Goal: Task Accomplishment & Management: Manage account settings

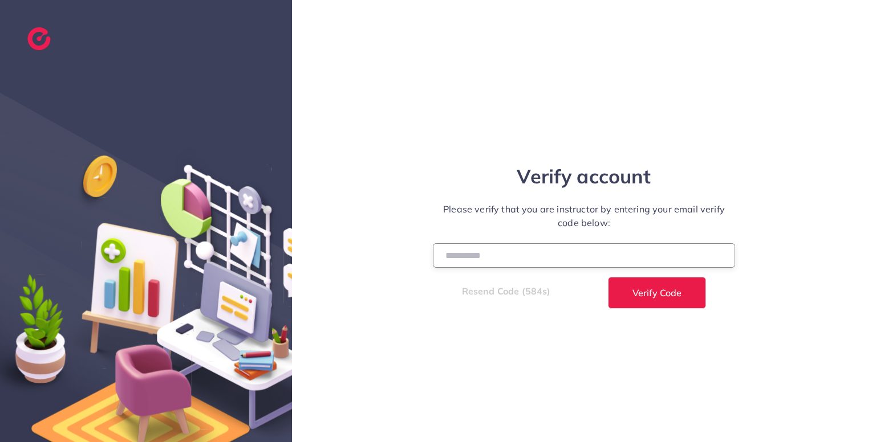
click at [560, 265] on input "number" at bounding box center [584, 255] width 302 height 25
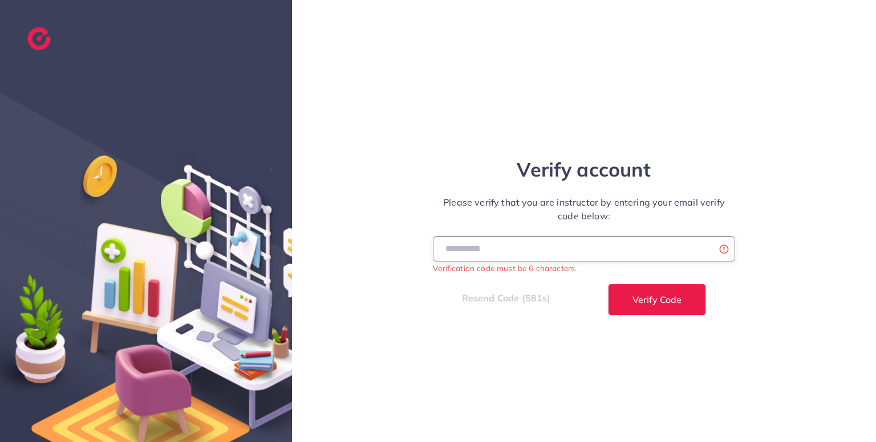
type input "******"
click at [608, 284] on button "Verify Code" at bounding box center [657, 300] width 98 height 32
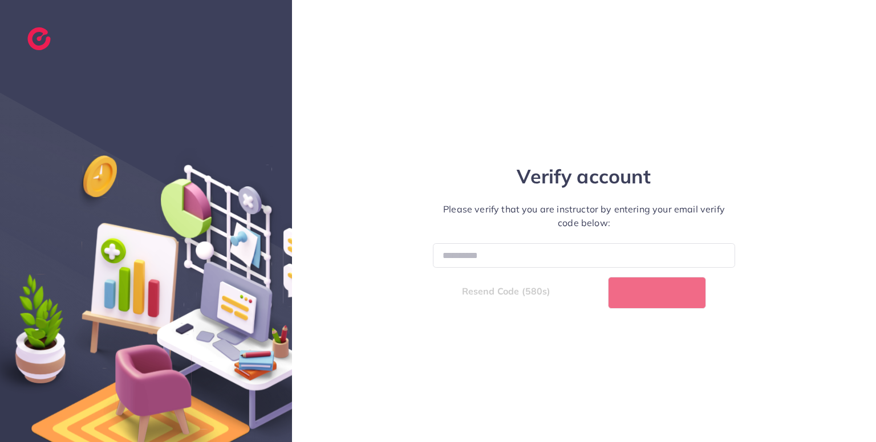
select select "**"
select select "****"
select select "**"
select select "****"
select select "**"
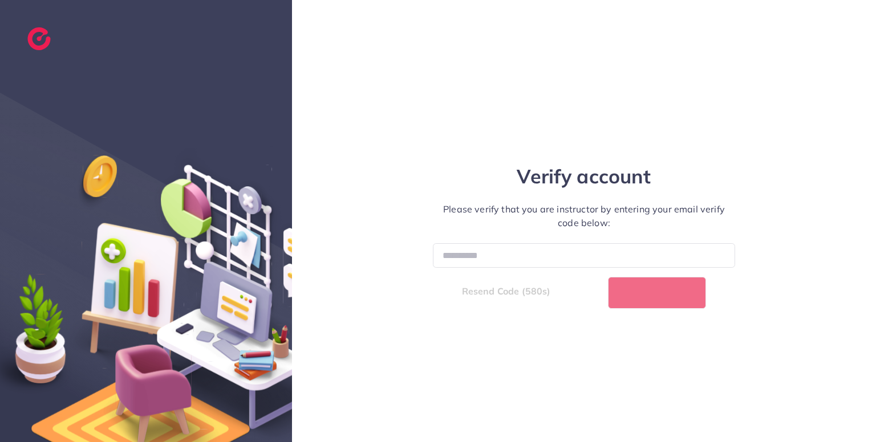
select select "****"
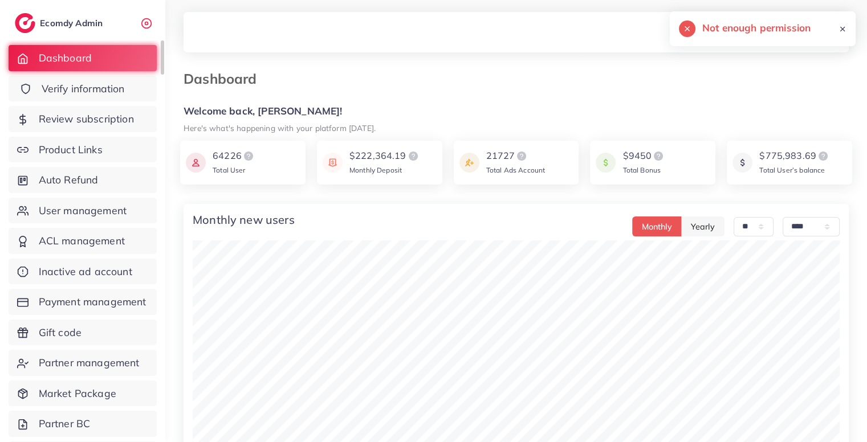
click at [132, 87] on link "Verify information" at bounding box center [83, 89] width 148 height 26
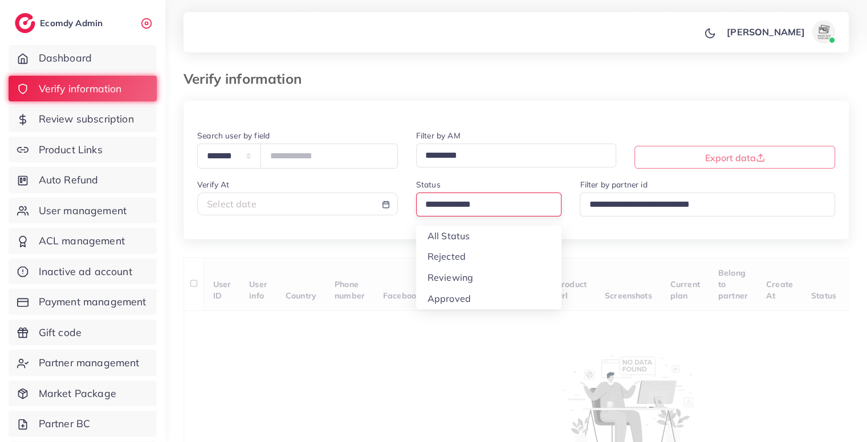
click at [477, 197] on input "Search for option" at bounding box center [484, 205] width 126 height 18
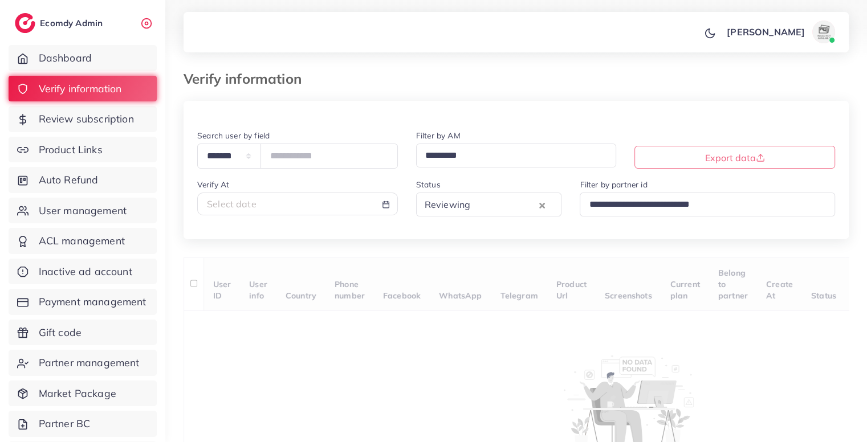
click at [453, 279] on div "**********" at bounding box center [516, 296] width 665 height 390
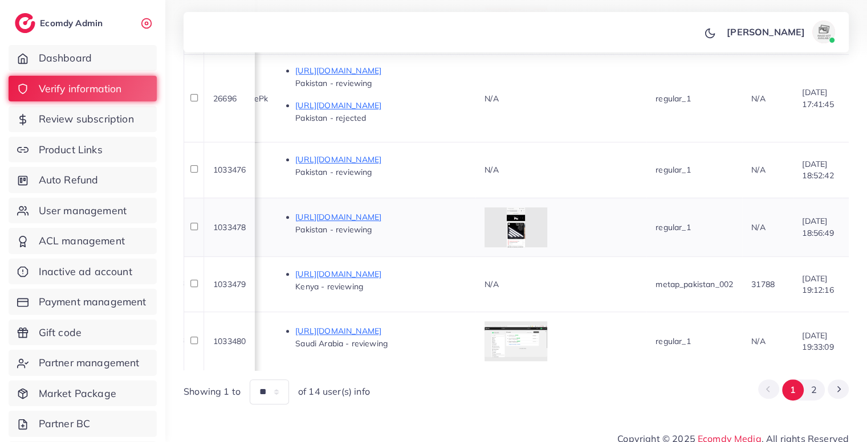
scroll to position [0, 714]
click at [141, 133] on ul "Dashboard Verify information Review subscription Product Links Auto Refund User…" at bounding box center [82, 274] width 165 height 469
click at [132, 116] on span "Review subscription" at bounding box center [89, 119] width 95 height 15
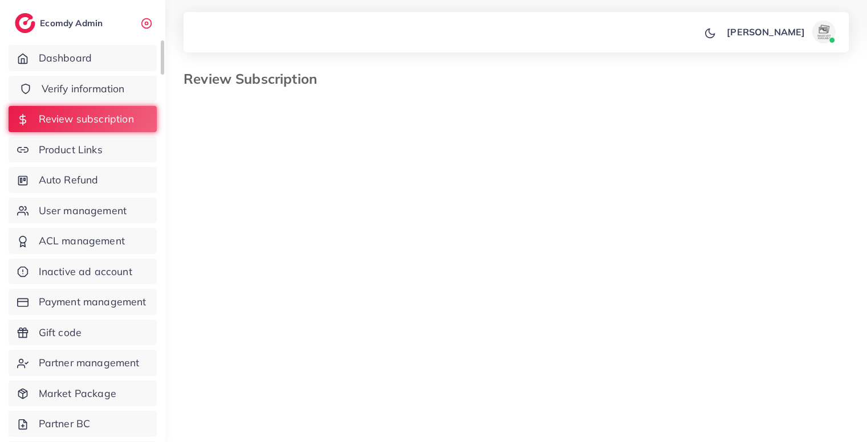
select select "*******"
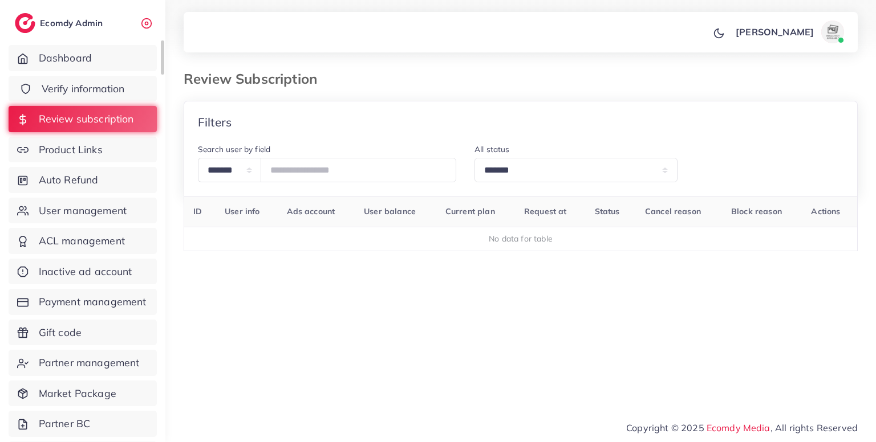
click at [112, 83] on span "Verify information" at bounding box center [83, 89] width 83 height 15
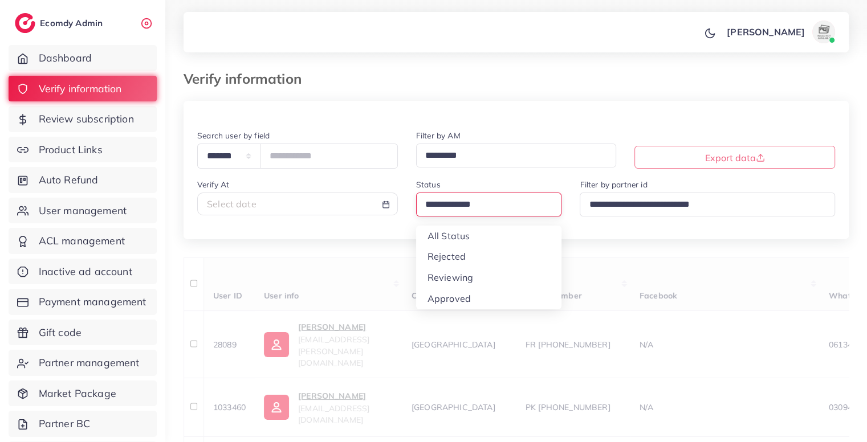
click at [450, 199] on input "Search for option" at bounding box center [484, 205] width 126 height 18
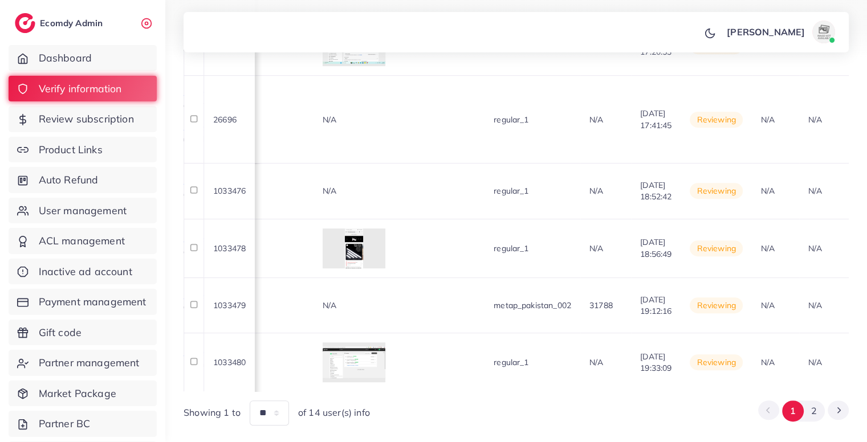
scroll to position [0, 886]
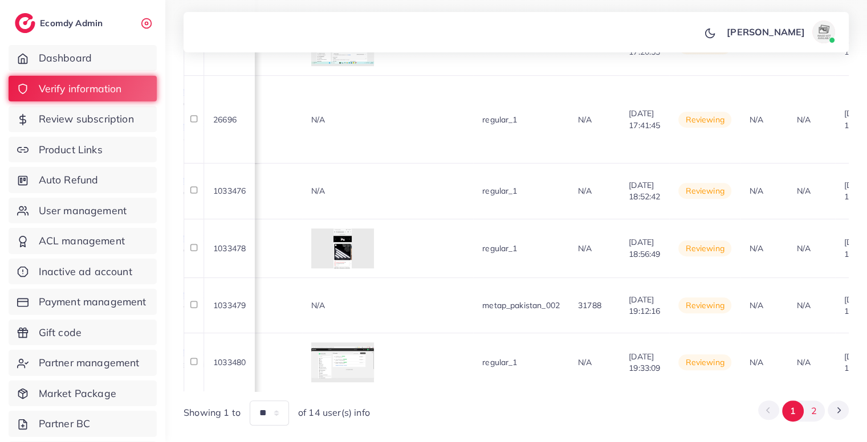
click at [812, 401] on button "2" at bounding box center [814, 411] width 21 height 21
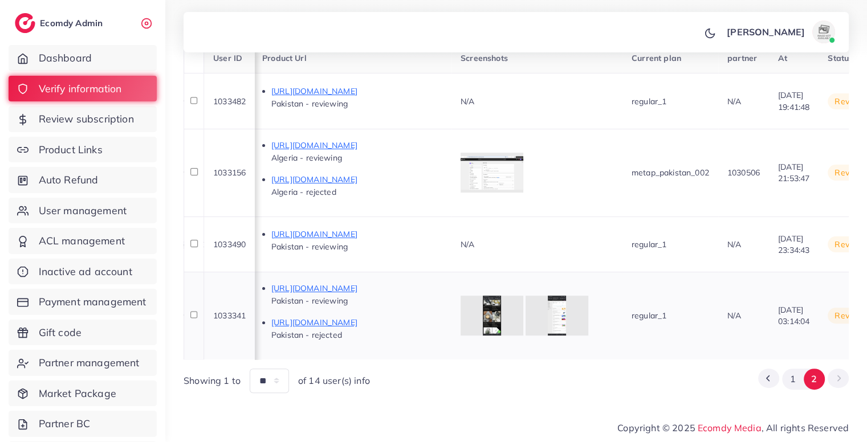
scroll to position [0, 697]
click at [801, 377] on button "1" at bounding box center [792, 379] width 21 height 21
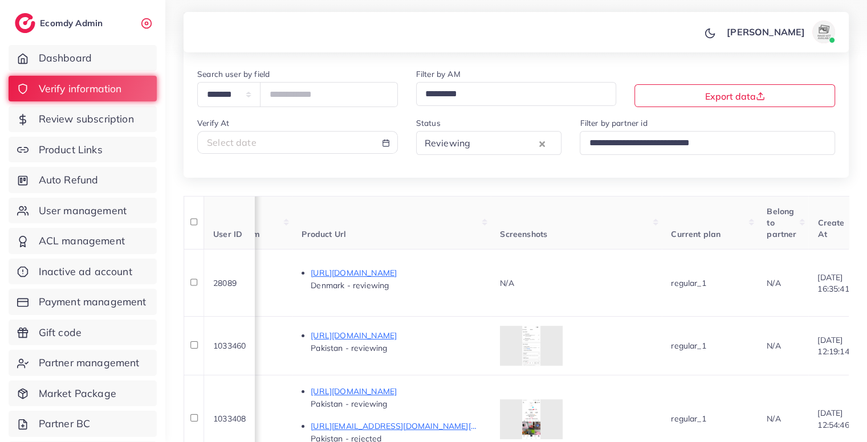
scroll to position [65, 0]
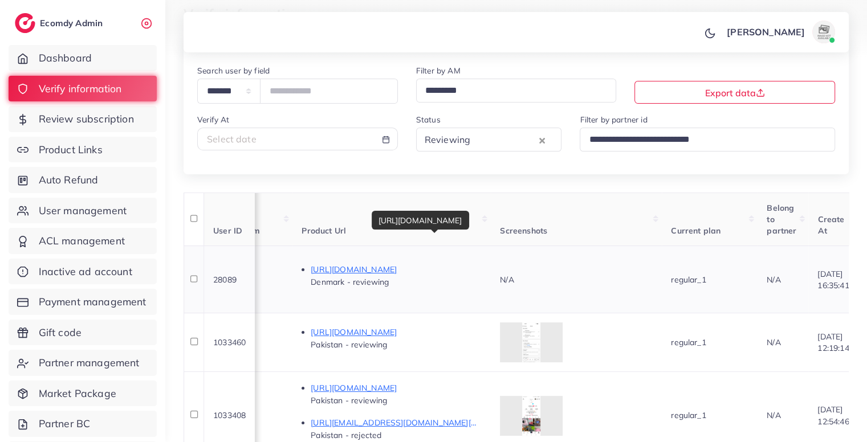
click at [482, 267] on p "https://www.the-shopizy.com/products/eternal-rose" at bounding box center [396, 270] width 171 height 14
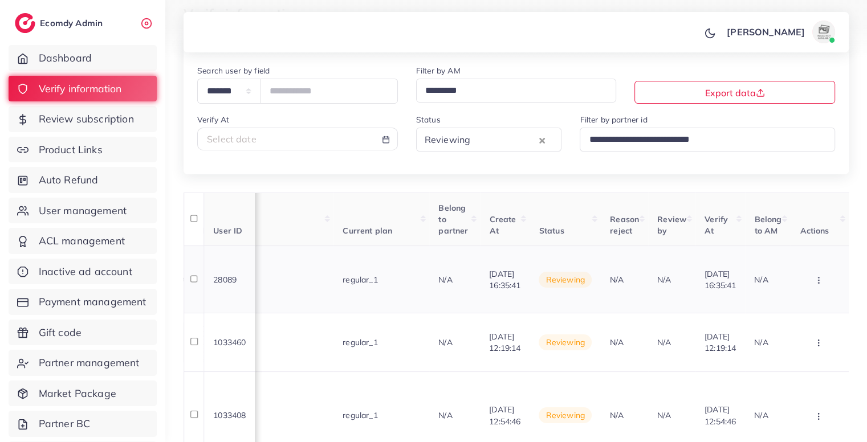
click at [820, 276] on icon "button" at bounding box center [818, 280] width 9 height 9
click at [798, 331] on link "Reject" at bounding box center [800, 339] width 90 height 25
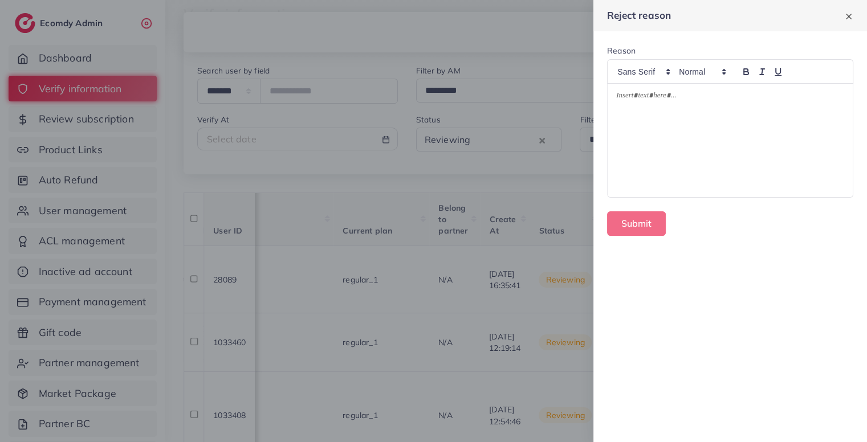
click at [686, 108] on div at bounding box center [730, 140] width 245 height 113
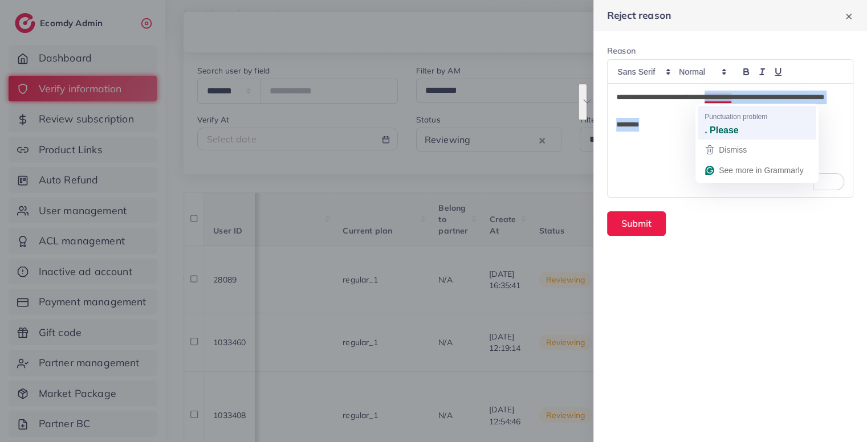
drag, startPoint x: 715, startPoint y: 96, endPoint x: 742, endPoint y: 127, distance: 40.4
click at [742, 127] on html "**********" at bounding box center [433, 156] width 867 height 442
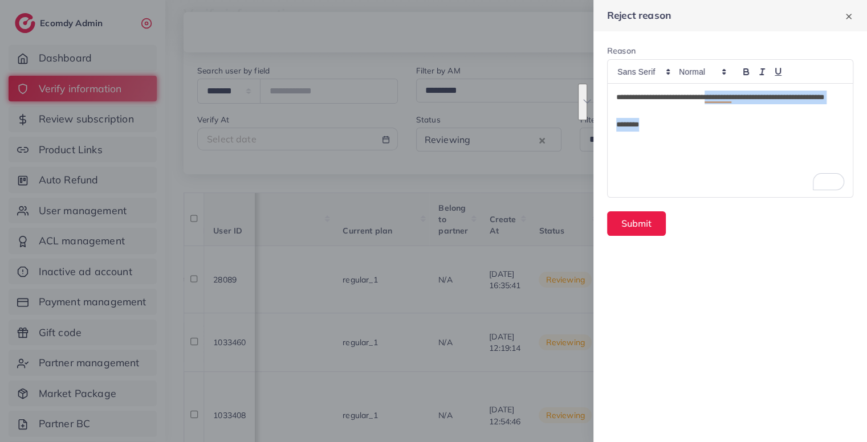
click at [742, 127] on p "*******" at bounding box center [730, 125] width 228 height 14
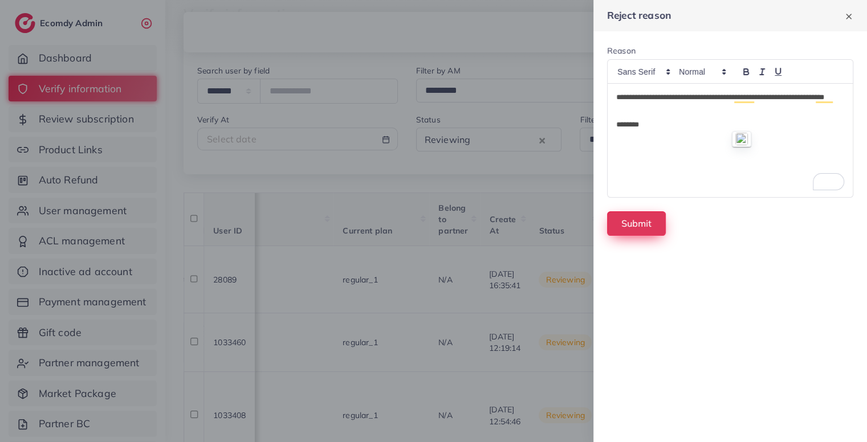
click at [647, 221] on button "Submit" at bounding box center [636, 224] width 59 height 25
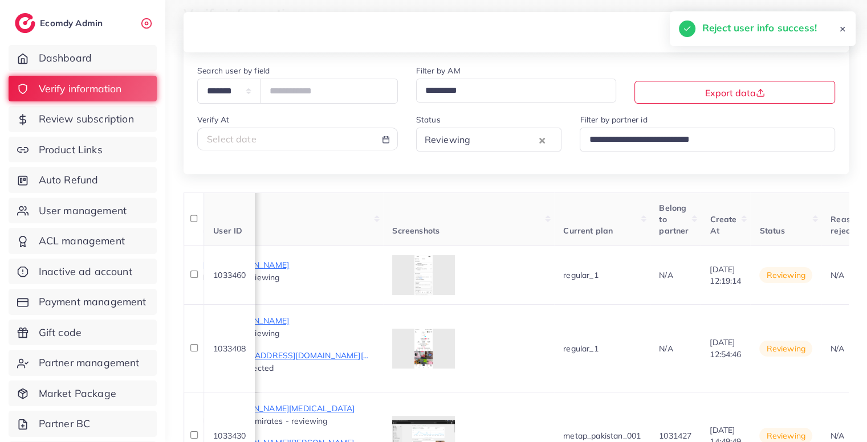
scroll to position [0, 805]
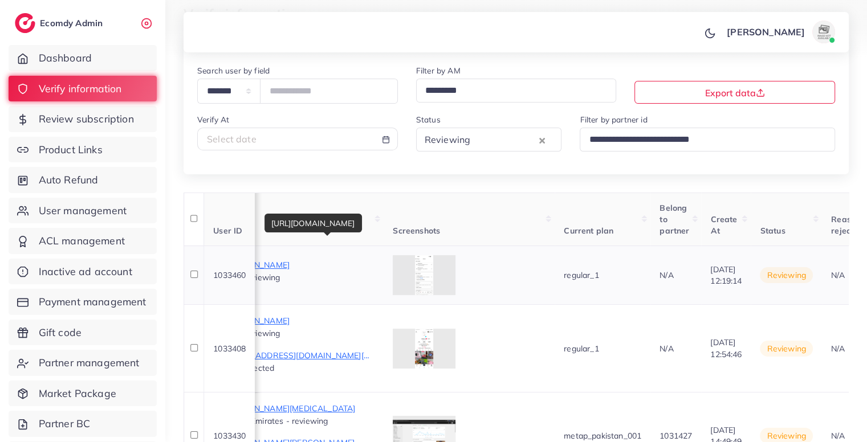
click at [374, 271] on p "https://hikmatdero.myshopify.com/products/marco-oil?variant=46013320462494" at bounding box center [289, 265] width 171 height 14
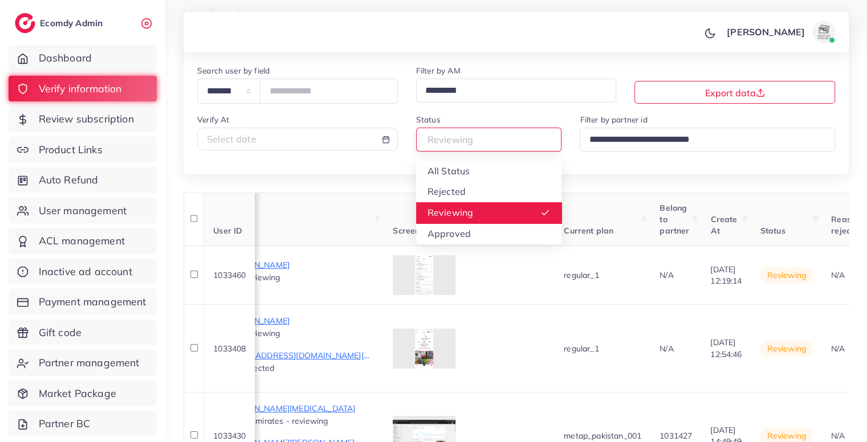
click at [472, 140] on div "Reviewing" at bounding box center [484, 139] width 128 height 20
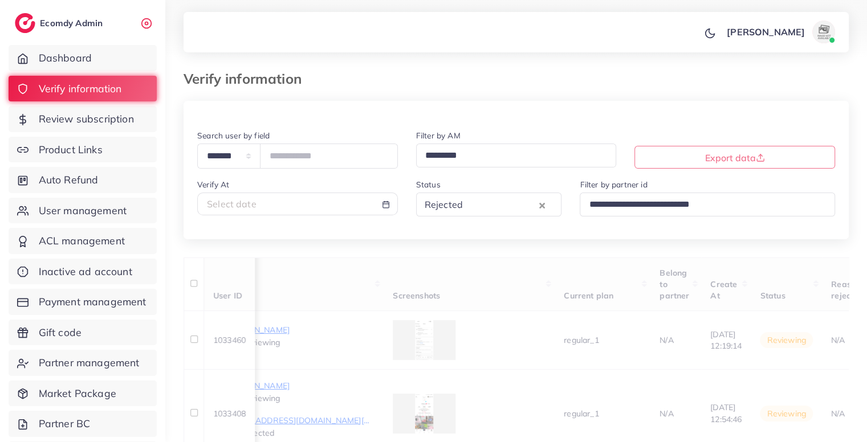
click at [464, 185] on div "Status Rejected Loading... All Status Rejected Reviewing Approved" at bounding box center [489, 197] width 146 height 39
click at [352, 210] on div "Select date" at bounding box center [297, 204] width 181 height 13
select select "*"
select select "**"
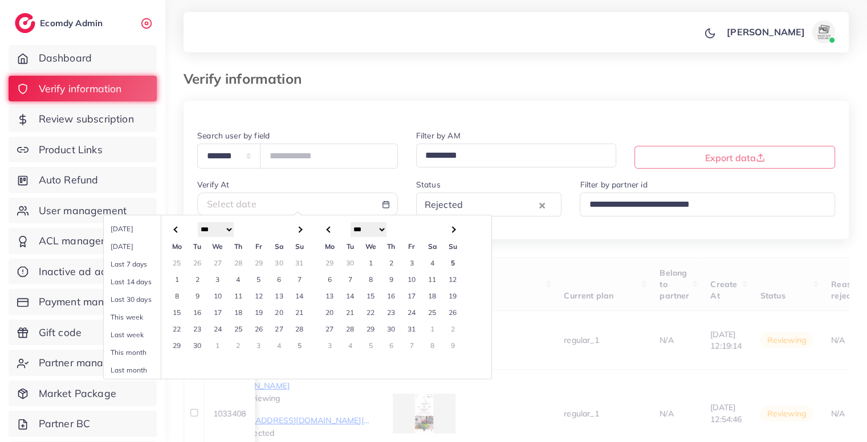
click at [448, 263] on td "5" at bounding box center [452, 263] width 21 height 17
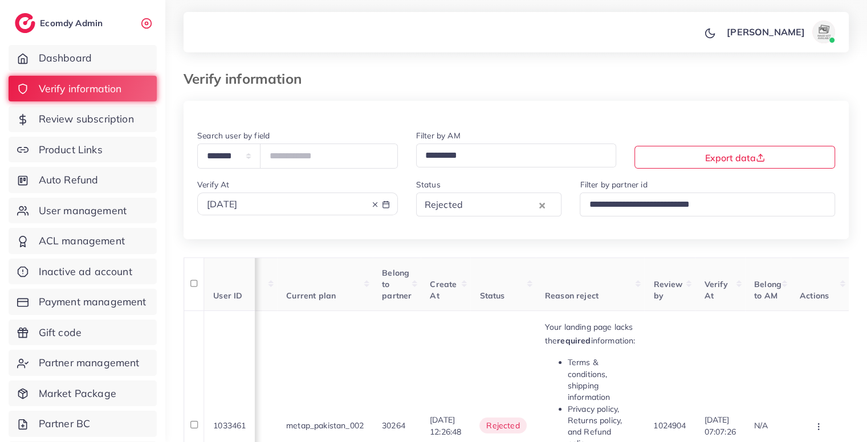
click at [376, 206] on line at bounding box center [375, 205] width 4 height 4
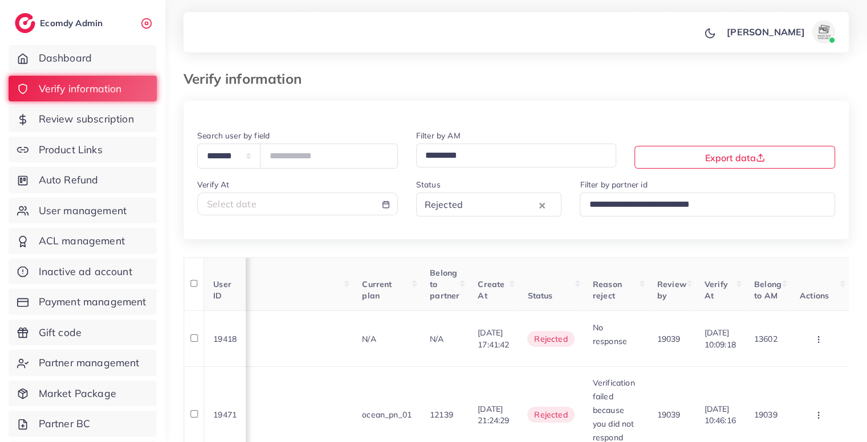
scroll to position [0, 1122]
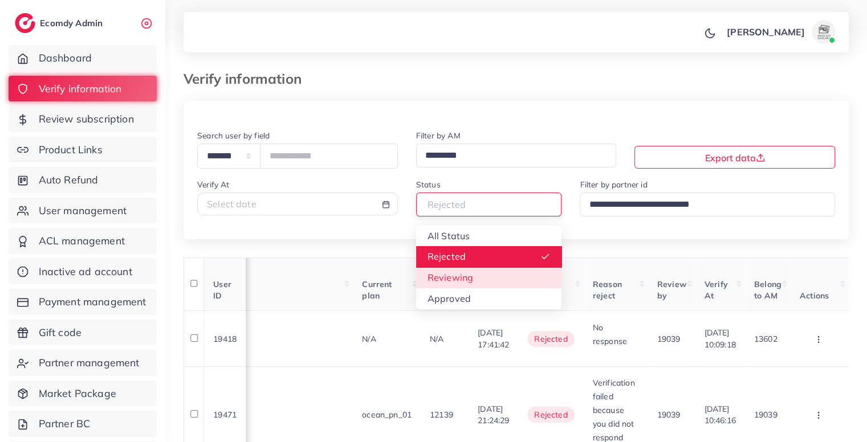
drag, startPoint x: 500, startPoint y: 207, endPoint x: 470, endPoint y: 285, distance: 83.0
click at [470, 216] on div "Rejected Loading... All Status Rejected Reviewing Approved" at bounding box center [489, 204] width 146 height 23
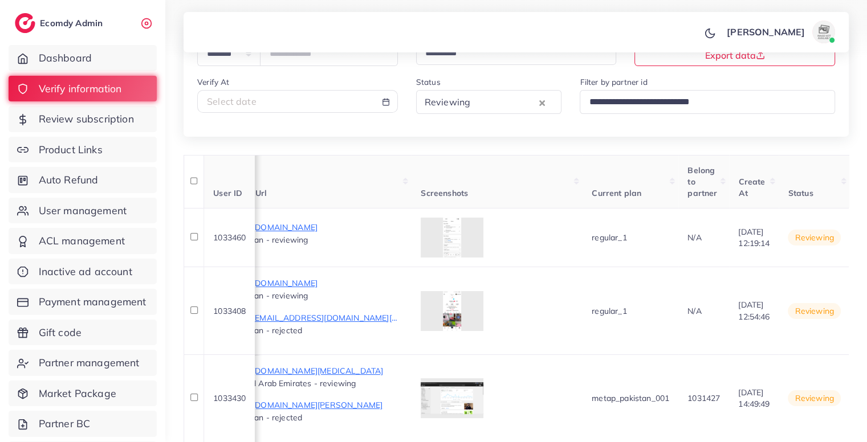
scroll to position [74, 0]
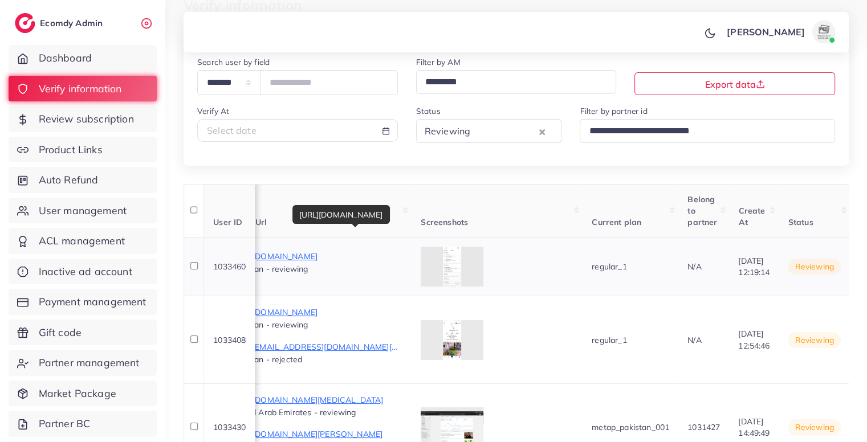
click at [403, 258] on p "https://hikmatdero.myshopify.com/products/marco-oil?variant=46013320462494" at bounding box center [316, 257] width 171 height 14
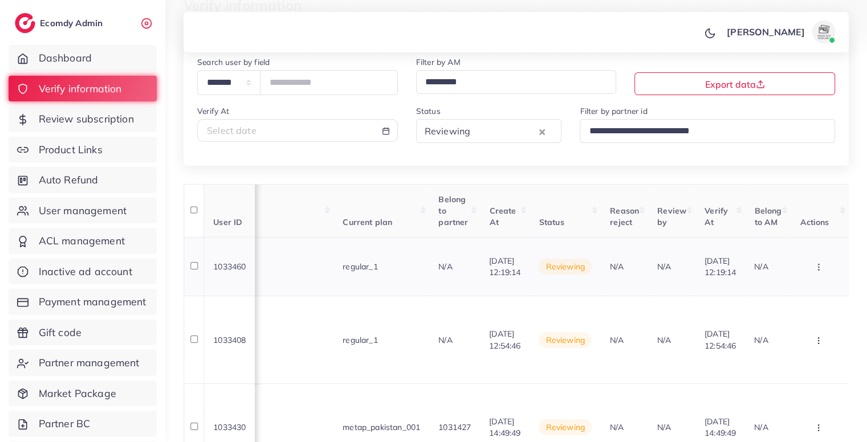
click at [811, 261] on button "button" at bounding box center [820, 267] width 40 height 26
click at [803, 324] on link "Reject" at bounding box center [800, 327] width 90 height 25
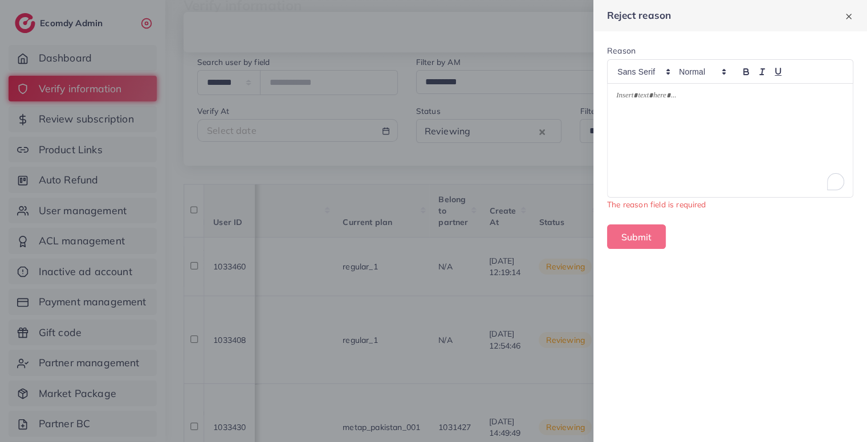
click at [714, 178] on div "To enrich screen reader interactions, please activate Accessibility in Grammarl…" at bounding box center [730, 140] width 245 height 113
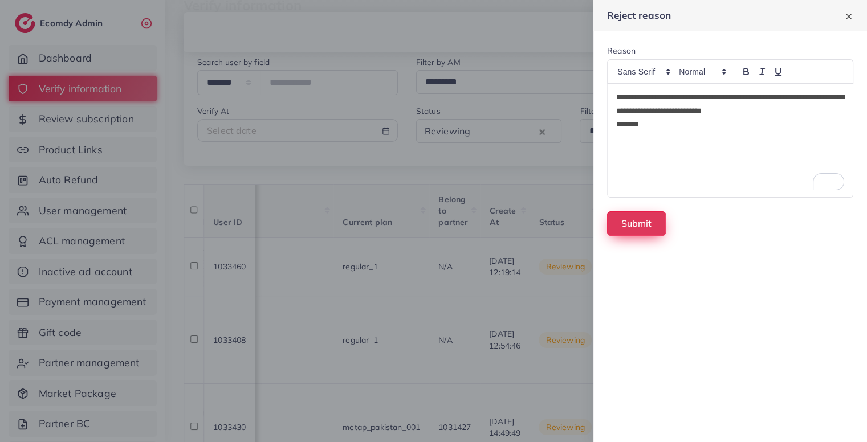
click at [643, 215] on button "Submit" at bounding box center [636, 224] width 59 height 25
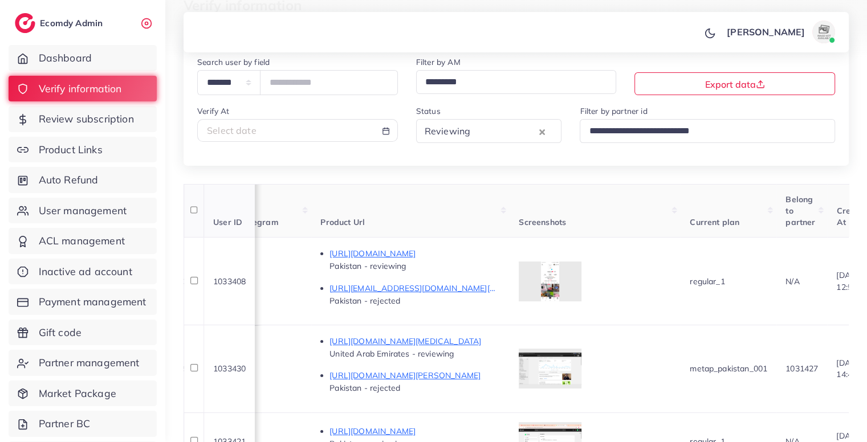
scroll to position [0, 677]
click at [462, 254] on p "https://vt.tiktok.com/ZSUJao5uD/" at bounding box center [416, 254] width 171 height 14
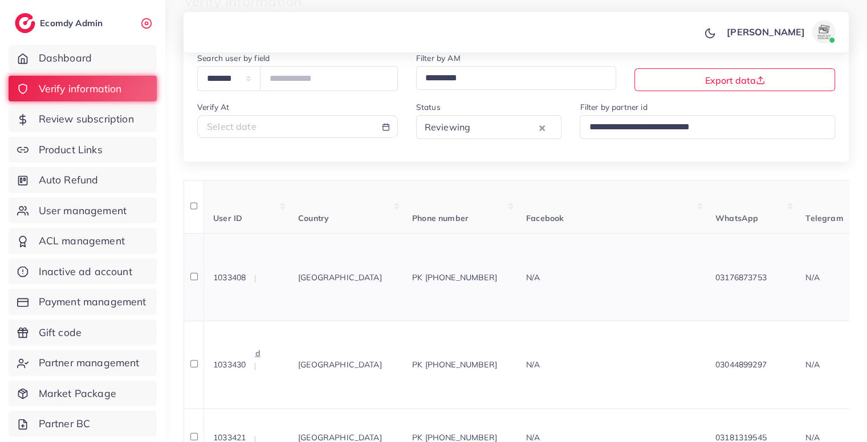
scroll to position [0, 0]
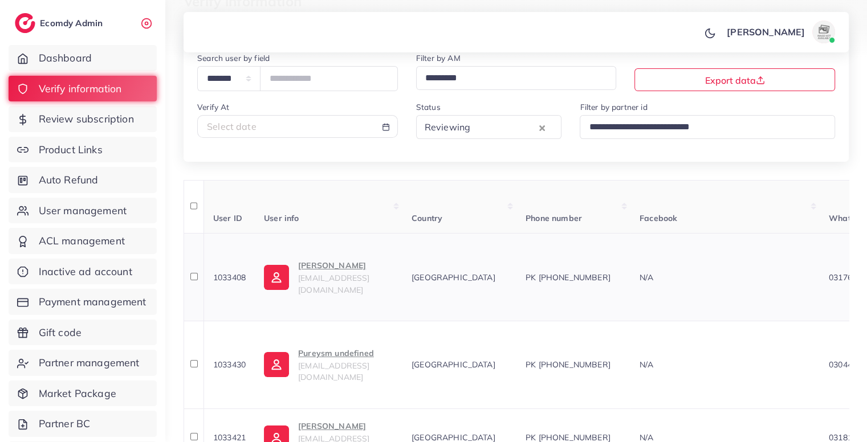
click at [335, 273] on p "Muntaha Aziz" at bounding box center [345, 266] width 95 height 14
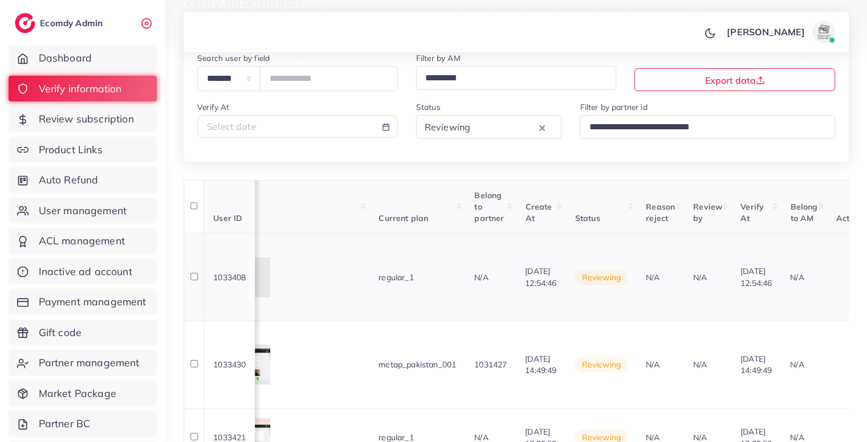
scroll to position [0, 1095]
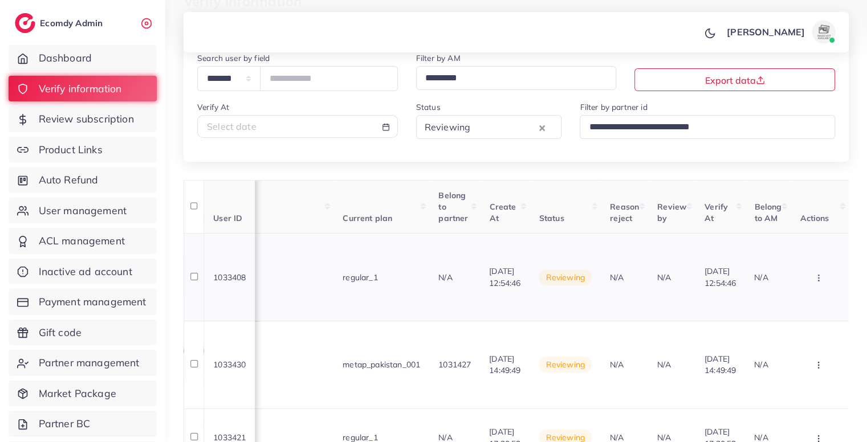
click at [819, 279] on icon "button" at bounding box center [818, 278] width 9 height 9
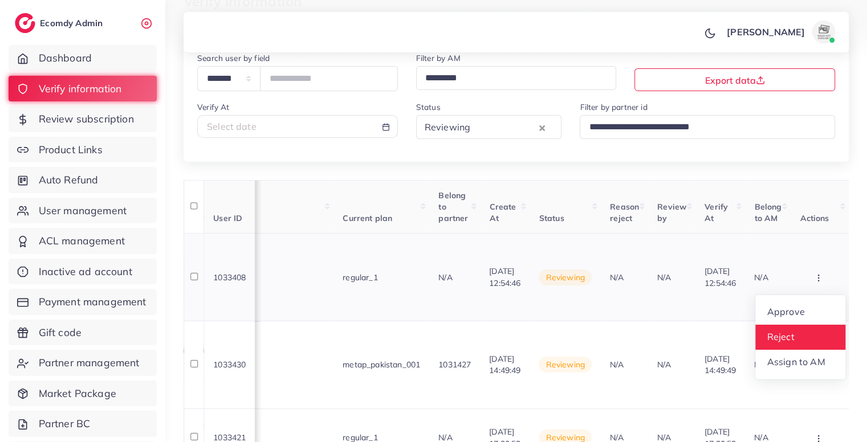
click at [793, 328] on link "Reject" at bounding box center [800, 337] width 90 height 25
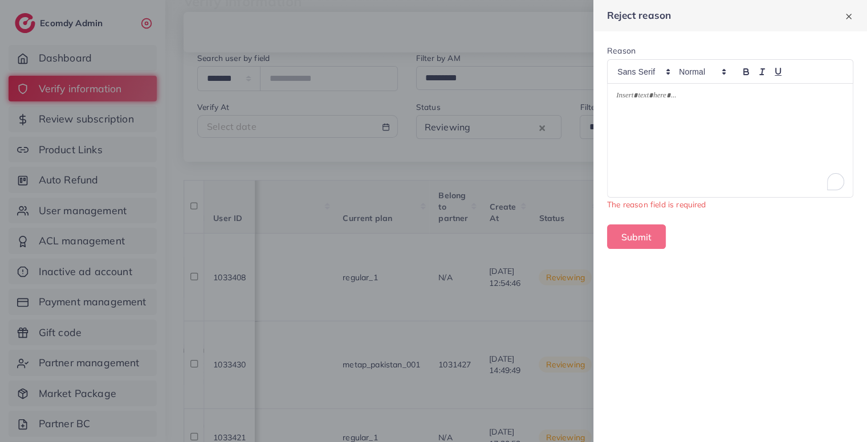
click at [716, 150] on div "To enrich screen reader interactions, please activate Accessibility in Grammarl…" at bounding box center [730, 140] width 245 height 113
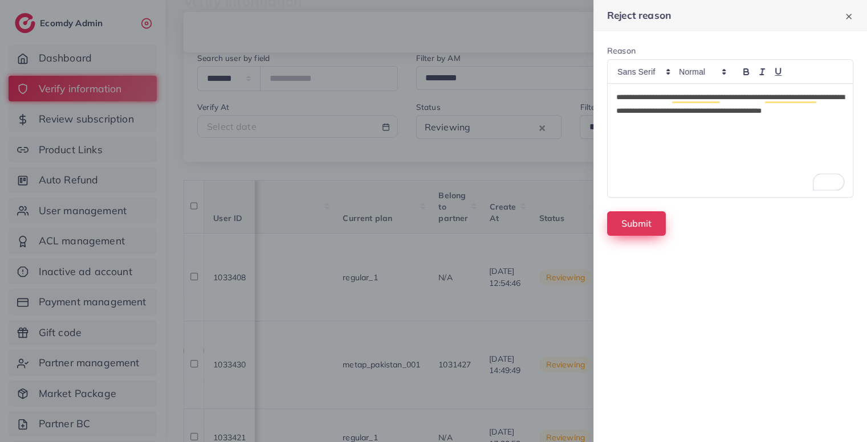
click at [649, 227] on button "Submit" at bounding box center [636, 224] width 59 height 25
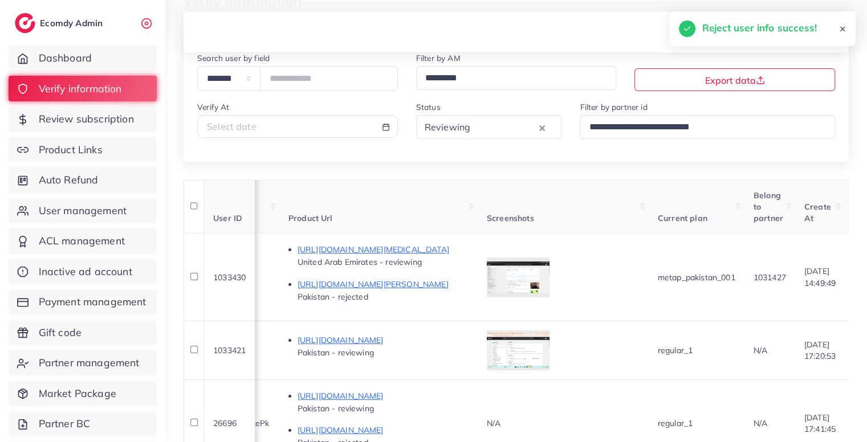
scroll to position [0, 712]
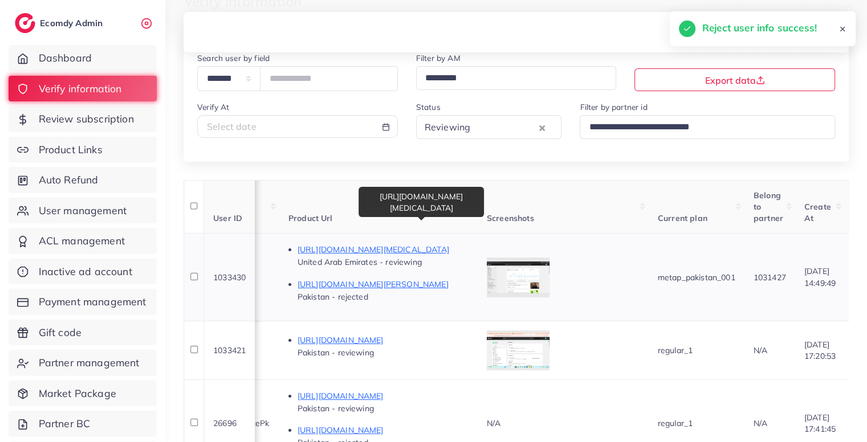
click at [469, 251] on p "https://mayyaar.com/products/pore-cleaning-device-blackhead-remover-facial-clea…" at bounding box center [383, 250] width 171 height 14
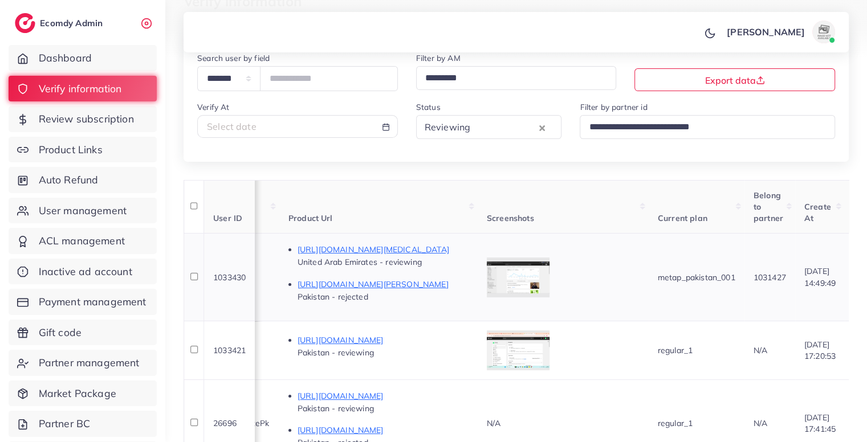
scroll to position [0, 1095]
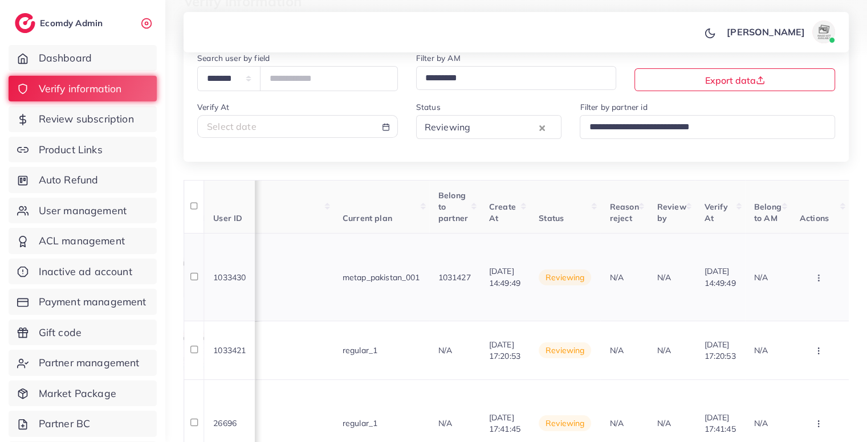
click at [817, 279] on icon "button" at bounding box center [818, 278] width 9 height 9
click at [800, 332] on link "Reject" at bounding box center [800, 337] width 90 height 25
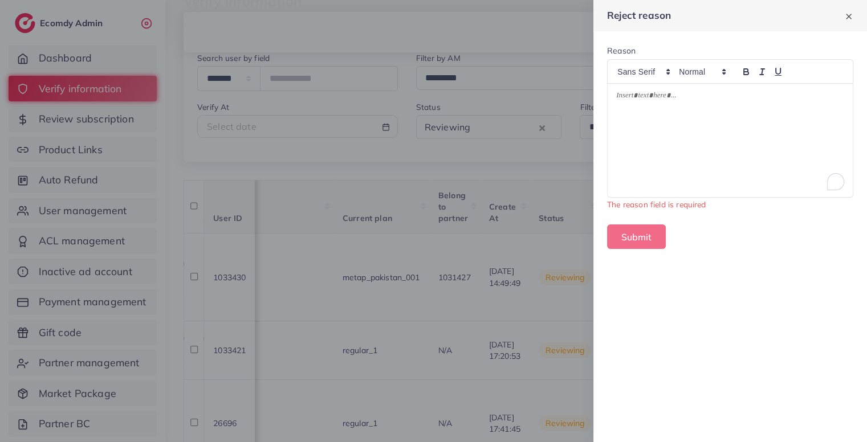
click at [737, 171] on div "To enrich screen reader interactions, please activate Accessibility in Grammarl…" at bounding box center [730, 140] width 245 height 113
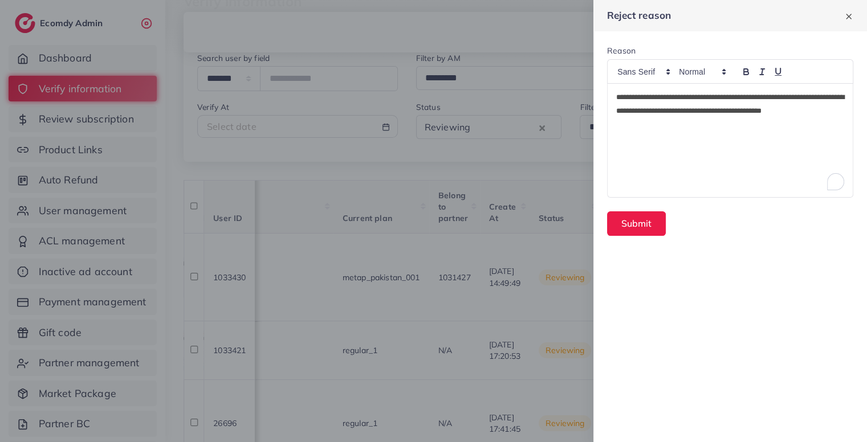
scroll to position [0, 0]
click at [625, 217] on button "Submit" at bounding box center [636, 224] width 59 height 25
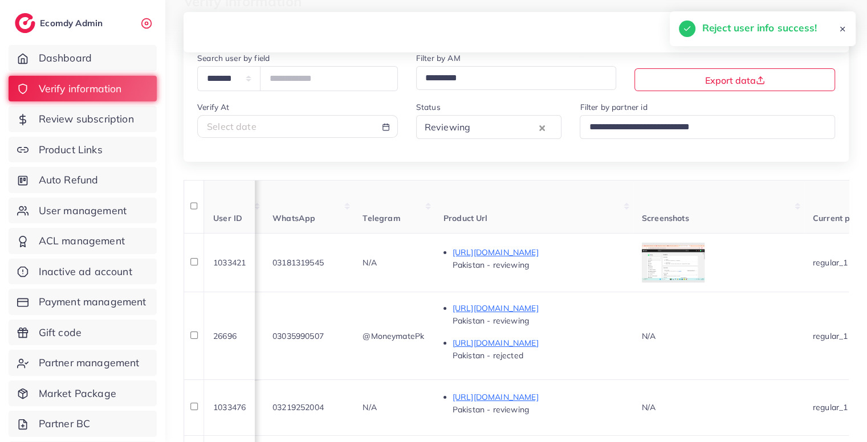
scroll to position [0, 555]
click at [580, 255] on p "https://shopinia.life/products/pack-of-2-classic-luxury-watch-for-men-boys-with…" at bounding box center [539, 253] width 171 height 14
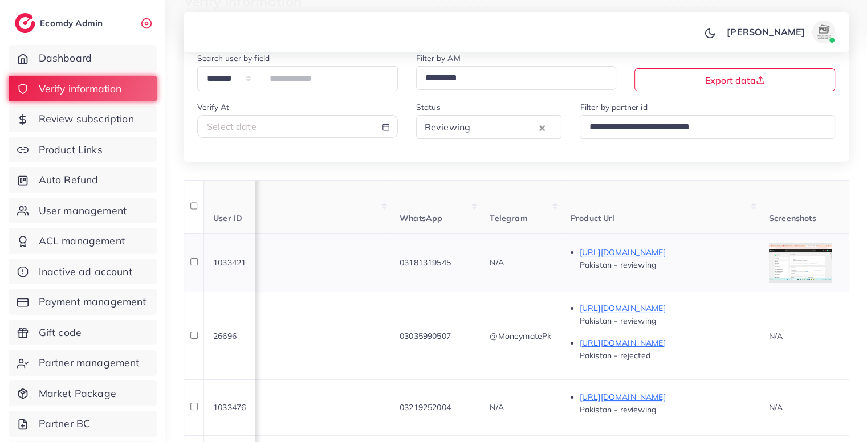
scroll to position [0, 283]
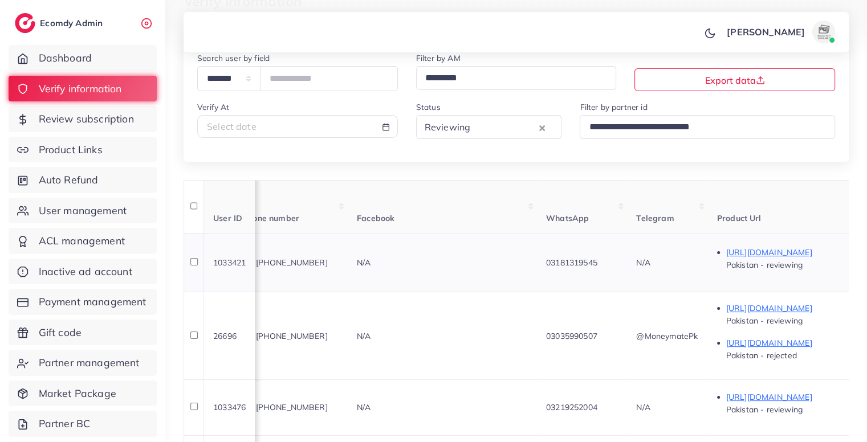
click at [334, 272] on td "PK +923181319545" at bounding box center [291, 262] width 114 height 59
copy span "923181319545"
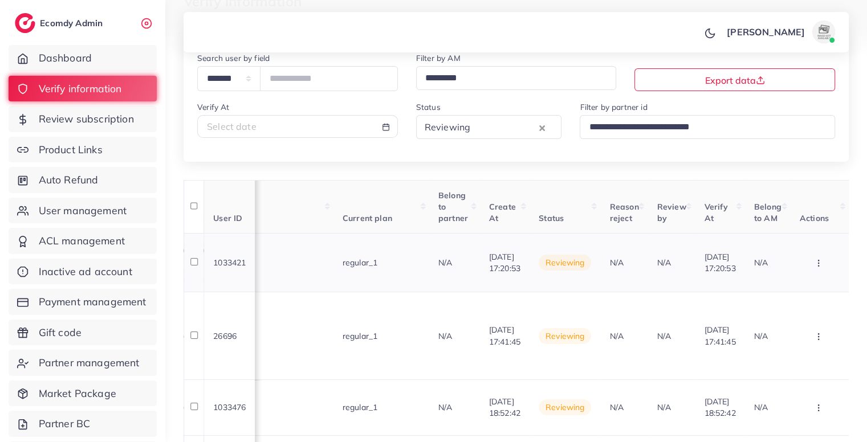
scroll to position [0, 1095]
click at [821, 267] on icon "button" at bounding box center [818, 263] width 9 height 9
click at [807, 299] on link "Approve" at bounding box center [800, 298] width 90 height 25
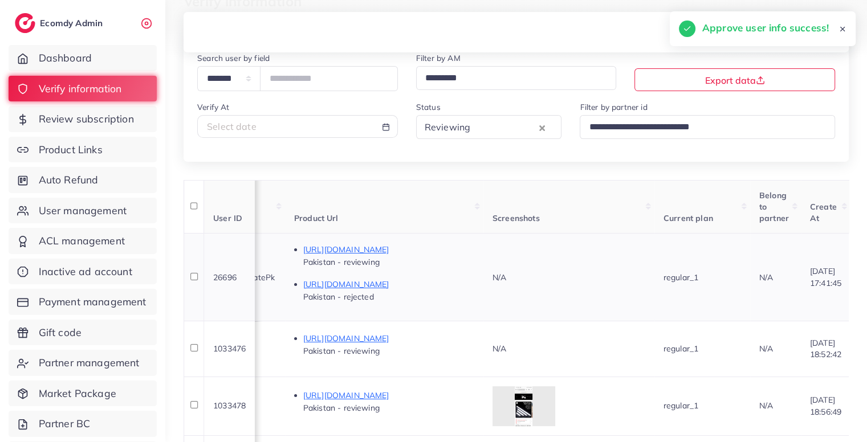
scroll to position [0, 705]
click at [475, 250] on p "https://amoneymate.systeme.io/0078600" at bounding box center [389, 250] width 171 height 14
click at [592, 298] on td "N/A" at bounding box center [569, 277] width 171 height 88
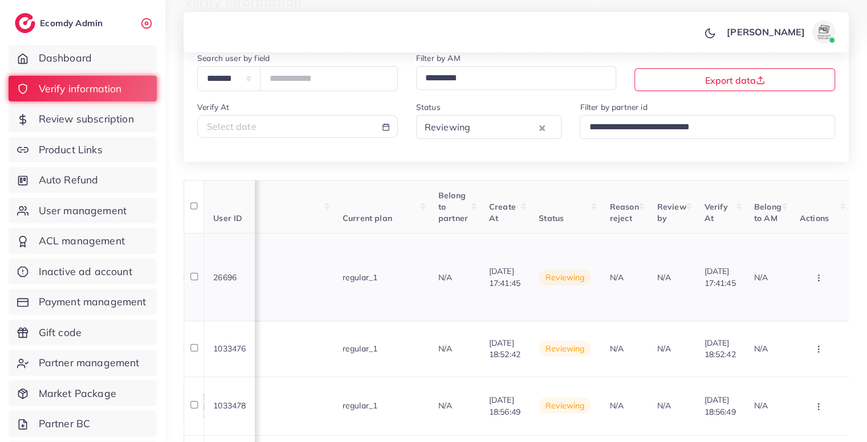
click at [830, 289] on button "button" at bounding box center [820, 278] width 40 height 26
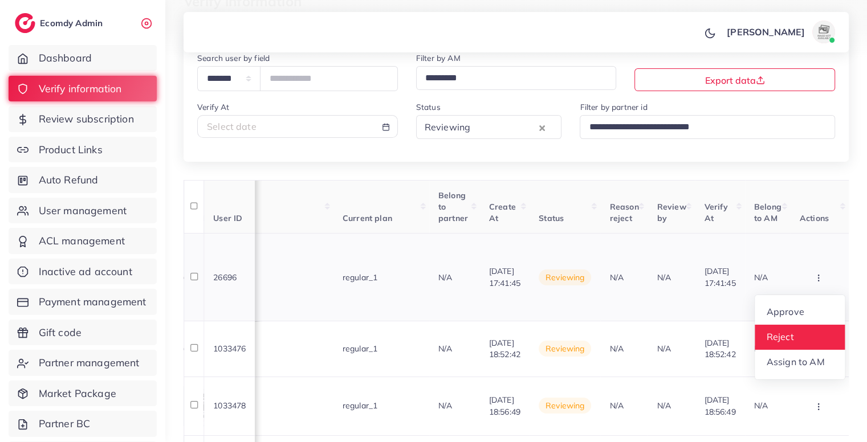
click at [794, 334] on link "Reject" at bounding box center [800, 337] width 90 height 25
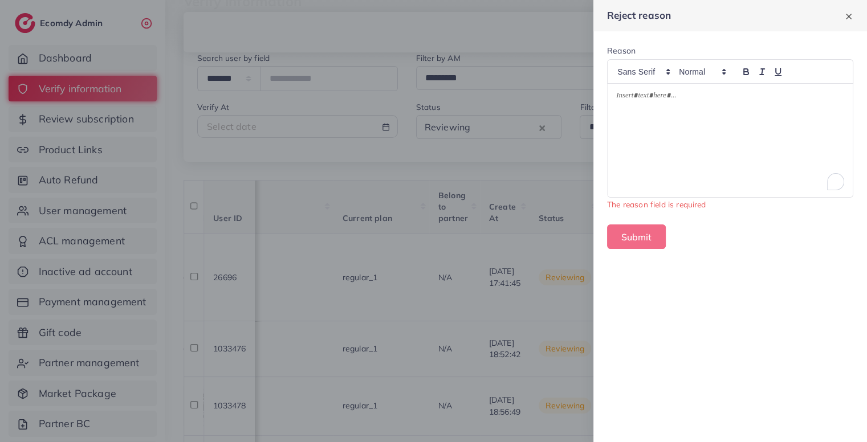
click at [719, 182] on div "To enrich screen reader interactions, please activate Accessibility in Grammarl…" at bounding box center [730, 140] width 245 height 113
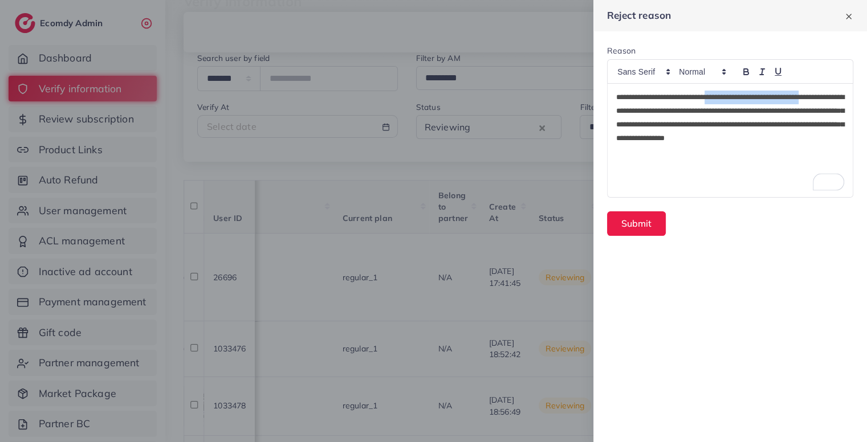
drag, startPoint x: 728, startPoint y: 99, endPoint x: 535, endPoint y: 108, distance: 192.9
click at [535, 0] on div "**********" at bounding box center [433, 0] width 867 height 0
click at [712, 103] on p "**********" at bounding box center [730, 118] width 228 height 55
drag, startPoint x: 727, startPoint y: 97, endPoint x: 602, endPoint y: 101, distance: 124.9
click at [602, 101] on form "**********" at bounding box center [731, 140] width 274 height 218
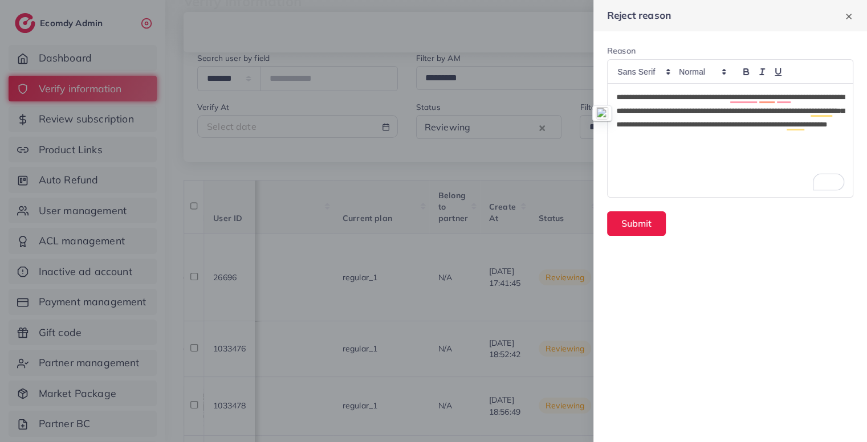
click at [764, 136] on p "**********" at bounding box center [730, 118] width 228 height 55
click at [623, 218] on button "Submit" at bounding box center [636, 224] width 59 height 25
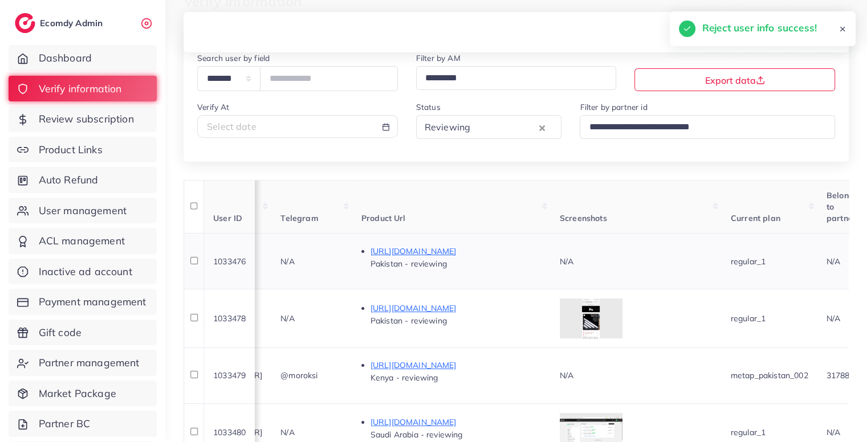
scroll to position [0, 1095]
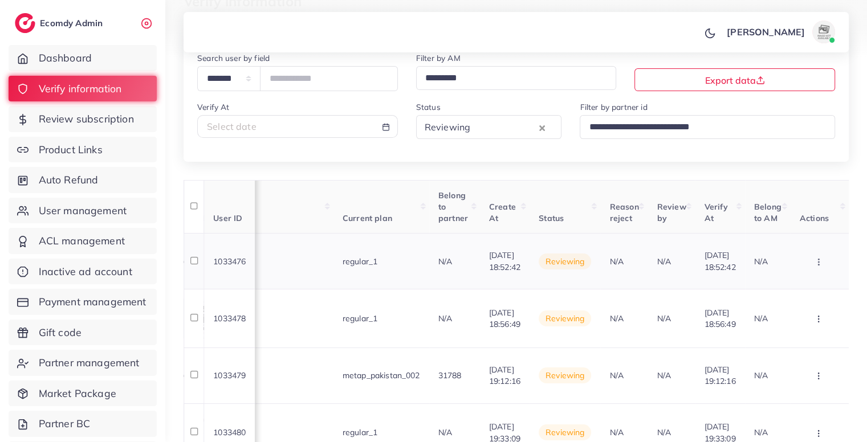
click at [828, 267] on button "button" at bounding box center [820, 262] width 40 height 26
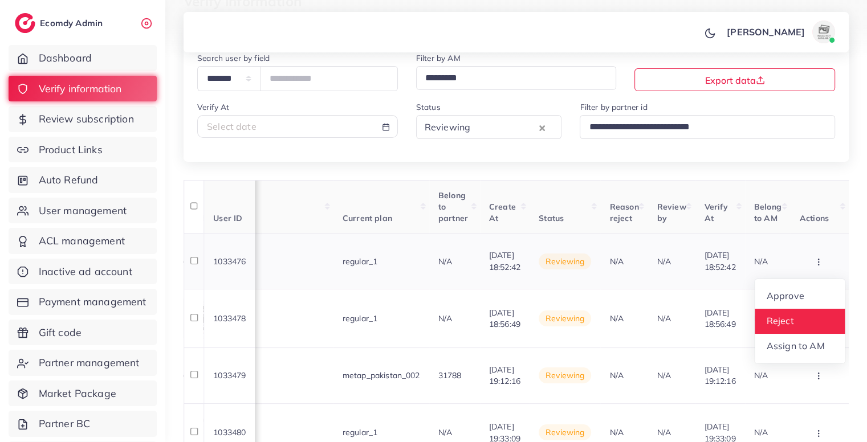
click at [801, 314] on link "Reject" at bounding box center [800, 321] width 90 height 25
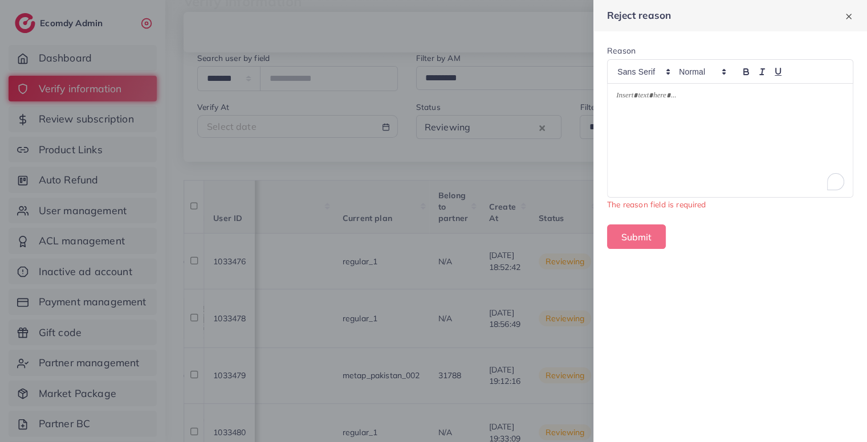
click at [683, 124] on div "To enrich screen reader interactions, please activate Accessibility in Grammarl…" at bounding box center [730, 140] width 245 height 113
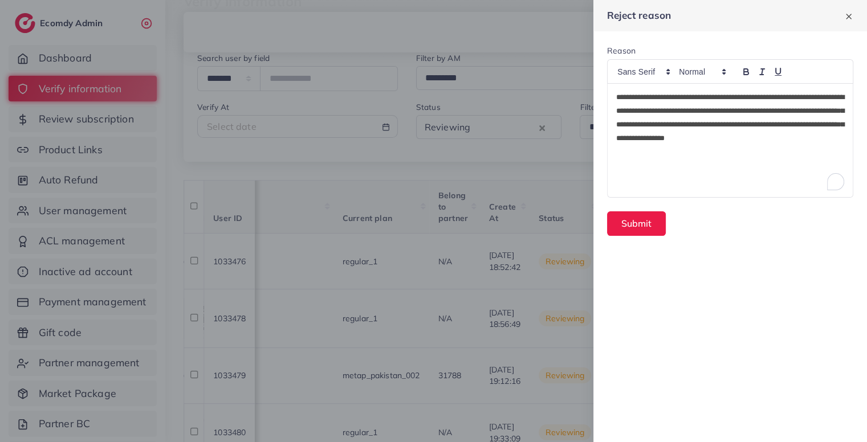
scroll to position [0, 0]
drag, startPoint x: 690, startPoint y: 99, endPoint x: 550, endPoint y: 87, distance: 141.3
click at [550, 0] on div "**********" at bounding box center [433, 0] width 867 height 0
click at [655, 92] on p "**********" at bounding box center [730, 118] width 228 height 55
click at [639, 235] on button "Submit" at bounding box center [636, 224] width 59 height 25
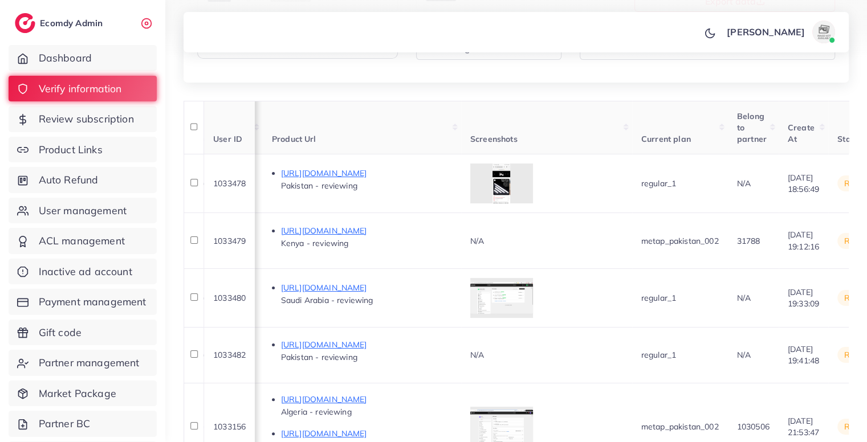
scroll to position [154, 0]
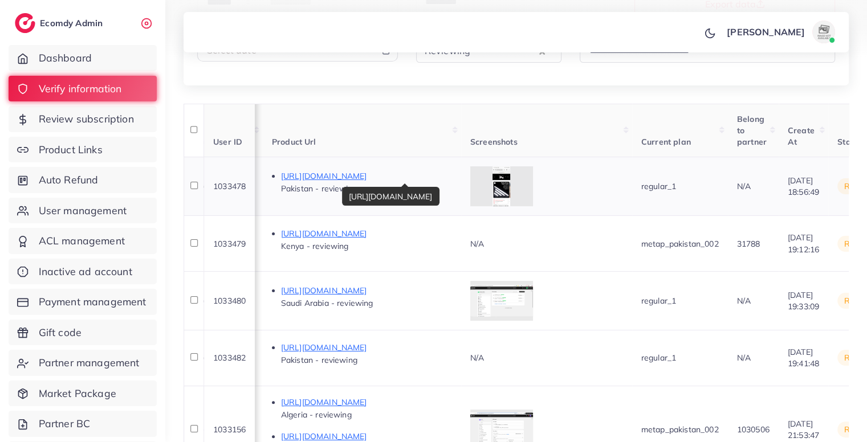
click at [452, 178] on p "[URL][DOMAIN_NAME]" at bounding box center [366, 176] width 171 height 14
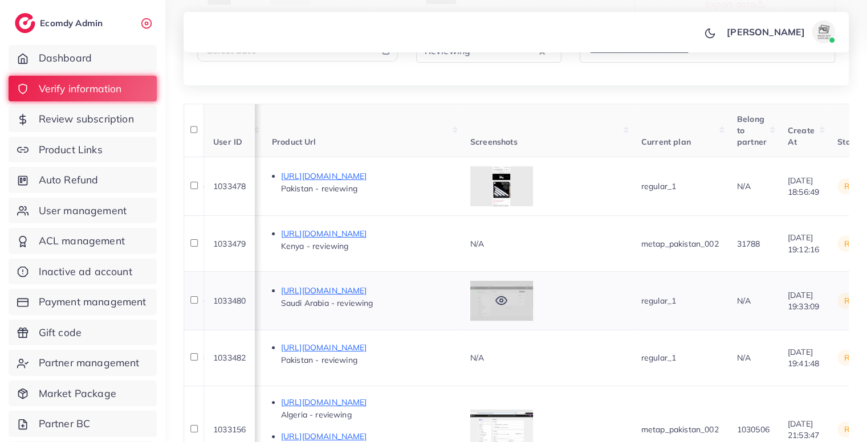
scroll to position [205, 0]
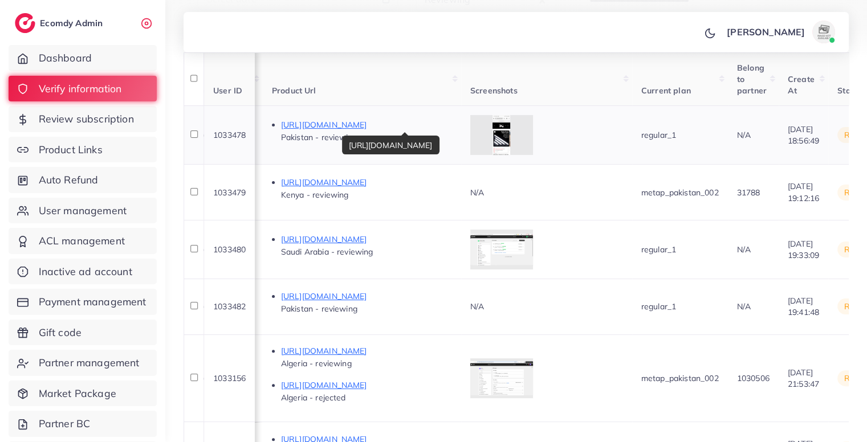
click at [452, 124] on p "[URL][DOMAIN_NAME]" at bounding box center [366, 125] width 171 height 14
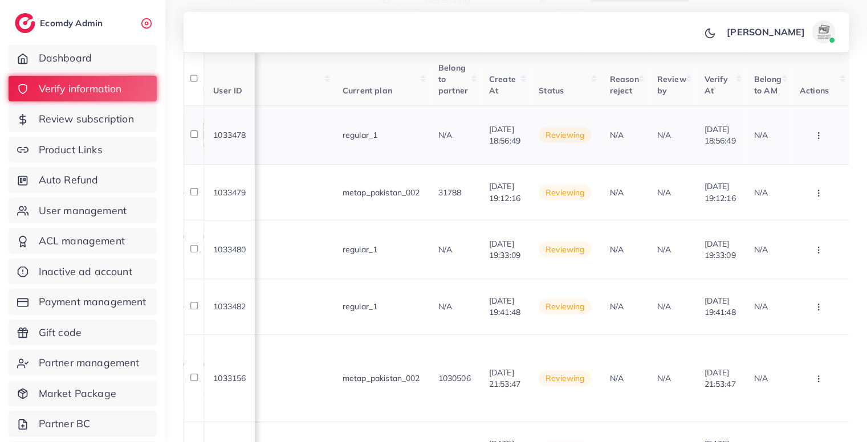
scroll to position [0, 1095]
click at [820, 140] on button "button" at bounding box center [820, 136] width 40 height 26
click at [801, 193] on link "Reject" at bounding box center [800, 195] width 90 height 25
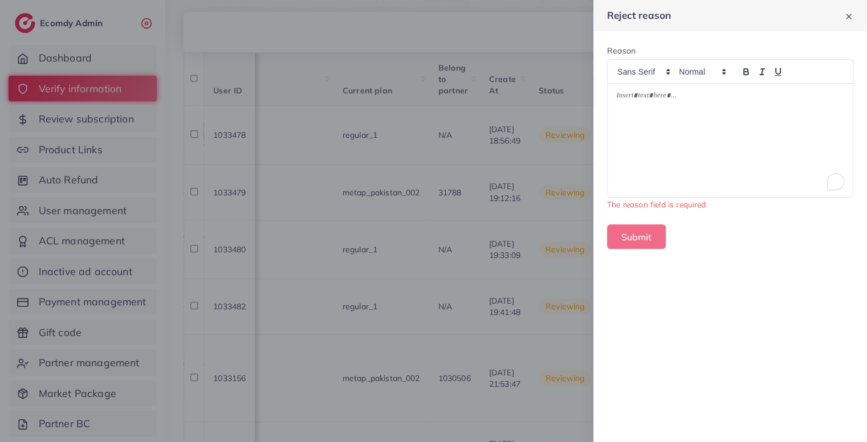
click at [747, 133] on div "To enrich screen reader interactions, please activate Accessibility in Grammarl…" at bounding box center [730, 140] width 245 height 113
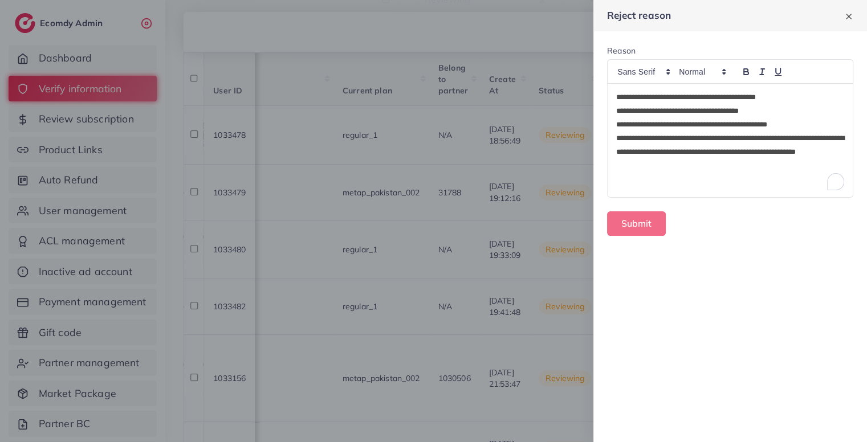
scroll to position [0, 0]
click at [702, 161] on p "**********" at bounding box center [730, 152] width 228 height 41
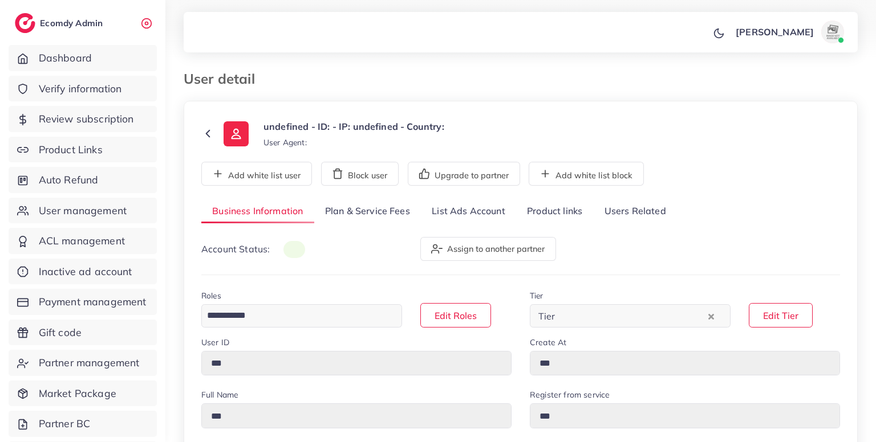
click at [554, 218] on link "Product links" at bounding box center [554, 212] width 77 height 25
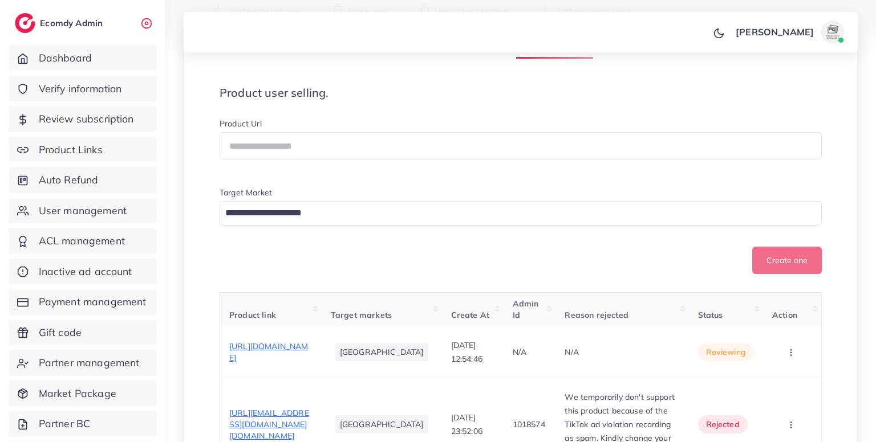
scroll to position [311, 0]
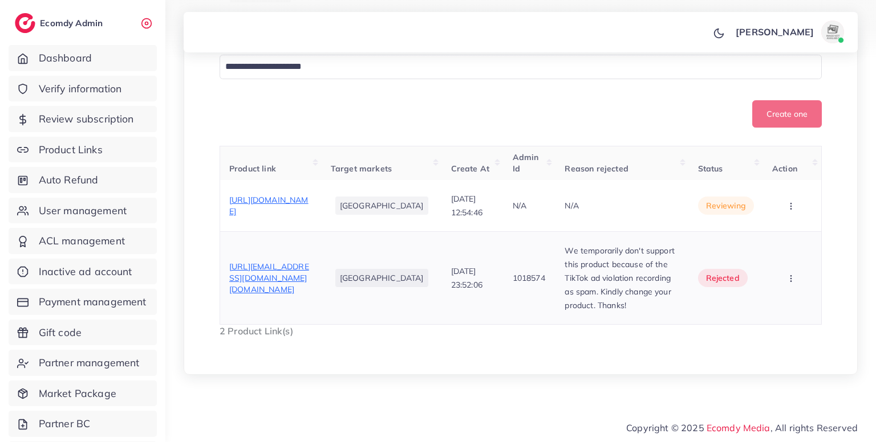
click at [577, 292] on p "We temporarily don't support this product because of the TikTok ad violation re…" at bounding box center [621, 278] width 115 height 68
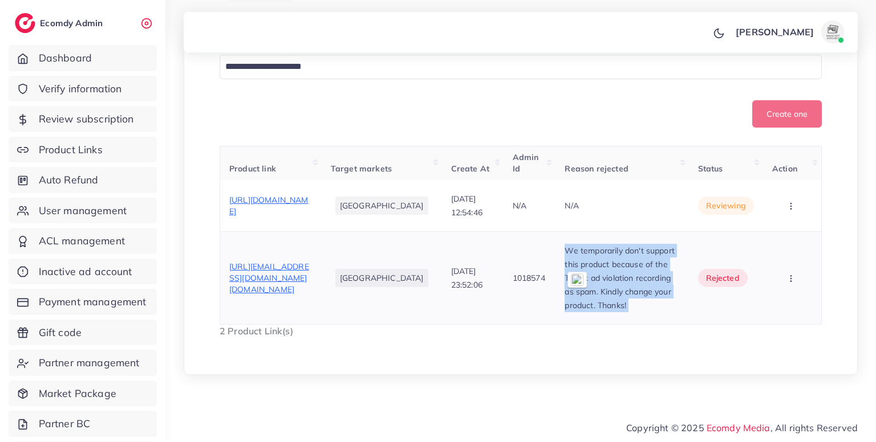
click at [577, 292] on p "We temporarily don't support this product because of the TikTok ad violation re…" at bounding box center [621, 278] width 115 height 68
copy p "We temporarily don't support this product because of the TikTok ad violation re…"
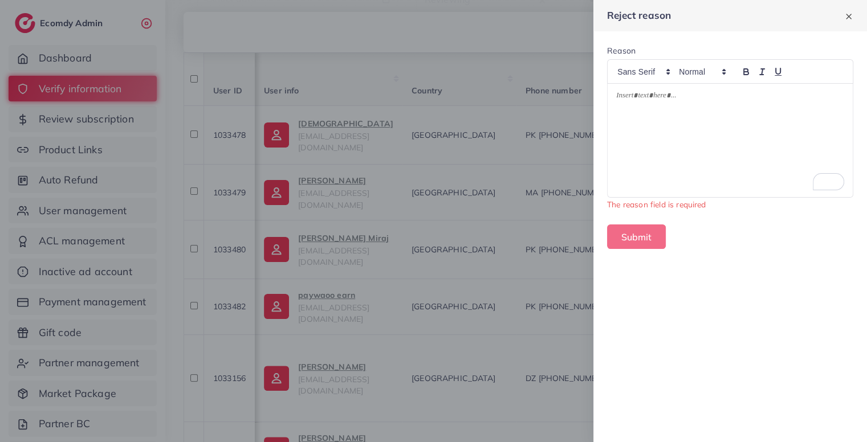
scroll to position [0, 1095]
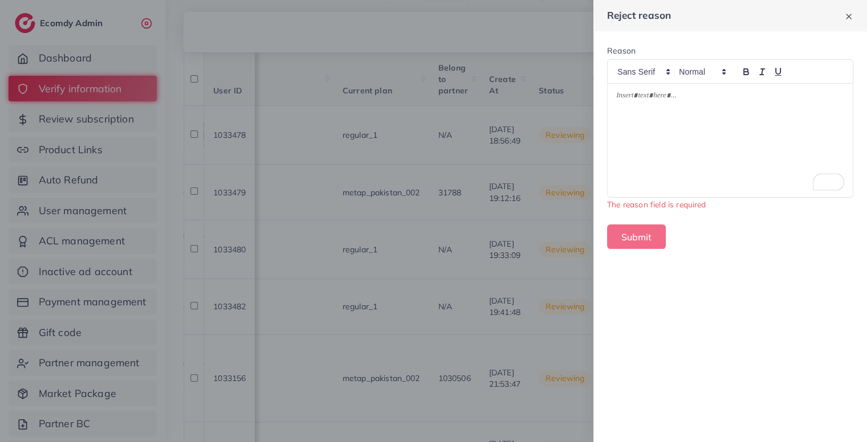
click at [485, 145] on div at bounding box center [433, 221] width 867 height 442
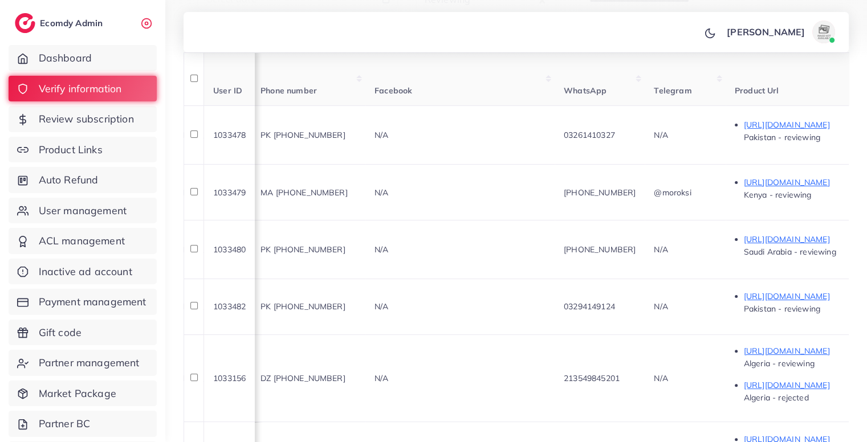
scroll to position [0, 264]
click at [347, 137] on span "PK [PHONE_NUMBER]" at bounding box center [304, 135] width 85 height 10
copy span "923261410327"
click at [347, 137] on span "PK [PHONE_NUMBER]" at bounding box center [304, 135] width 85 height 10
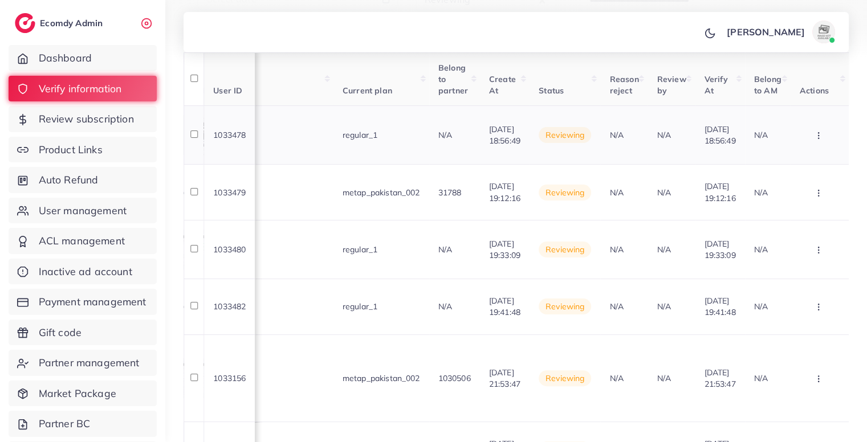
scroll to position [0, 1095]
click at [814, 138] on icon "button" at bounding box center [818, 135] width 9 height 9
click at [796, 165] on span "Approve" at bounding box center [785, 169] width 38 height 11
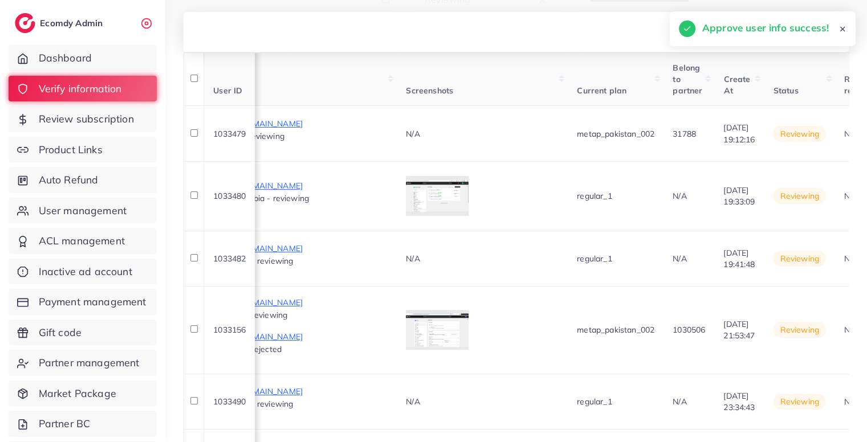
scroll to position [0, 768]
click at [388, 125] on p "https://storecoom1.youcan.store/products/fix" at bounding box center [302, 124] width 171 height 14
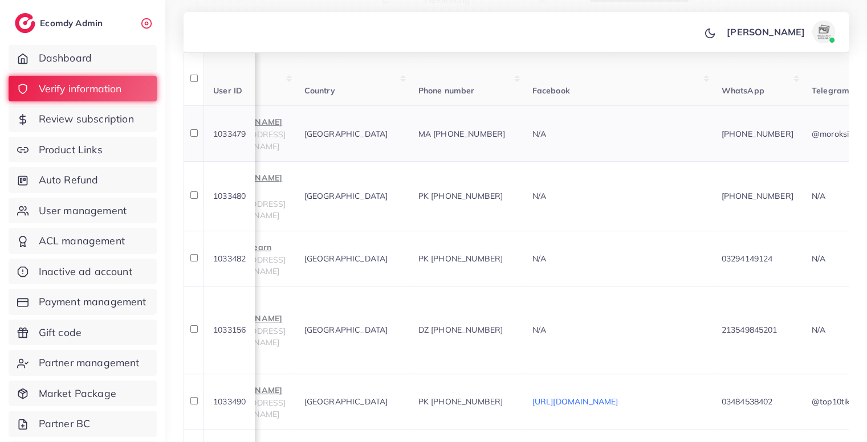
scroll to position [0, 75]
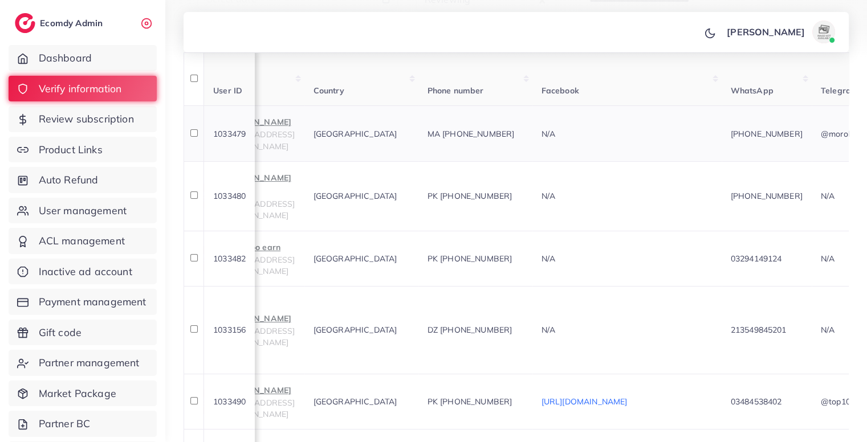
click at [515, 135] on span "MA +212640417794" at bounding box center [471, 134] width 87 height 10
copy span "212640417794"
click at [515, 135] on span "MA +212640417794" at bounding box center [471, 134] width 87 height 10
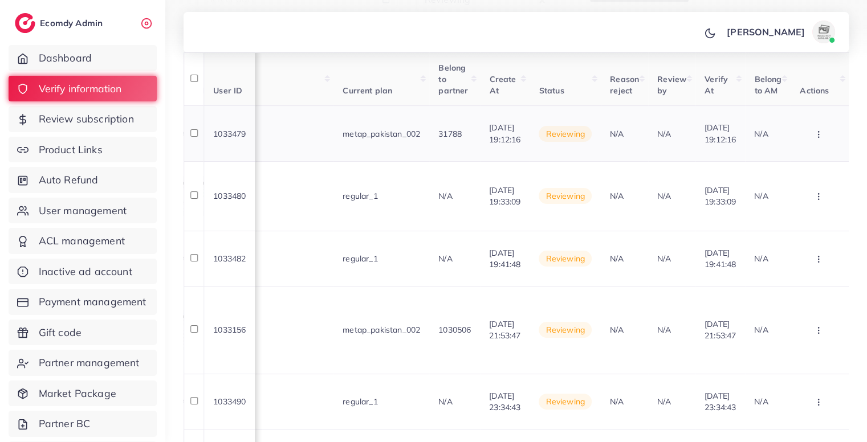
scroll to position [0, 1067]
click at [840, 139] on button "button" at bounding box center [820, 134] width 40 height 26
click at [821, 159] on link "Approve" at bounding box center [789, 168] width 90 height 25
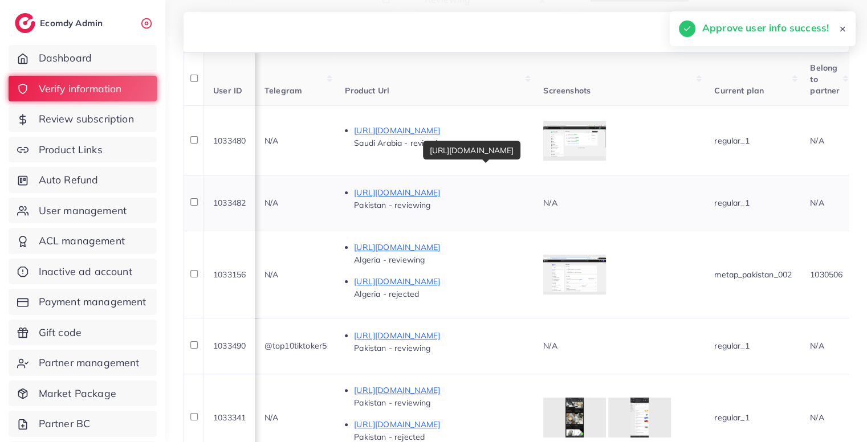
scroll to position [0, 630]
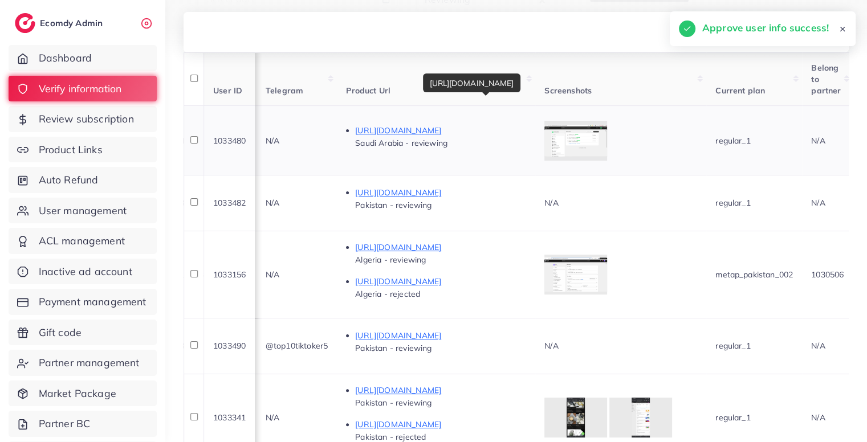
click at [526, 125] on p "https://souqaltawfeer.store/products/electric-popcorn-maker-machine-for-home-ki…" at bounding box center [440, 131] width 171 height 14
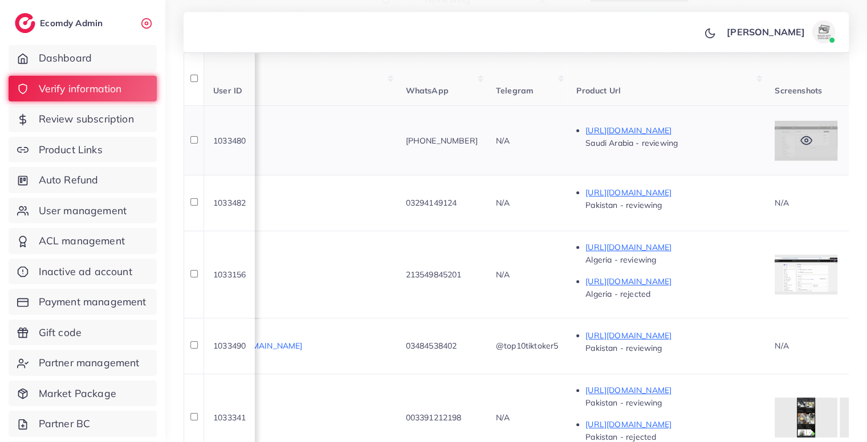
scroll to position [0, 397]
click at [480, 140] on span "+923011661557" at bounding box center [444, 141] width 72 height 10
copy span "923011661557"
click at [480, 140] on span "+923011661557" at bounding box center [444, 141] width 72 height 10
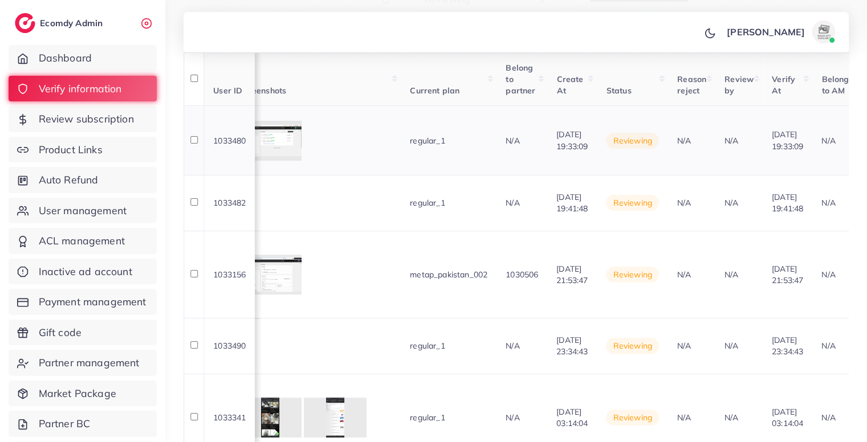
scroll to position [0, 1078]
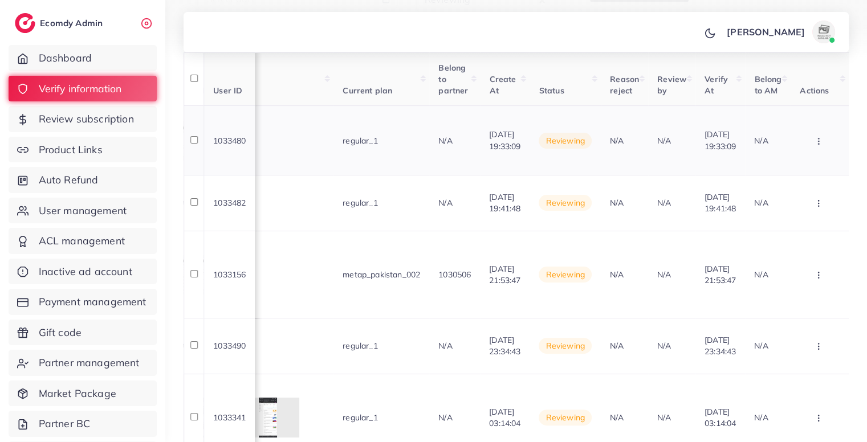
click at [823, 141] on button "button" at bounding box center [820, 141] width 40 height 26
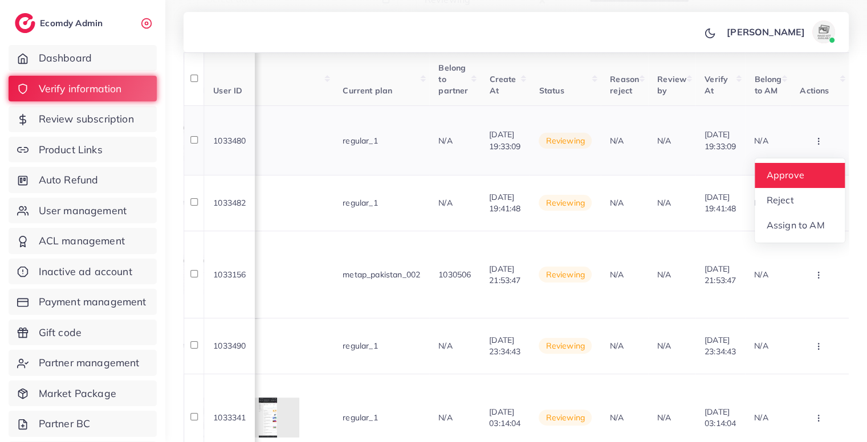
click at [811, 163] on link "Approve" at bounding box center [800, 175] width 90 height 25
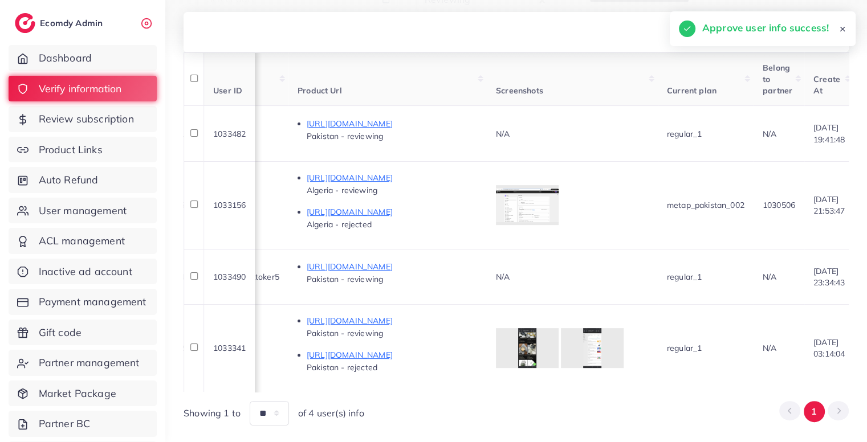
scroll to position [0, 657]
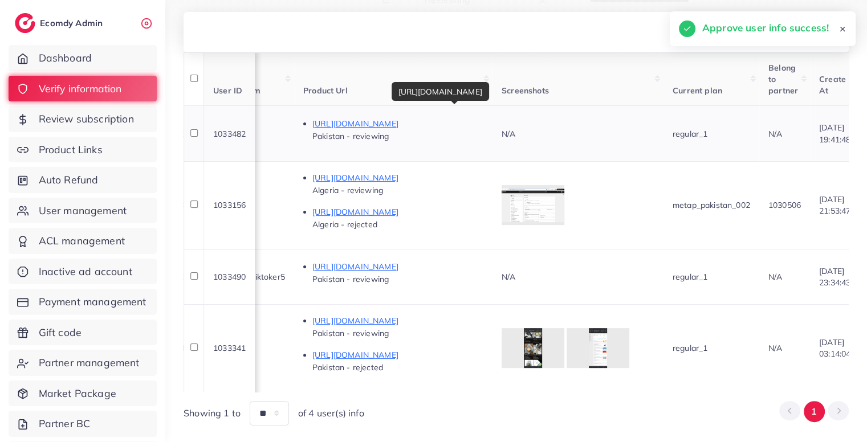
click at [464, 127] on p "https://paywaoo.com/signup.php" at bounding box center [397, 124] width 171 height 14
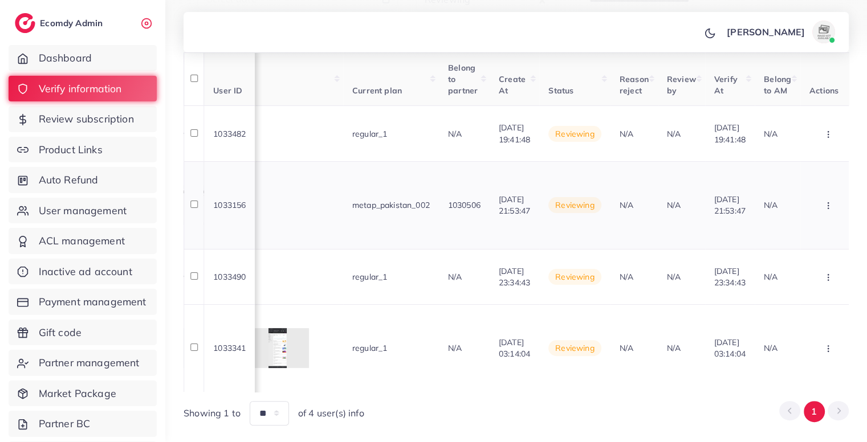
scroll to position [0, 1074]
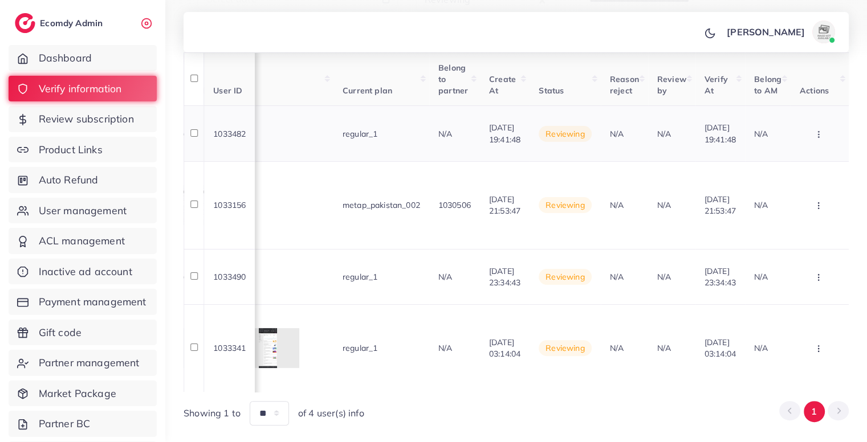
click at [827, 128] on button "button" at bounding box center [820, 134] width 40 height 26
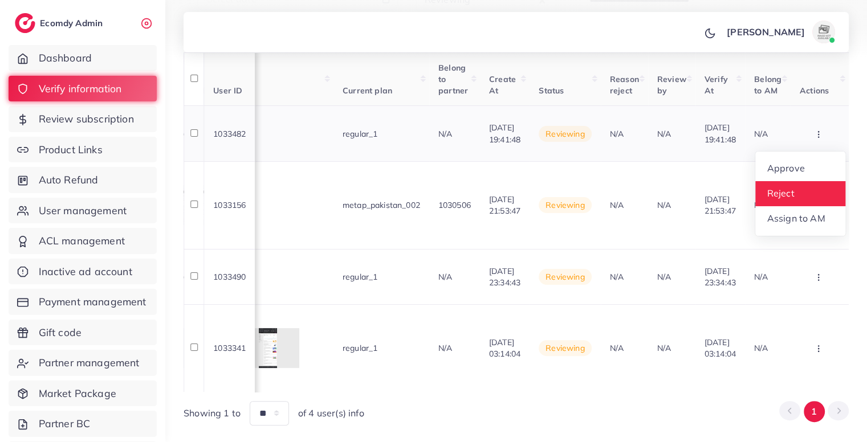
click at [787, 192] on span "Reject" at bounding box center [780, 193] width 27 height 11
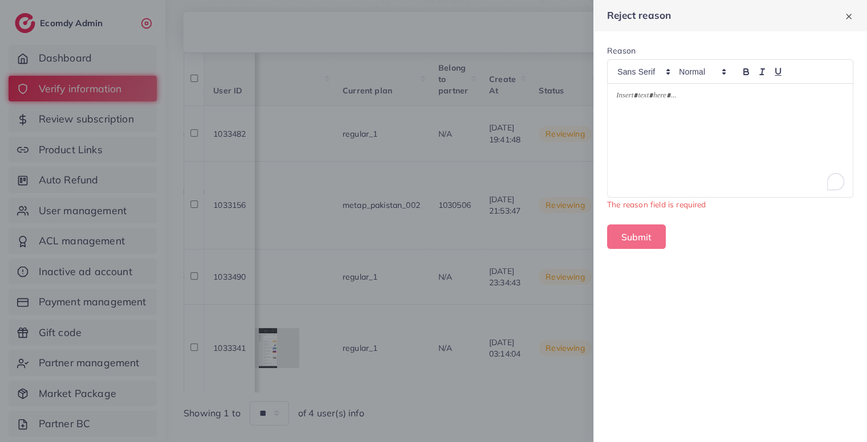
drag, startPoint x: 730, startPoint y: 83, endPoint x: 694, endPoint y: 99, distance: 38.8
click at [694, 99] on div "To enrich screen reader interactions, please activate Accessibility in Grammarl…" at bounding box center [730, 140] width 245 height 113
click at [694, 99] on p "To enrich screen reader interactions, please activate Accessibility in Grammarl…" at bounding box center [730, 98] width 228 height 14
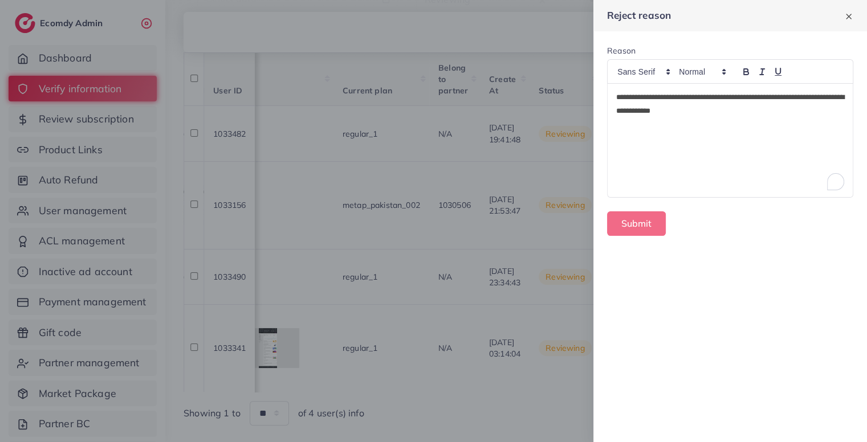
scroll to position [0, 0]
click at [640, 216] on button "Submit" at bounding box center [636, 224] width 59 height 25
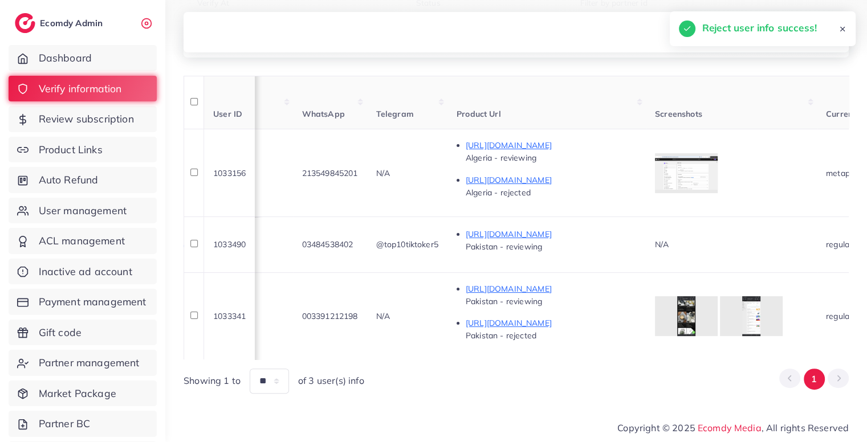
scroll to position [0, 500]
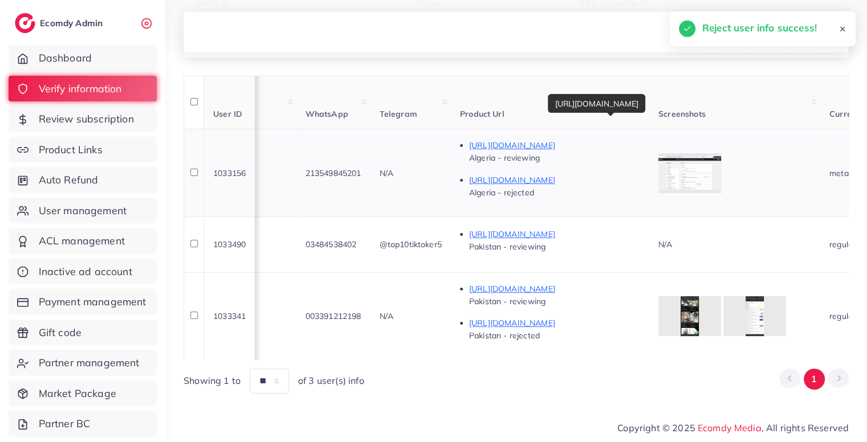
click at [640, 141] on p "https://biovie.site/products/modern-jacket?variant=51194177585464" at bounding box center [554, 146] width 171 height 14
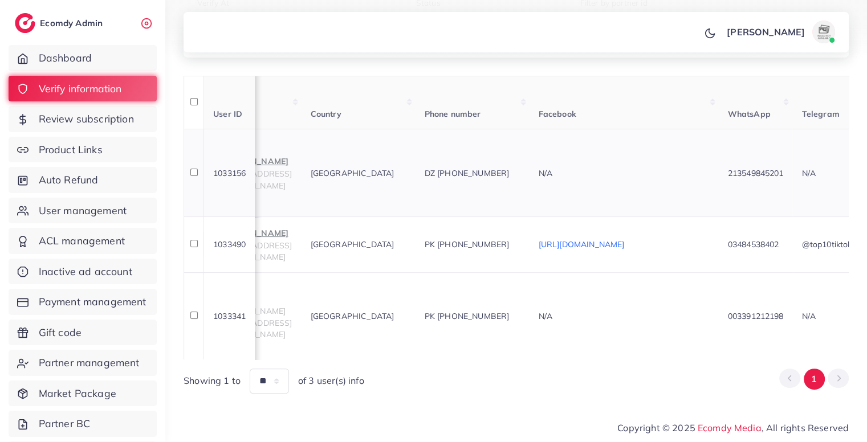
scroll to position [0, 72]
click at [286, 159] on p "REZAL Sami" at bounding box center [261, 162] width 71 height 14
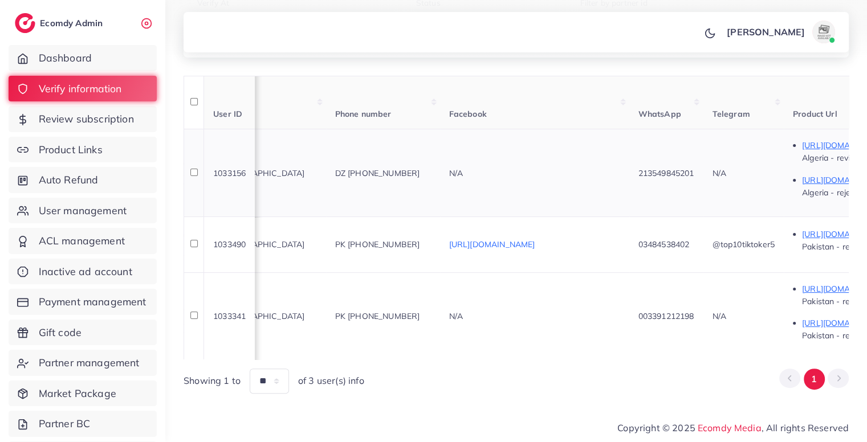
scroll to position [0, 168]
click at [430, 172] on div "DZ +213549845201" at bounding box center [383, 173] width 96 height 11
copy span "213549845201"
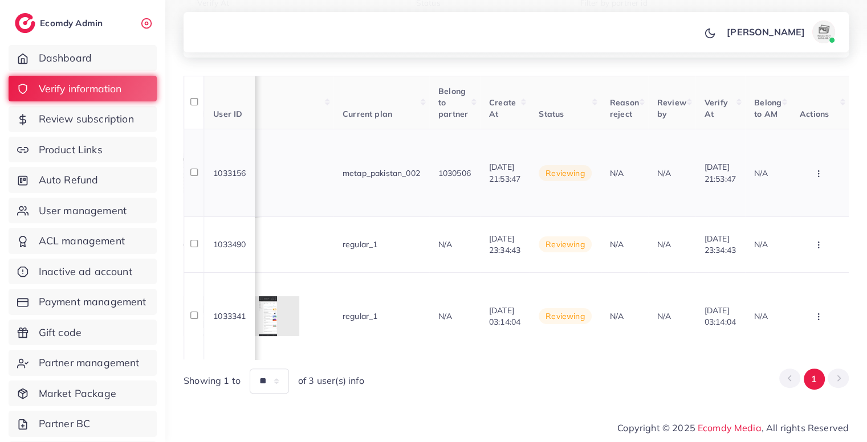
scroll to position [0, 1074]
click at [827, 173] on button "button" at bounding box center [820, 173] width 40 height 26
click at [812, 196] on link "Approve" at bounding box center [800, 208] width 90 height 25
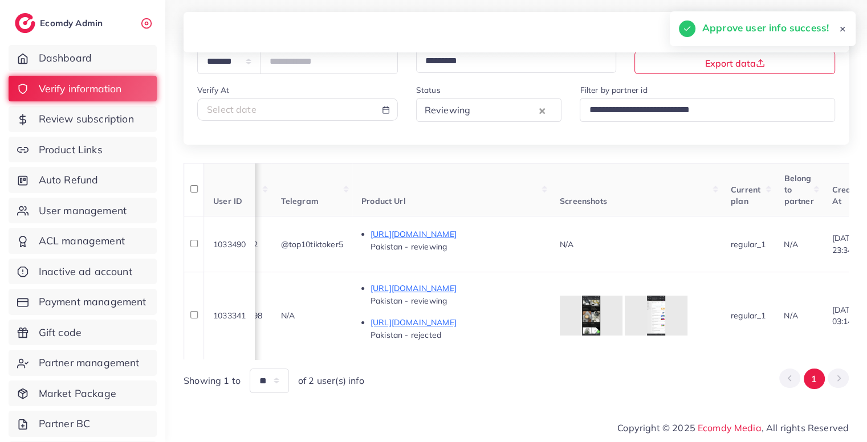
scroll to position [0, 598]
click at [504, 229] on p "https://vt.tiktok.com/ZSUeVuR7N/" at bounding box center [456, 234] width 171 height 14
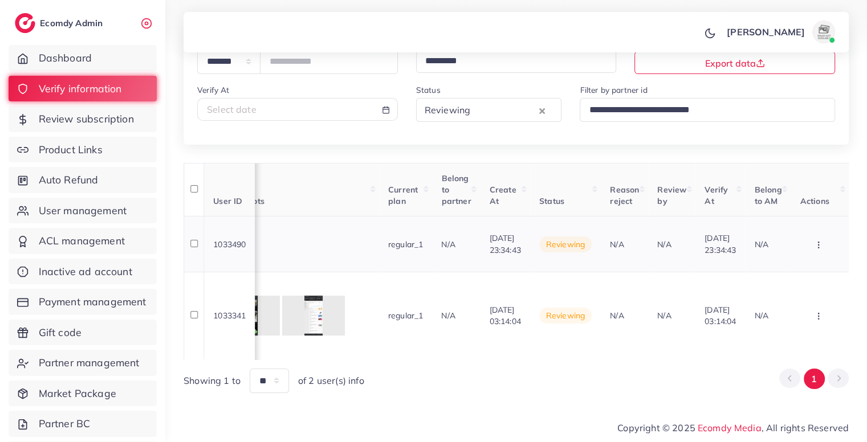
scroll to position [0, 1025]
click at [814, 231] on button "button" at bounding box center [820, 244] width 40 height 26
click at [792, 292] on link "Reject" at bounding box center [800, 304] width 90 height 25
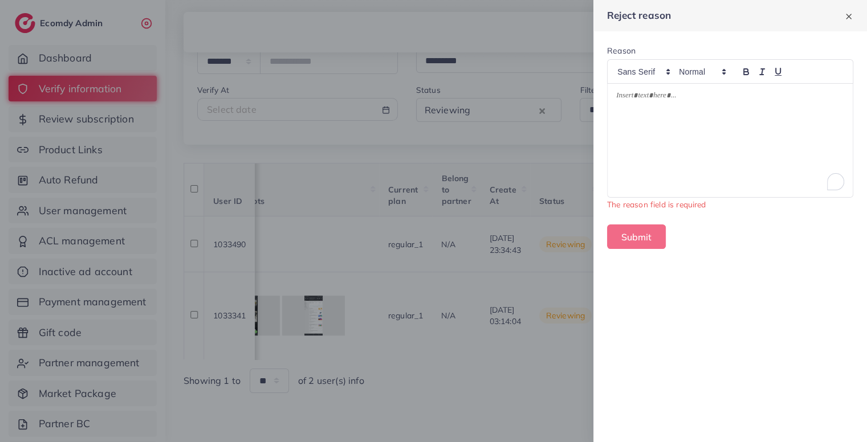
click at [746, 180] on div "To enrich screen reader interactions, please activate Accessibility in Grammarl…" at bounding box center [730, 140] width 245 height 113
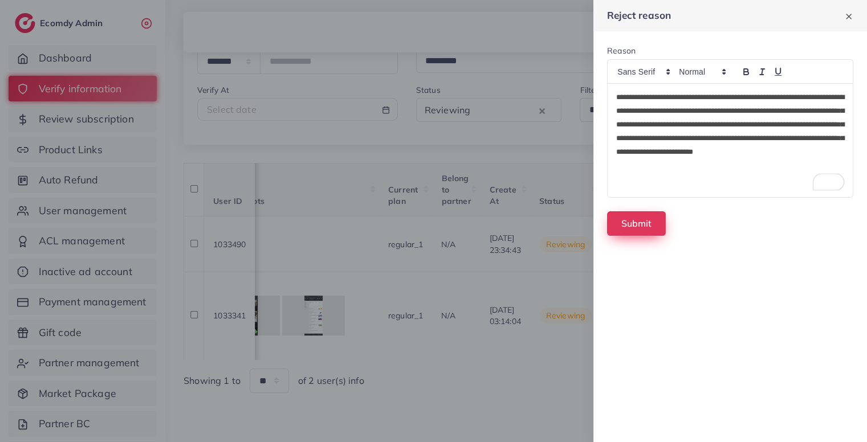
click at [658, 227] on button "Submit" at bounding box center [636, 224] width 59 height 25
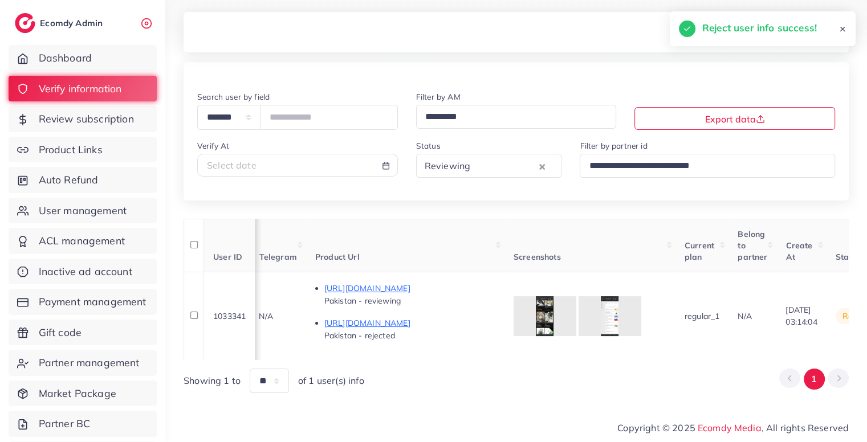
scroll to position [0, 619]
click at [468, 283] on p "https://truetime.pk/products/patek-philippe-mens-watches" at bounding box center [411, 289] width 171 height 14
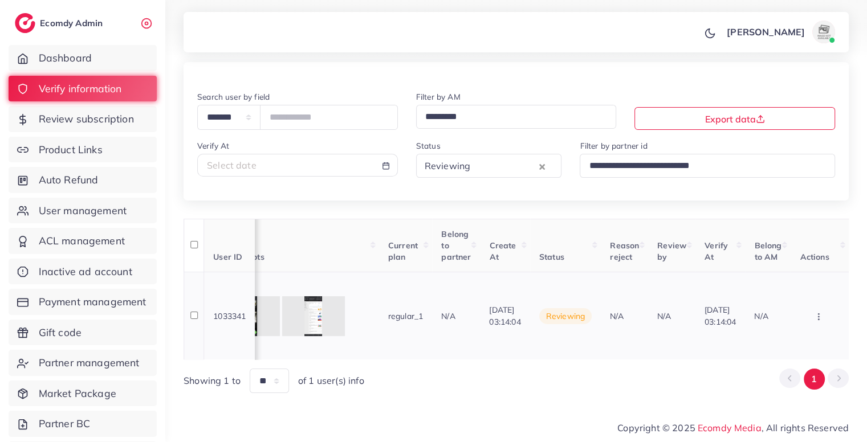
click at [828, 311] on button "button" at bounding box center [820, 316] width 40 height 26
click at [793, 261] on span "Reject" at bounding box center [780, 263] width 27 height 11
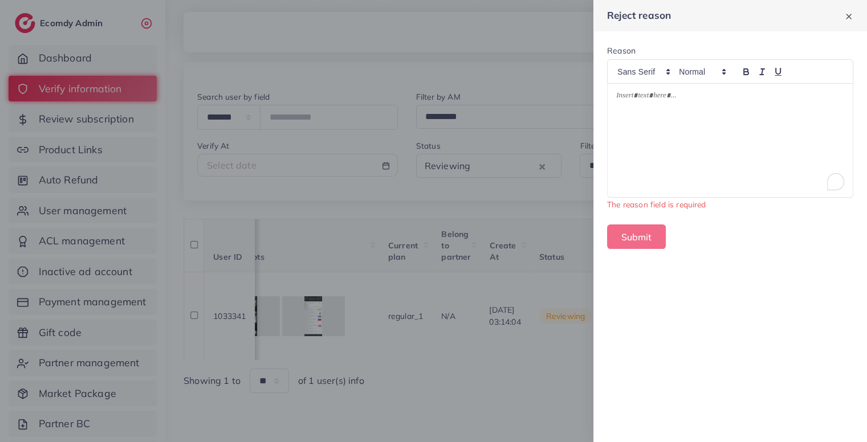
click at [725, 157] on div "To enrich screen reader interactions, please activate Accessibility in Grammarl…" at bounding box center [730, 140] width 245 height 113
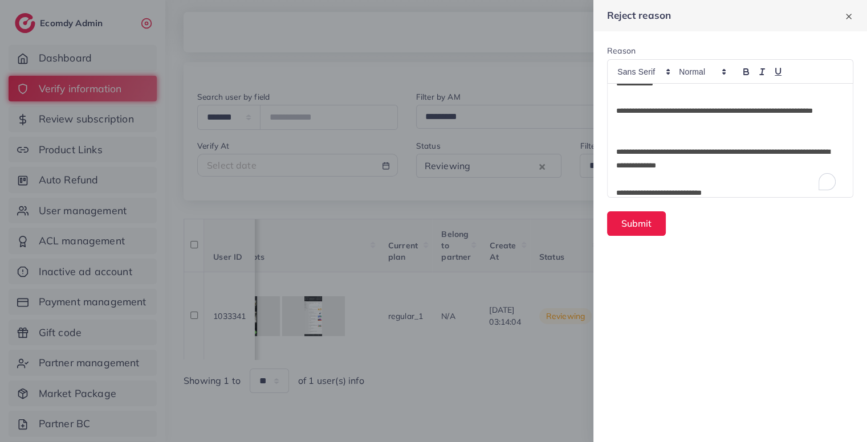
scroll to position [0, 0]
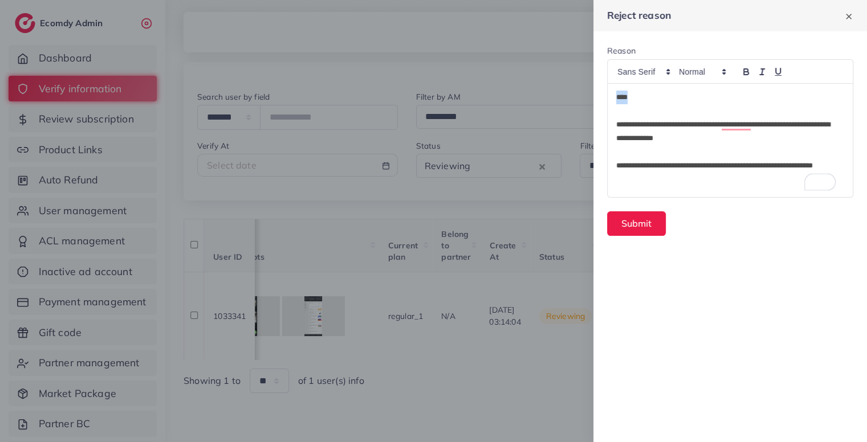
drag, startPoint x: 632, startPoint y: 99, endPoint x: 553, endPoint y: 89, distance: 79.3
click at [553, 0] on div "**********" at bounding box center [433, 0] width 867 height 0
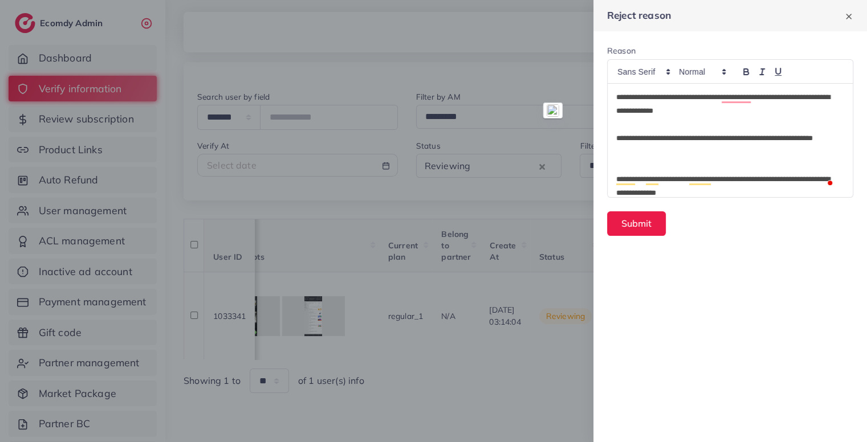
click at [634, 129] on p "To enrich screen reader interactions, please activate Accessibility in Grammarl…" at bounding box center [730, 125] width 228 height 14
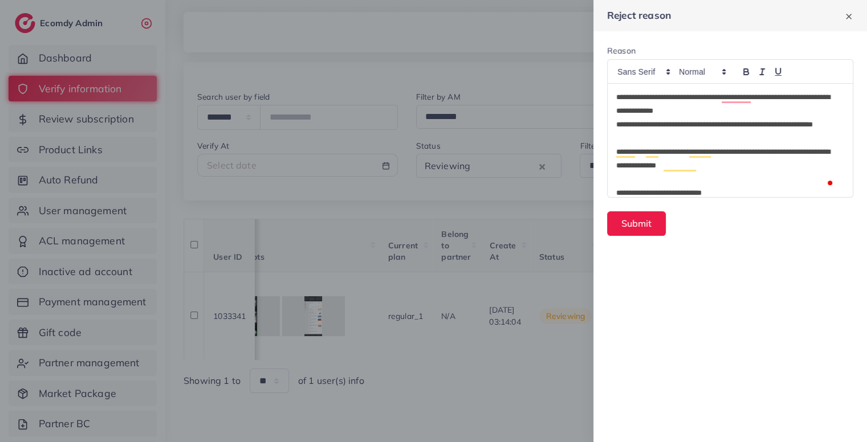
click at [700, 181] on p "To enrich screen reader interactions, please activate Accessibility in Grammarl…" at bounding box center [730, 180] width 228 height 14
click at [754, 188] on div "**********" at bounding box center [730, 140] width 245 height 113
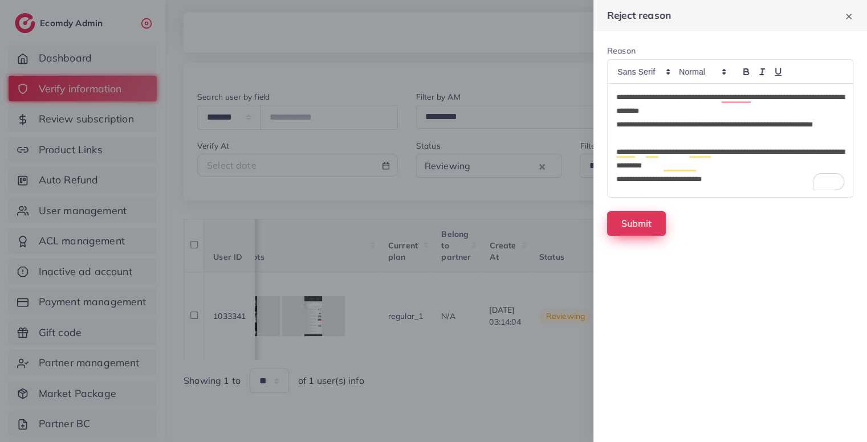
click at [630, 221] on button "Submit" at bounding box center [636, 224] width 59 height 25
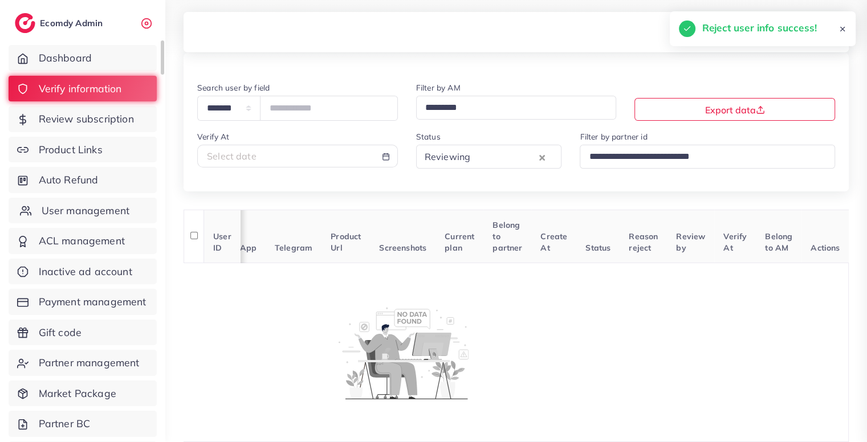
scroll to position [0, 218]
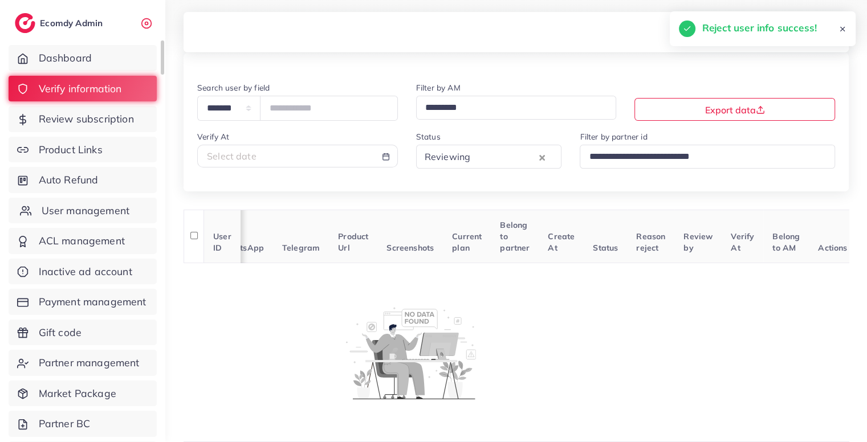
click at [106, 209] on span "User management" at bounding box center [86, 211] width 88 height 15
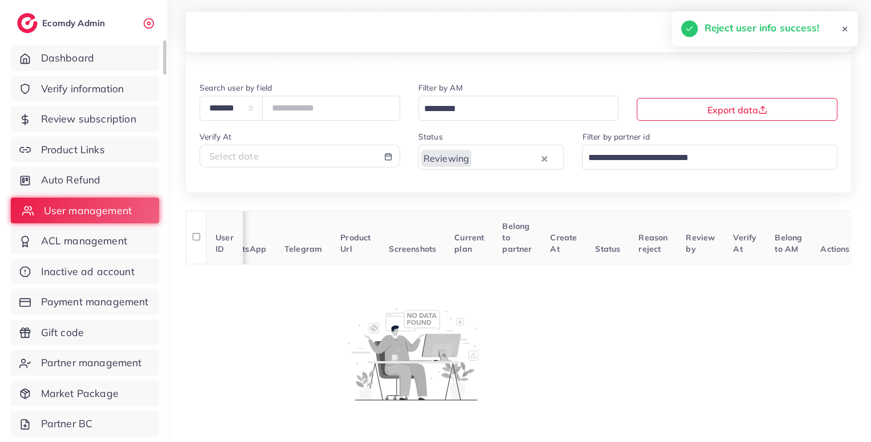
scroll to position [0, 210]
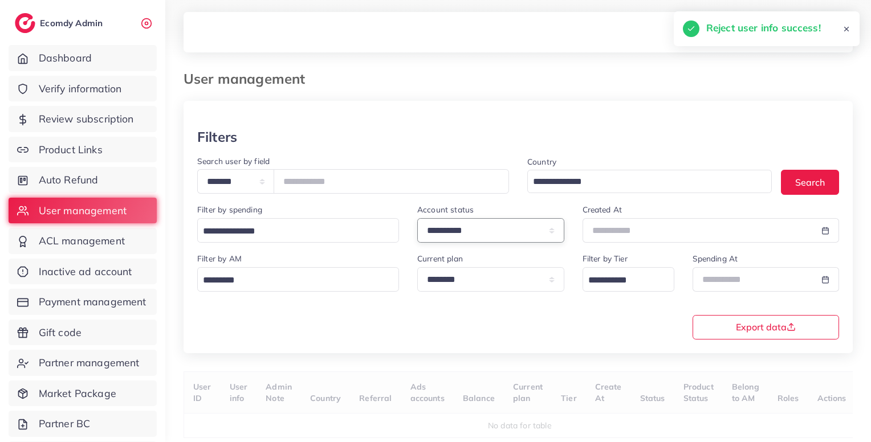
click at [509, 230] on select "**********" at bounding box center [490, 230] width 147 height 25
select select "*******"
click at [417, 220] on select "**********" at bounding box center [490, 230] width 147 height 25
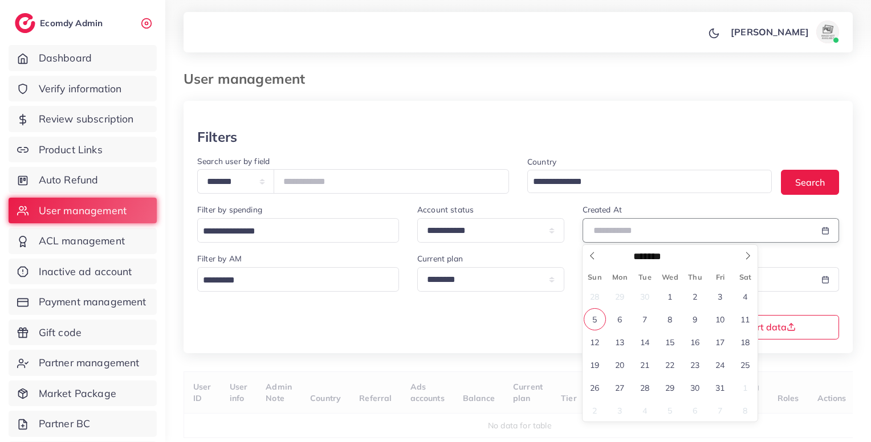
click at [663, 224] on input "text" at bounding box center [698, 230] width 231 height 25
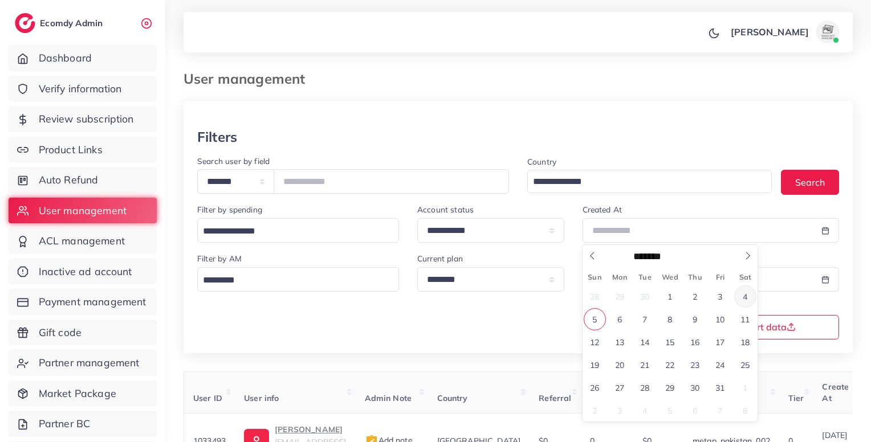
click at [753, 290] on span "4" at bounding box center [745, 297] width 22 height 22
type input "**********"
click at [753, 290] on span "4" at bounding box center [745, 297] width 22 height 22
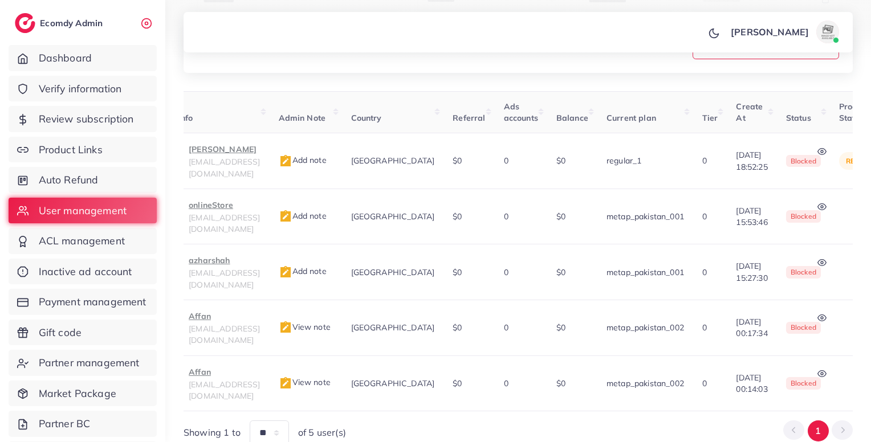
scroll to position [0, 108]
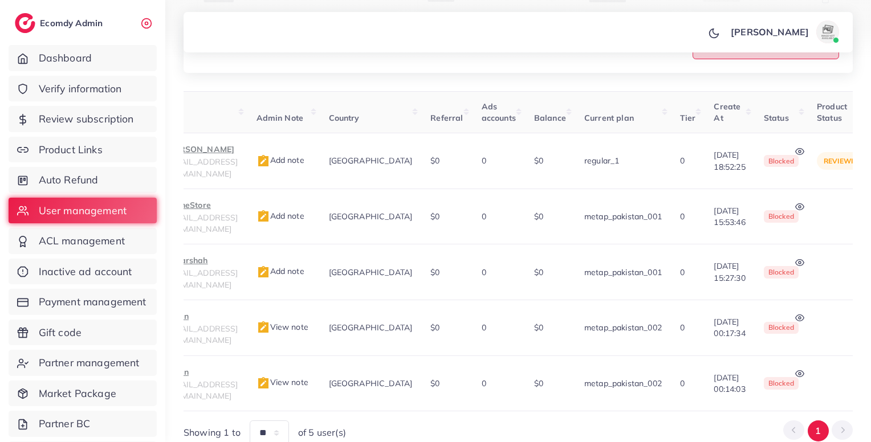
click at [720, 58] on button "Export data" at bounding box center [766, 47] width 147 height 25
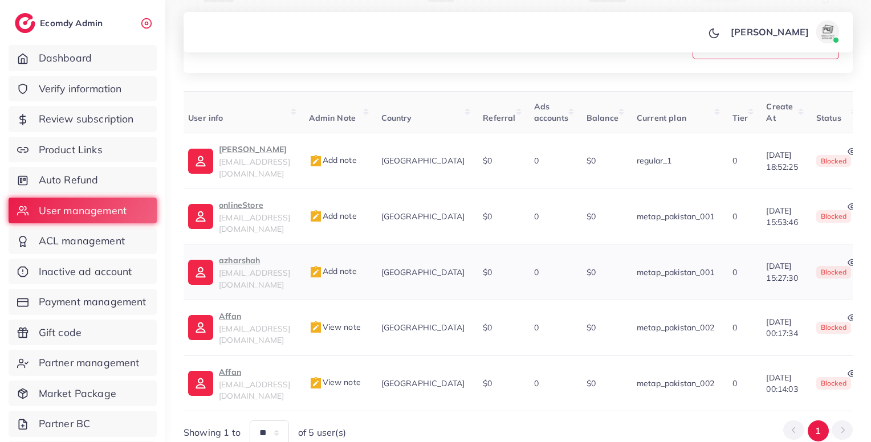
scroll to position [0, 0]
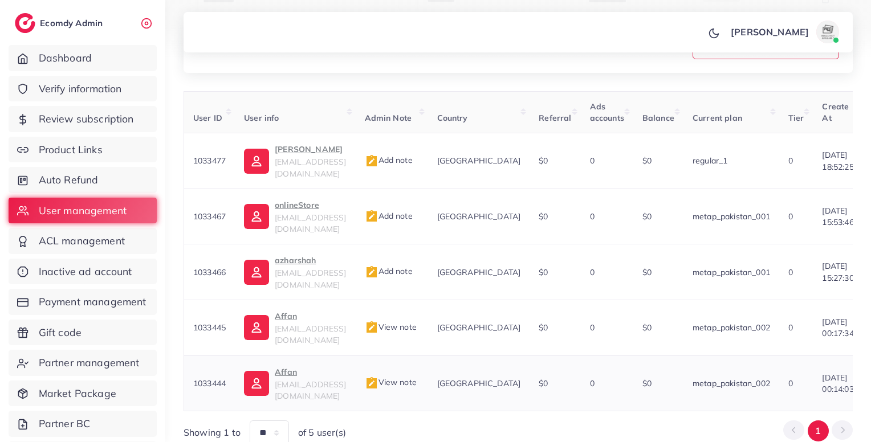
click at [417, 377] on span "View note" at bounding box center [391, 382] width 52 height 10
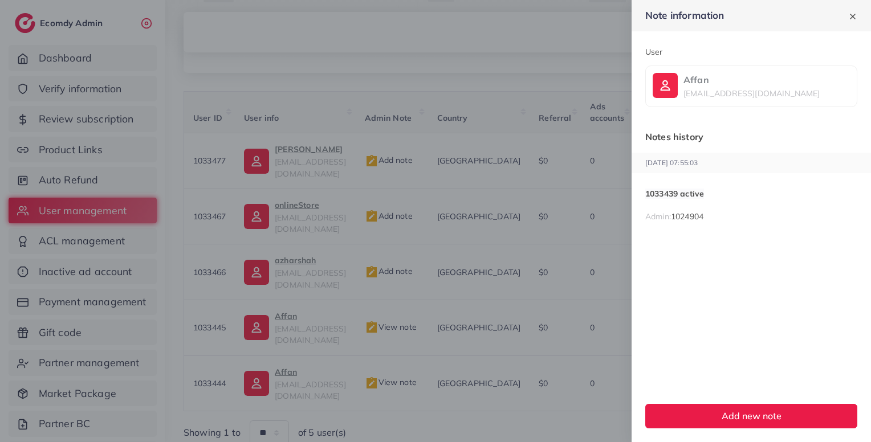
click at [422, 343] on div at bounding box center [435, 221] width 871 height 442
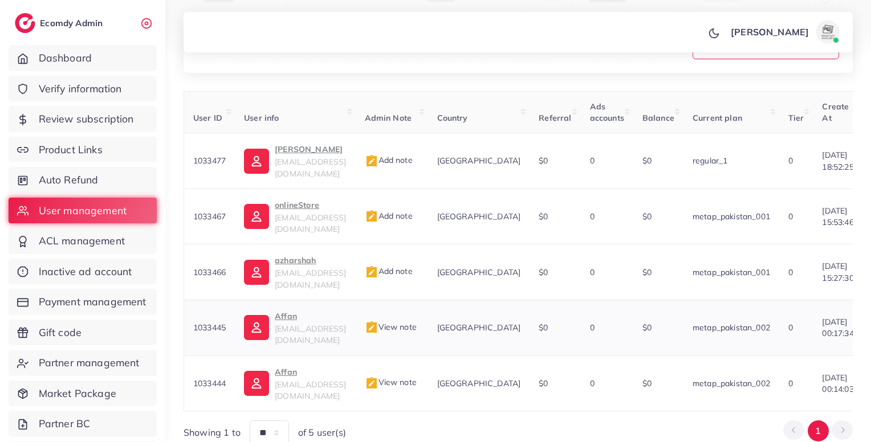
click at [417, 322] on span "View note" at bounding box center [391, 327] width 52 height 10
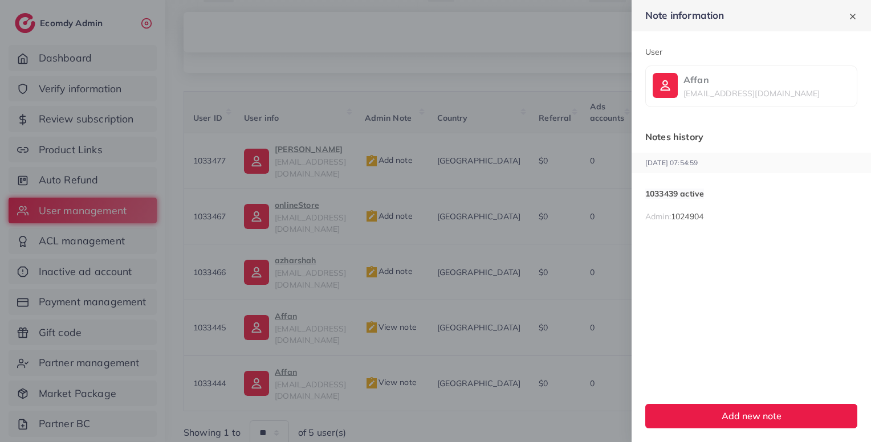
click at [369, 363] on div at bounding box center [435, 221] width 871 height 442
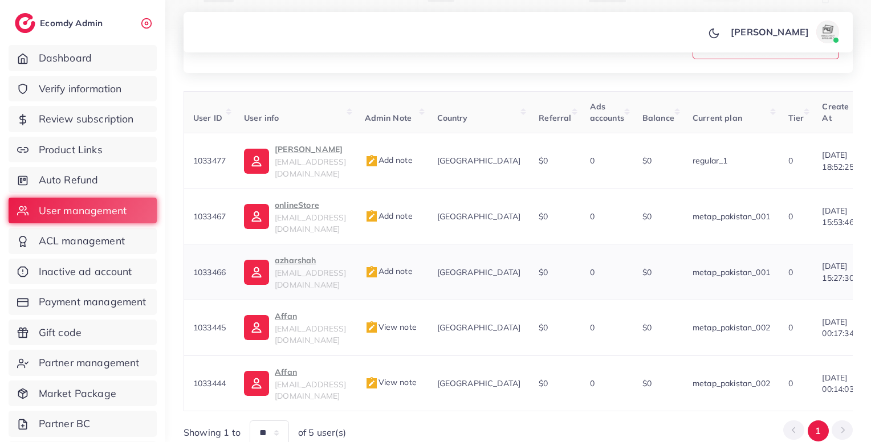
click at [312, 268] on span "[EMAIL_ADDRESS][DOMAIN_NAME]" at bounding box center [310, 279] width 71 height 22
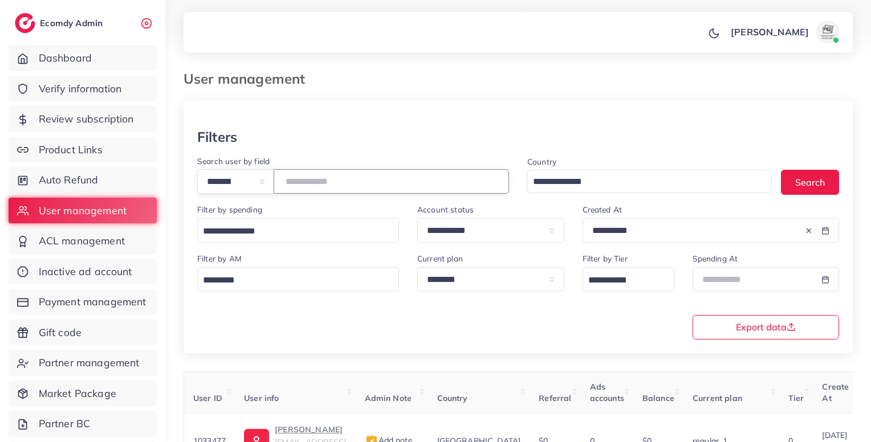
paste input "*******"
click at [342, 185] on input "*******" at bounding box center [391, 181] width 235 height 25
type input "*******"
click at [550, 229] on select "**********" at bounding box center [490, 230] width 147 height 25
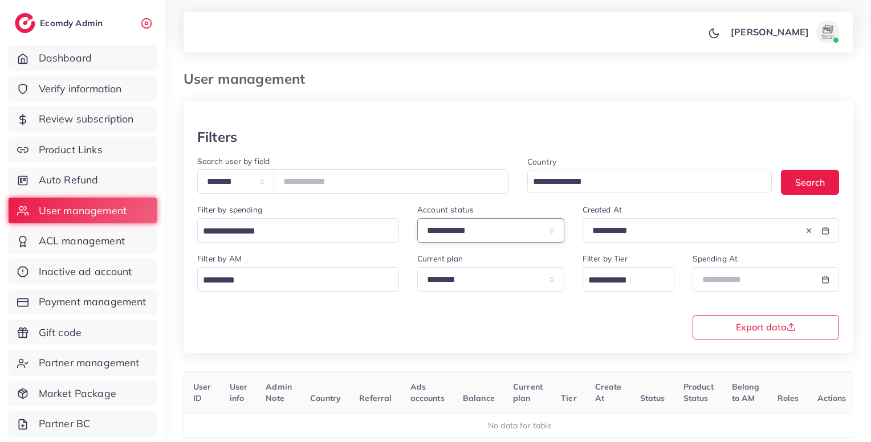
select select
click at [417, 220] on select "**********" at bounding box center [490, 230] width 147 height 25
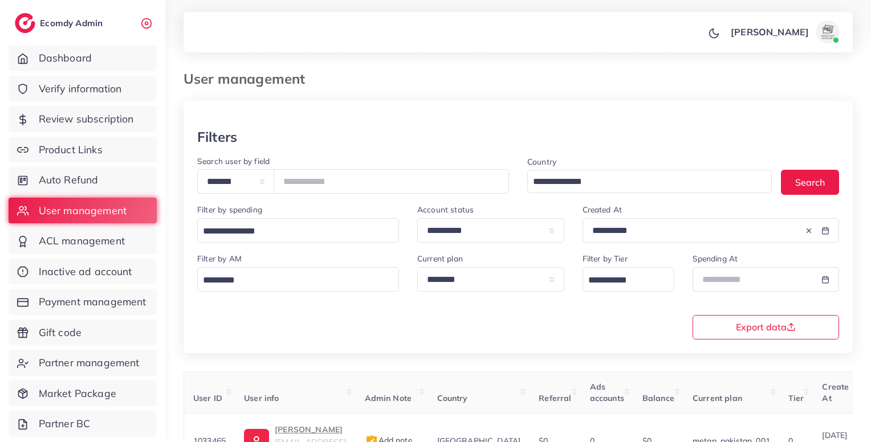
click at [809, 235] on icon at bounding box center [809, 231] width 8 height 8
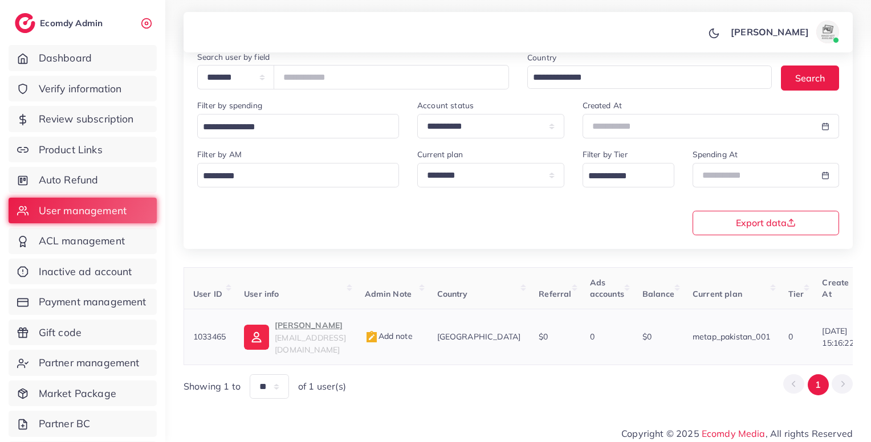
click at [212, 344] on td "1033465" at bounding box center [209, 338] width 51 height 56
copy span "1033465"
click at [212, 344] on td "1033465" at bounding box center [209, 338] width 51 height 56
click at [319, 82] on input "*******" at bounding box center [391, 77] width 235 height 25
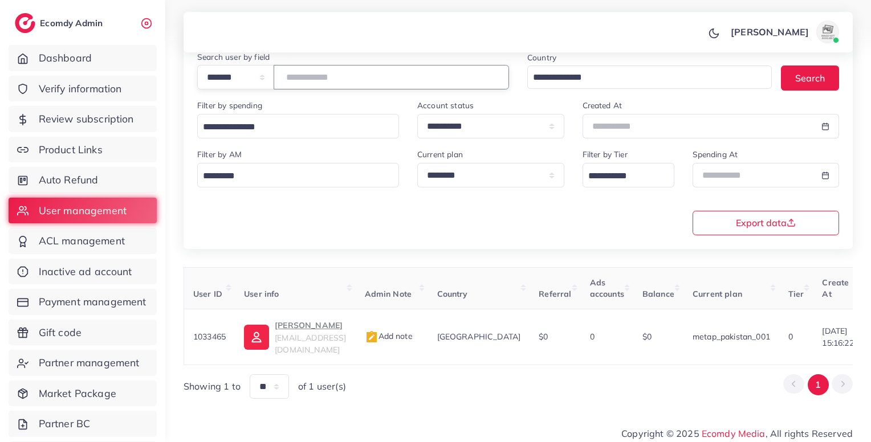
paste input "number"
click at [319, 82] on input "*******" at bounding box center [391, 77] width 235 height 25
type input "*******"
click at [326, 329] on p "onlineStore" at bounding box center [310, 326] width 71 height 14
click at [413, 336] on span "Add note" at bounding box center [389, 336] width 48 height 10
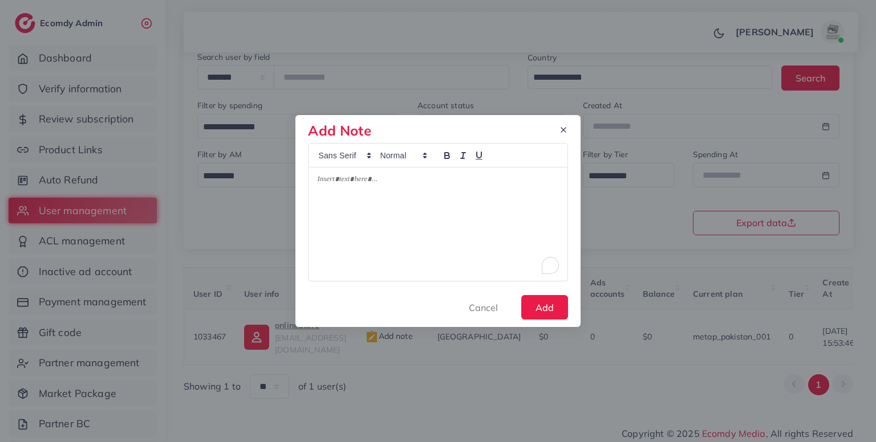
click at [437, 233] on div "To enrich screen reader interactions, please activate Accessibility in Grammarl…" at bounding box center [437, 224] width 258 height 113
click at [559, 320] on button "Add" at bounding box center [544, 307] width 47 height 25
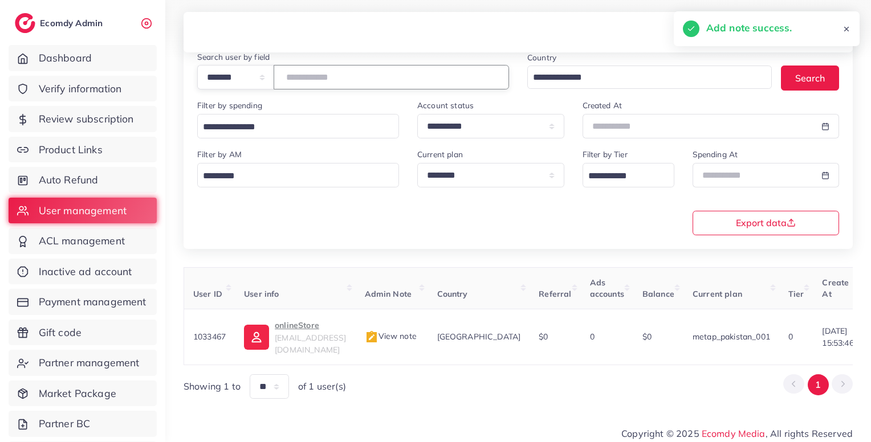
click at [316, 85] on input "*******" at bounding box center [391, 77] width 235 height 25
paste input "number"
click at [316, 85] on input "*******" at bounding box center [391, 77] width 235 height 25
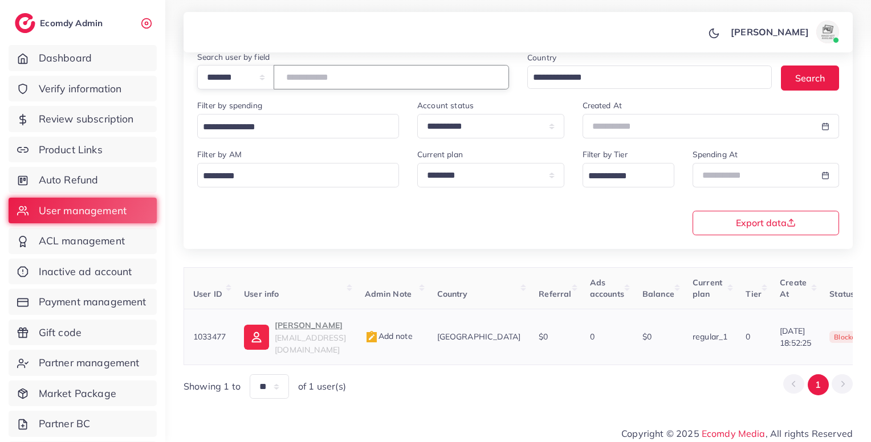
type input "*******"
click at [331, 329] on p "Muhammad Irfan" at bounding box center [310, 326] width 71 height 14
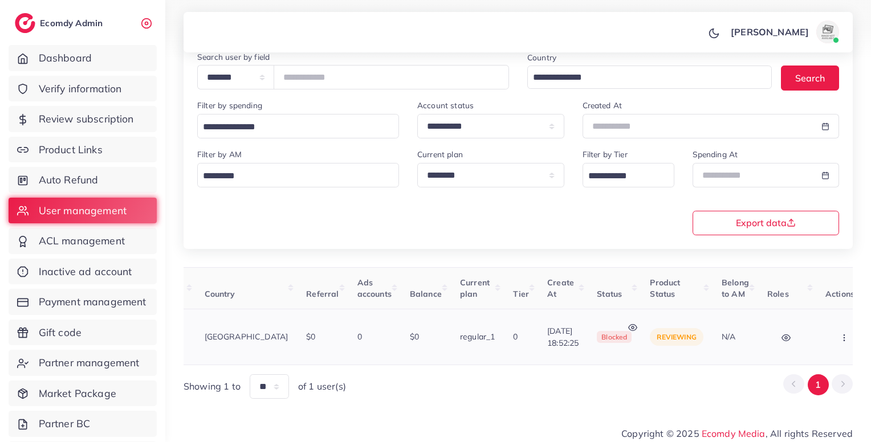
scroll to position [0, 256]
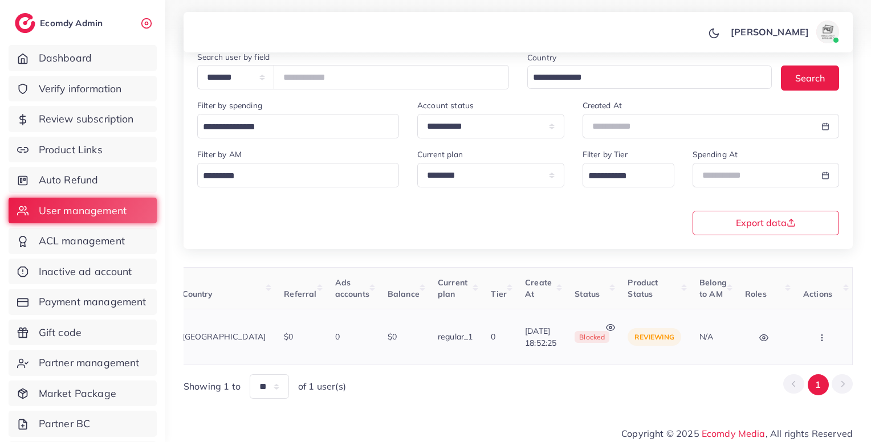
click at [611, 323] on icon at bounding box center [610, 327] width 9 height 9
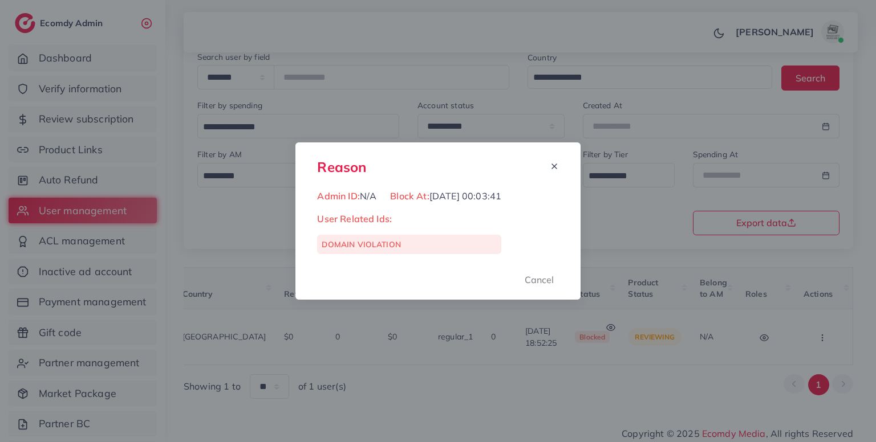
click at [427, 335] on div "Reason Admin ID: N/A Block At: 05/10/2025, 00:03:41 User Related Ids: DOMAIN VI…" at bounding box center [438, 221] width 876 height 442
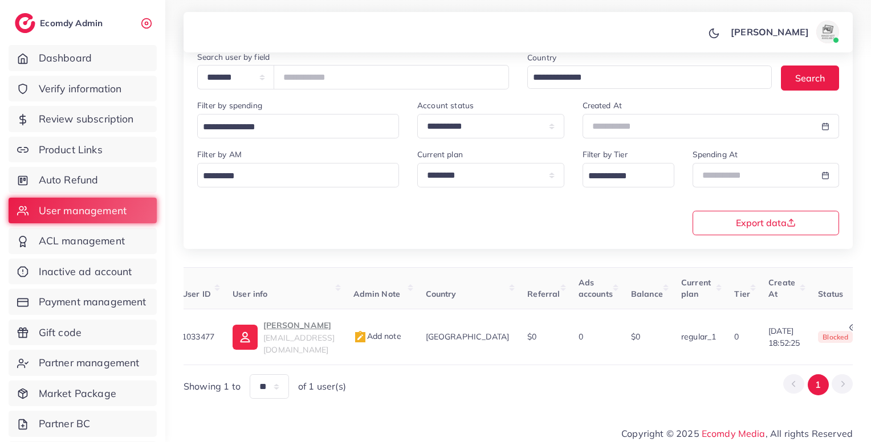
scroll to position [0, 11]
click at [401, 331] on span "Add note" at bounding box center [378, 336] width 48 height 10
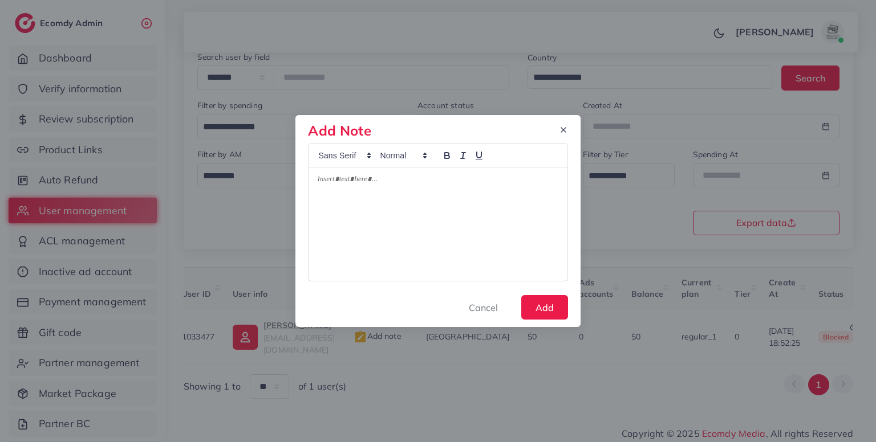
click at [412, 263] on div at bounding box center [437, 224] width 258 height 113
click at [563, 302] on button "Add" at bounding box center [544, 307] width 47 height 25
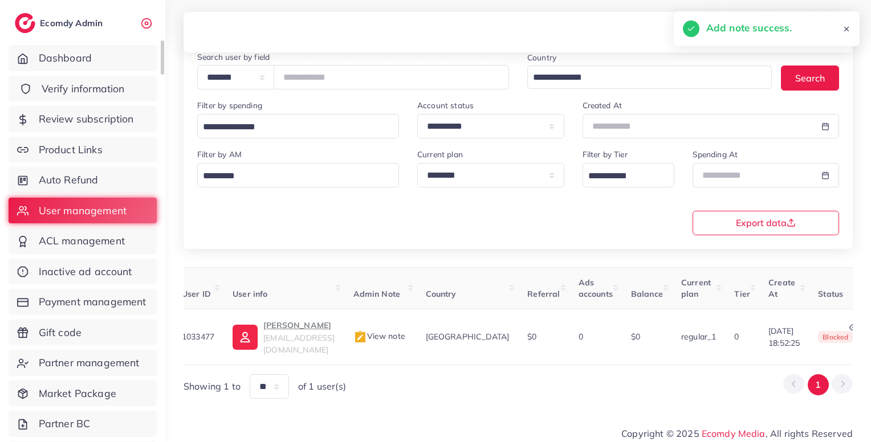
click at [130, 85] on link "Verify information" at bounding box center [83, 89] width 148 height 26
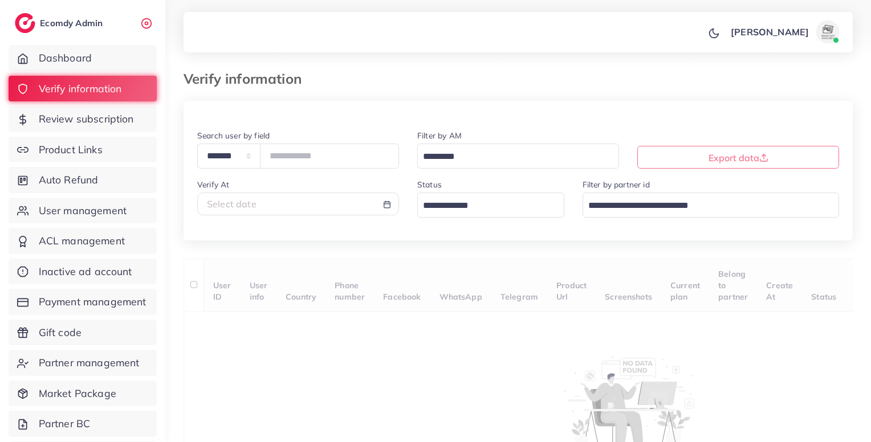
click at [458, 206] on input "Search for option" at bounding box center [484, 206] width 131 height 18
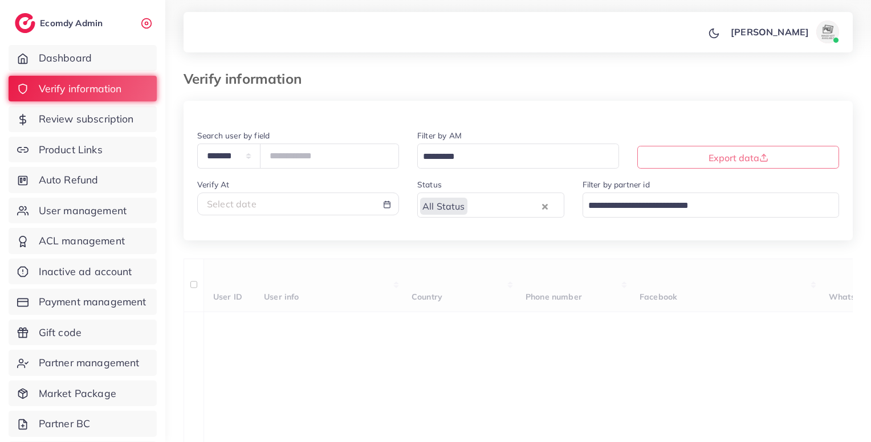
click at [453, 233] on div "**********" at bounding box center [518, 185] width 669 height 112
click at [347, 204] on div "Select date" at bounding box center [298, 204] width 182 height 13
select select "*"
select select "**"
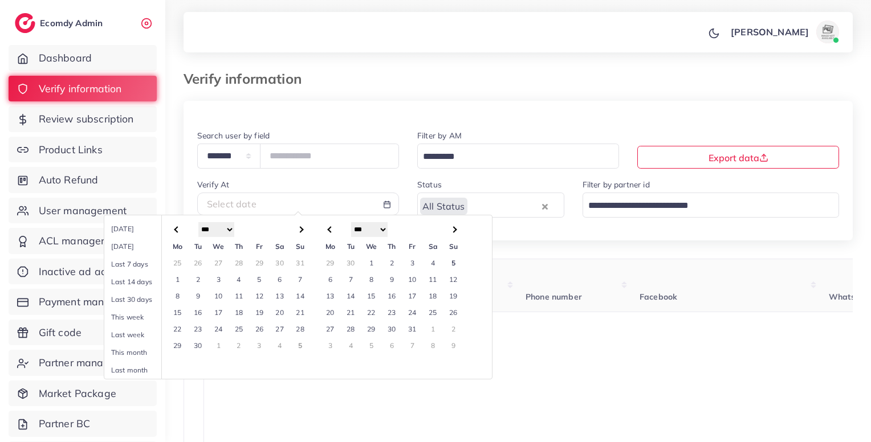
click at [415, 265] on td "3" at bounding box center [413, 263] width 21 height 17
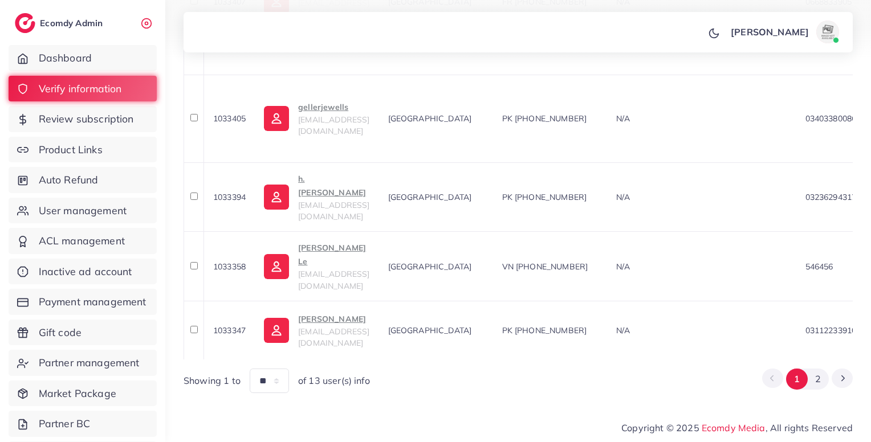
scroll to position [919, 0]
drag, startPoint x: 714, startPoint y: 67, endPoint x: 726, endPoint y: -50, distance: 117.5
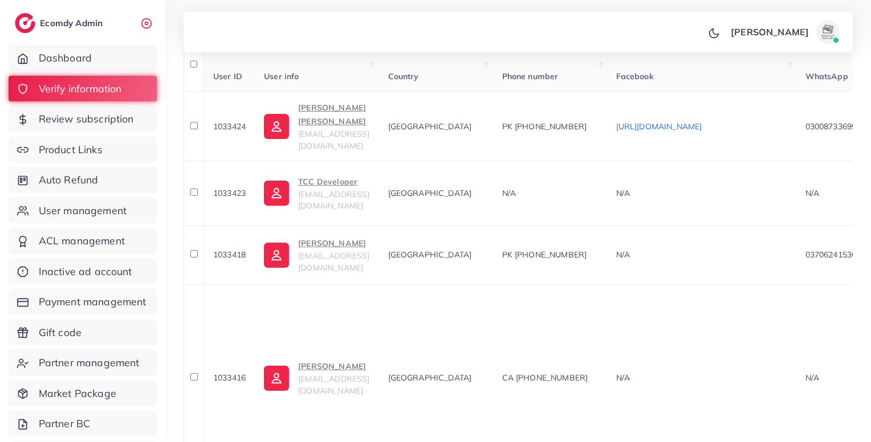
scroll to position [0, 0]
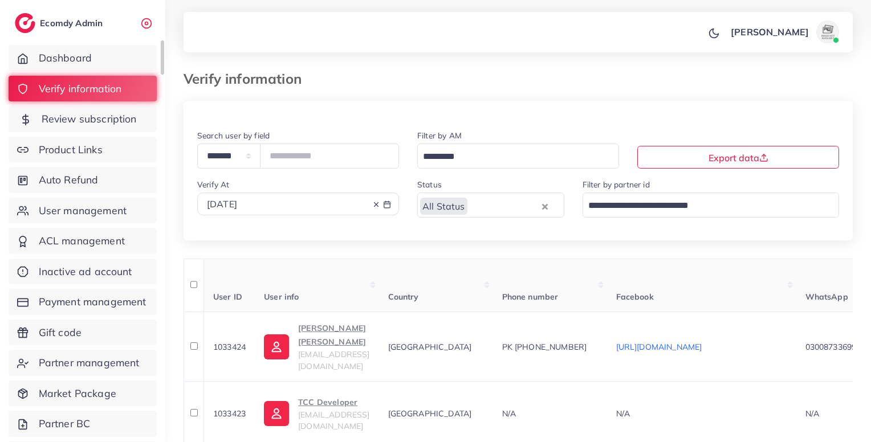
click at [100, 113] on span "Review subscription" at bounding box center [89, 119] width 95 height 15
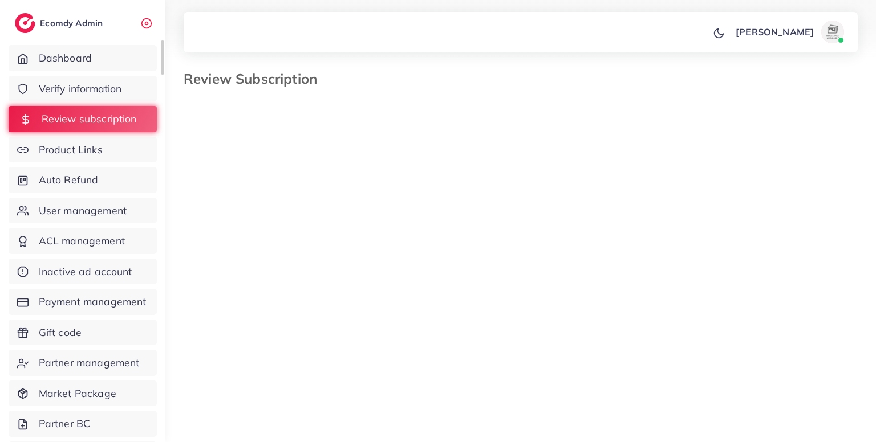
select select "*******"
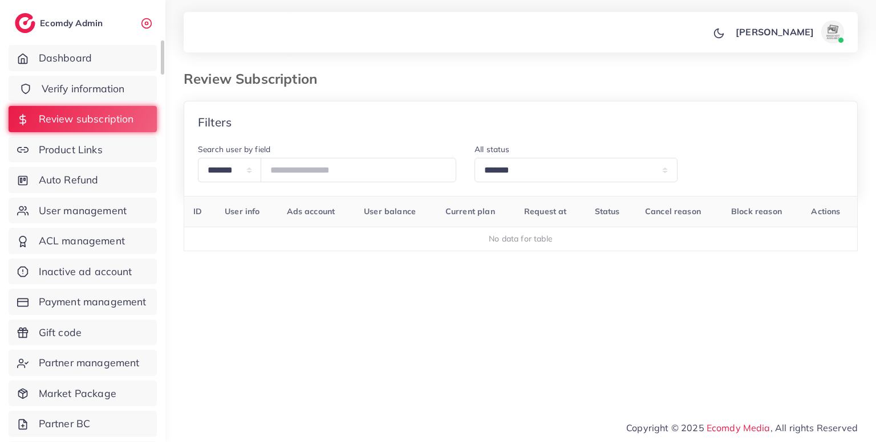
click at [134, 82] on link "Verify information" at bounding box center [83, 89] width 148 height 26
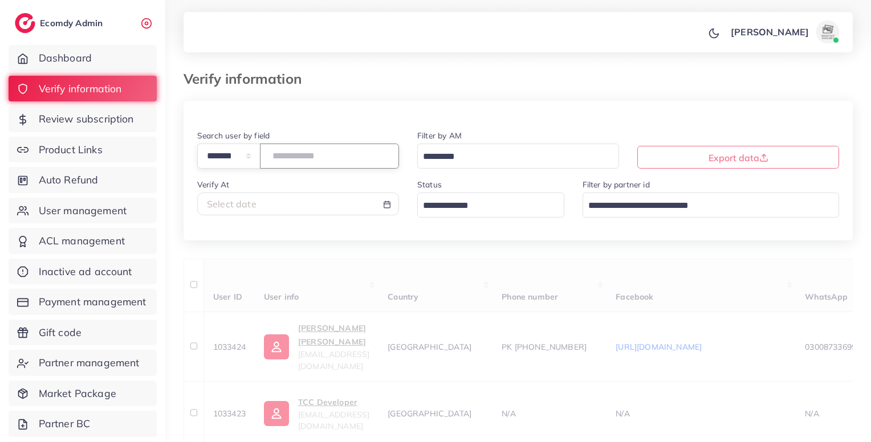
click at [351, 160] on input "number" at bounding box center [329, 156] width 139 height 25
paste input "*******"
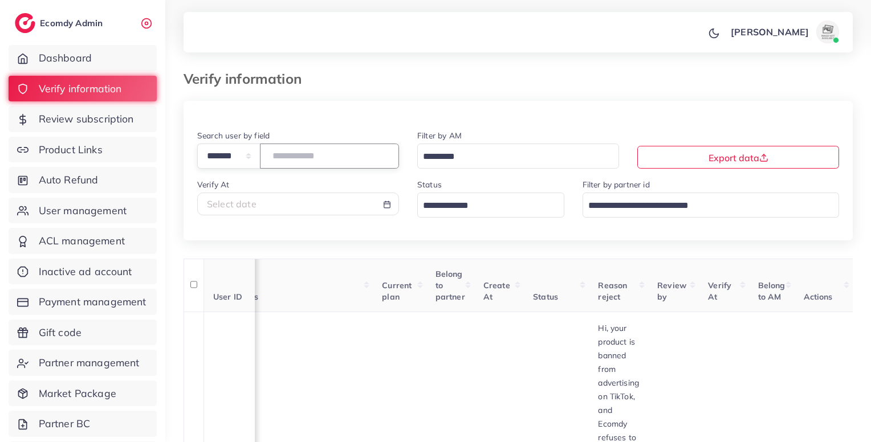
click at [295, 156] on input "*******" at bounding box center [329, 156] width 139 height 25
paste input "number"
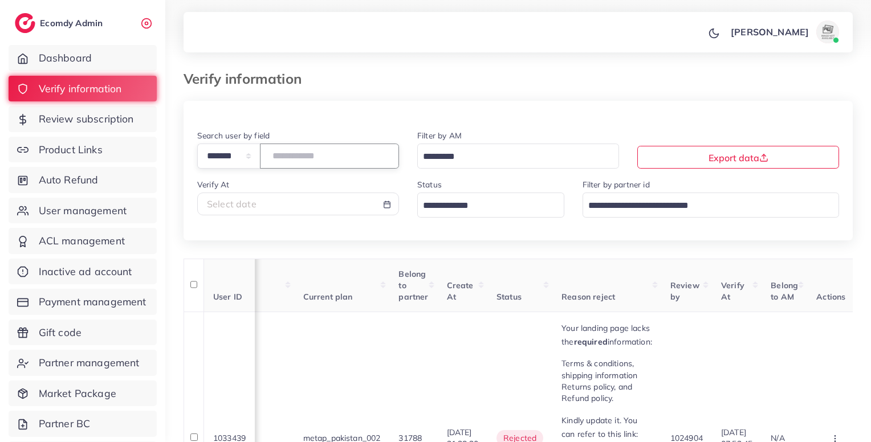
click at [295, 152] on input "*******" at bounding box center [329, 156] width 139 height 25
paste input "number"
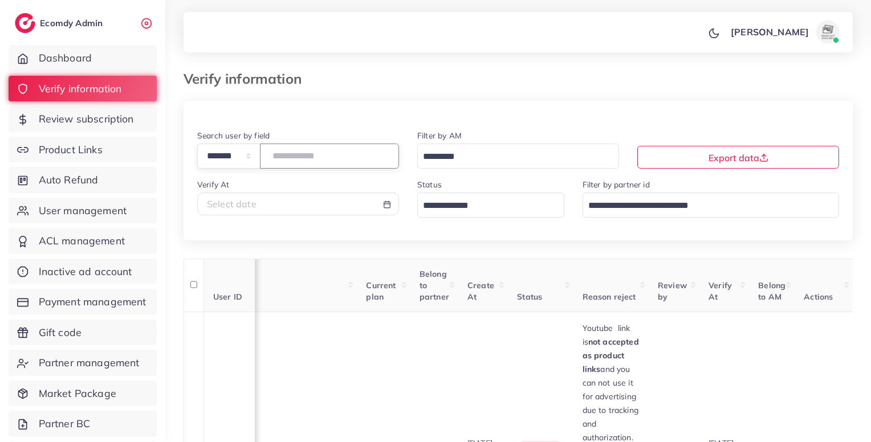
click at [296, 159] on input "*******" at bounding box center [329, 156] width 139 height 25
paste input "number"
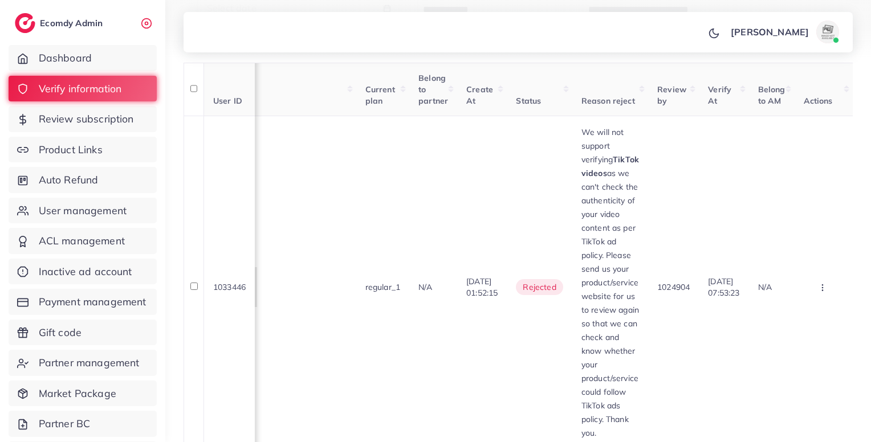
scroll to position [197, 0]
type input "*******"
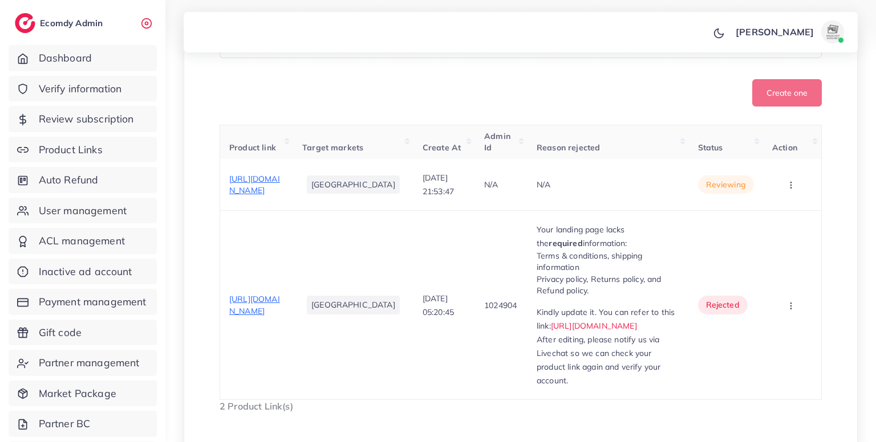
scroll to position [383, 0]
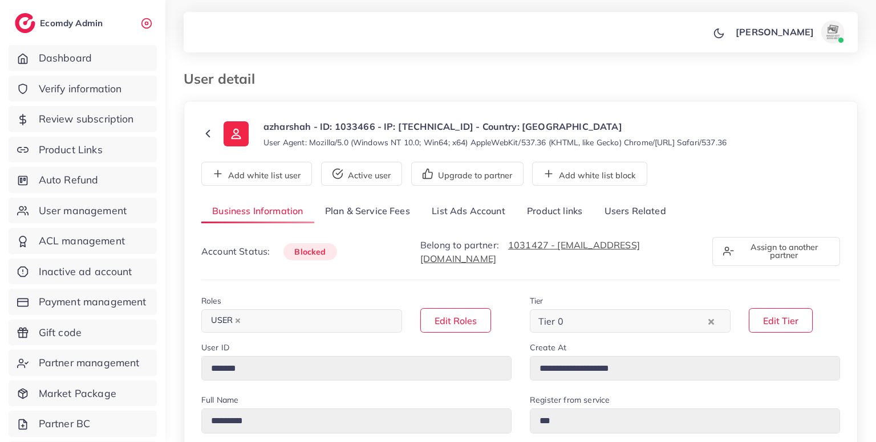
select select "********"
click at [551, 208] on link "Product links" at bounding box center [554, 212] width 77 height 25
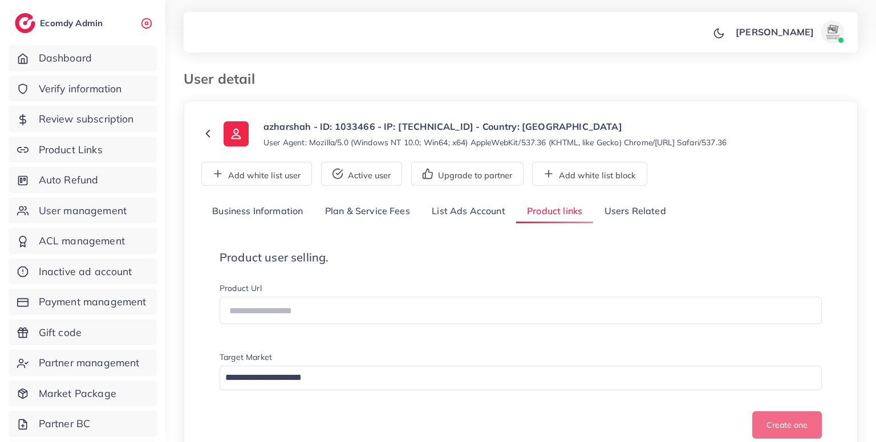
click at [641, 219] on link "Users Related" at bounding box center [634, 212] width 83 height 25
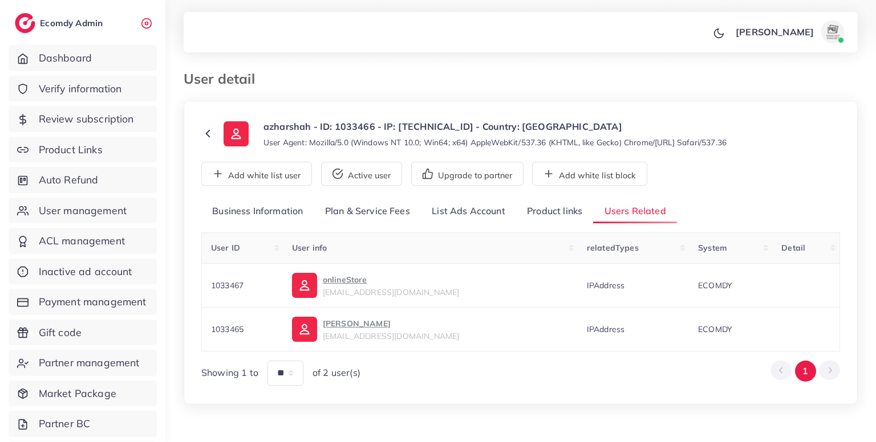
scroll to position [28, 0]
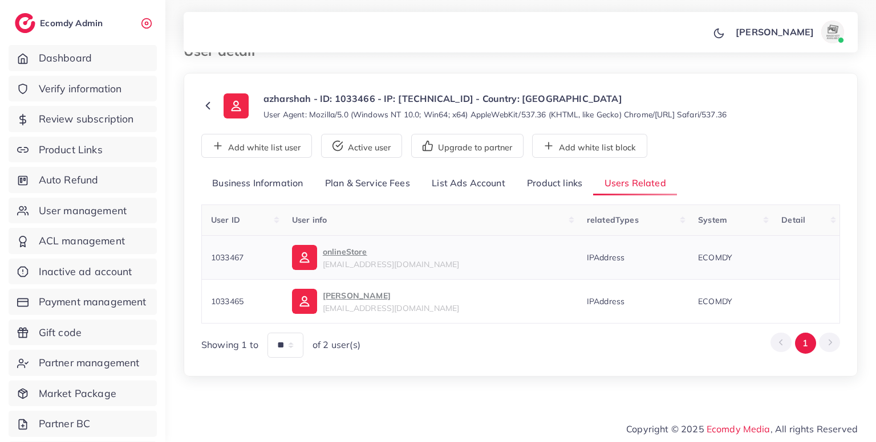
click at [218, 261] on td "1033467" at bounding box center [242, 257] width 81 height 44
click at [224, 296] on span "1033465" at bounding box center [227, 301] width 32 height 10
copy span "1033465"
click at [224, 296] on span "1033465" at bounding box center [227, 301] width 32 height 10
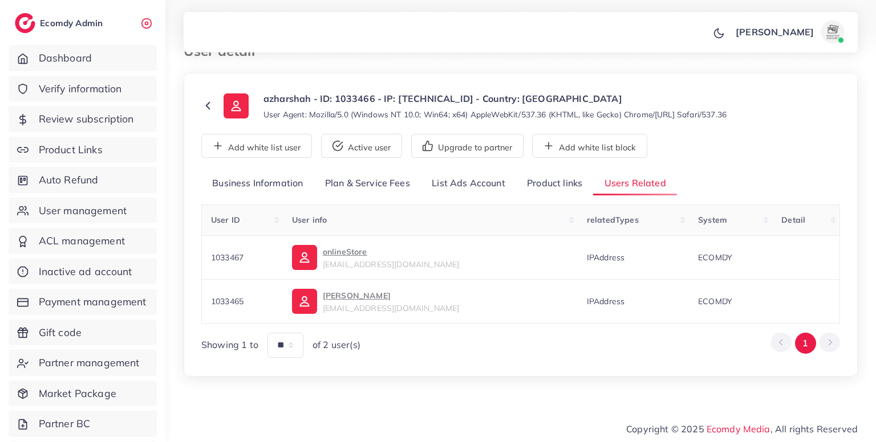
click at [350, 101] on p "azharshah - ID: 1033466 - IP: [TECHNICAL_ID] - Country: [GEOGRAPHIC_DATA]" at bounding box center [494, 99] width 463 height 14
copy p "1033466"
click at [350, 101] on p "azharshah - ID: 1033466 - IP: [TECHNICAL_ID] - Country: [GEOGRAPHIC_DATA]" at bounding box center [494, 99] width 463 height 14
click at [119, 195] on ul "Dashboard Verify information Review subscription Product Links Auto Refund User…" at bounding box center [82, 274] width 165 height 469
click at [121, 204] on span "User management" at bounding box center [86, 211] width 88 height 15
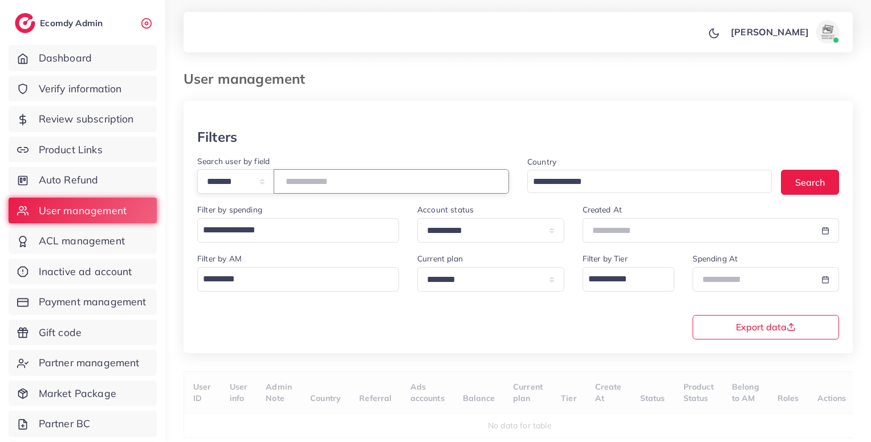
paste input "*******"
click at [360, 177] on input "*******" at bounding box center [391, 181] width 235 height 25
type input "*******"
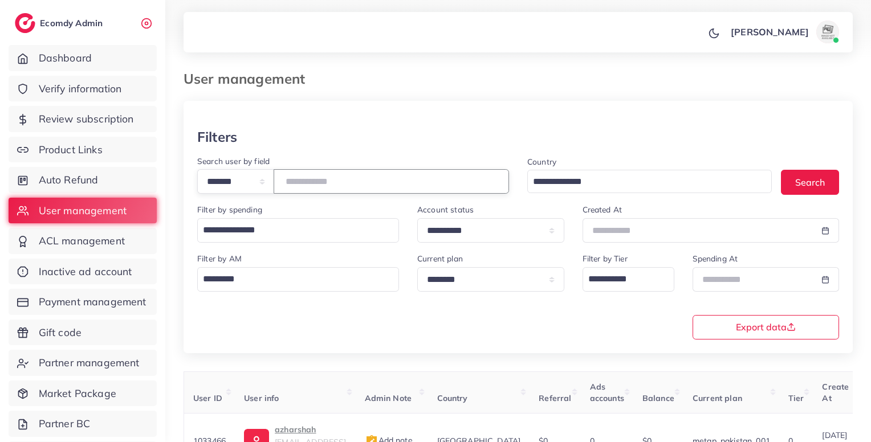
scroll to position [104, 0]
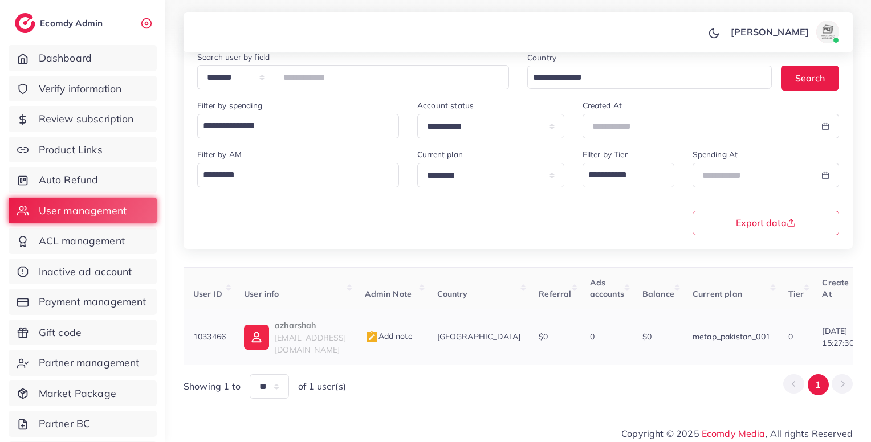
click at [413, 332] on span "Add note" at bounding box center [389, 336] width 48 height 10
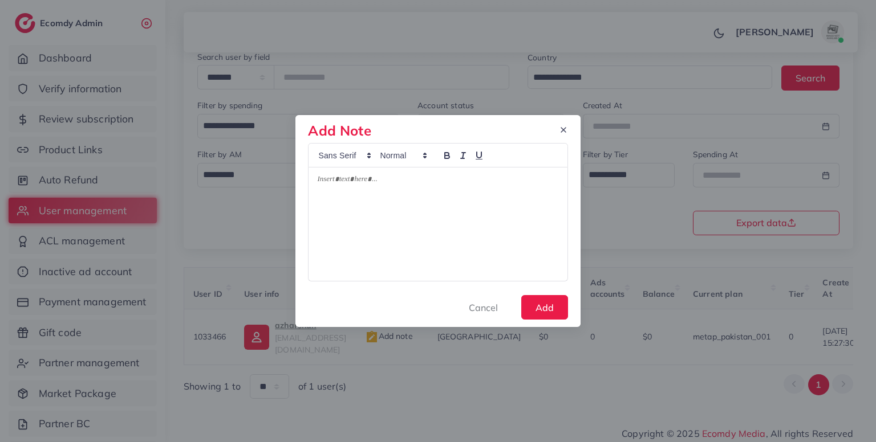
click at [415, 184] on p at bounding box center [437, 181] width 241 height 14
click at [559, 310] on button "Add" at bounding box center [544, 307] width 47 height 25
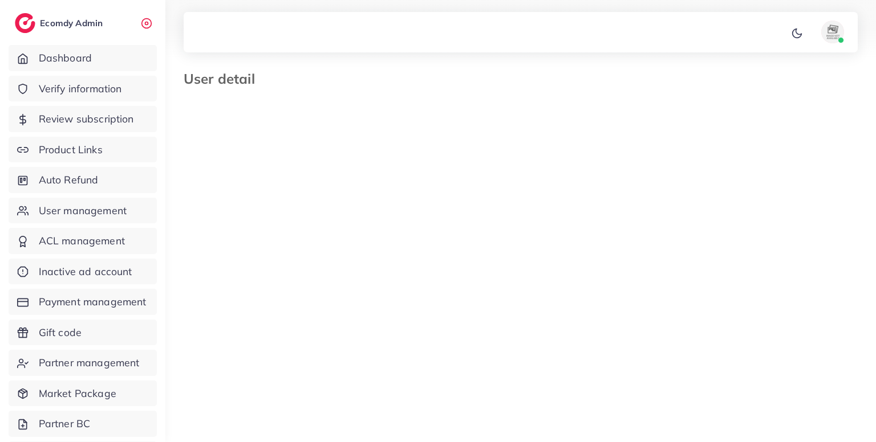
type input "*******"
type input "**********"
select select "********"
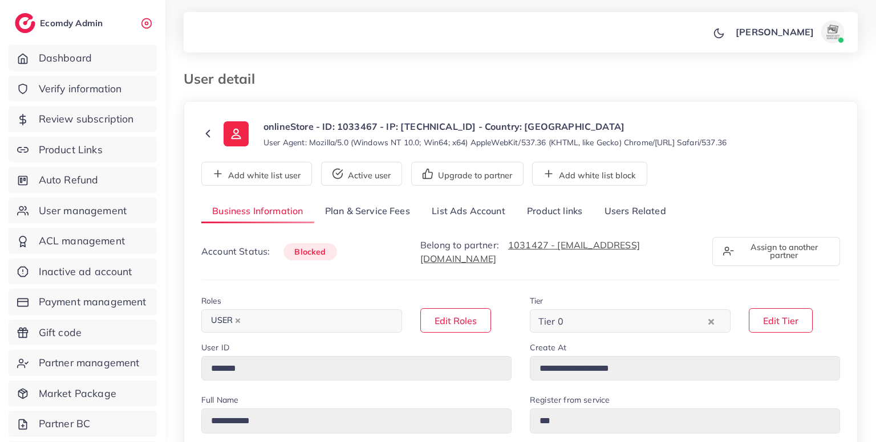
click at [641, 221] on link "Users Related" at bounding box center [634, 212] width 83 height 25
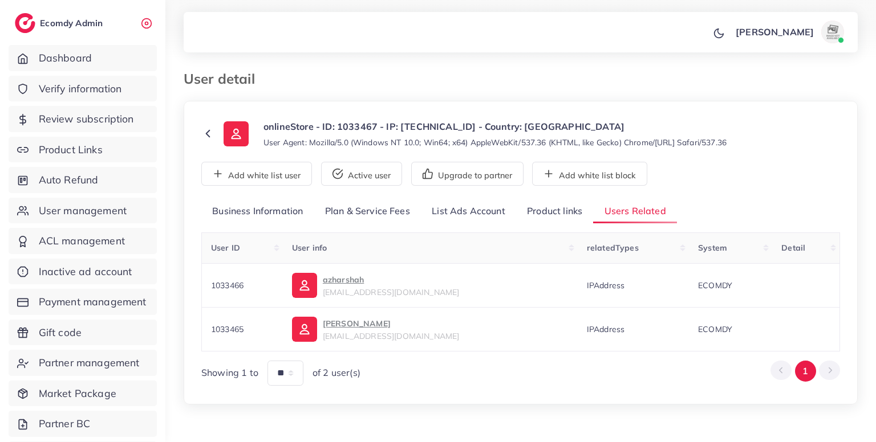
scroll to position [28, 0]
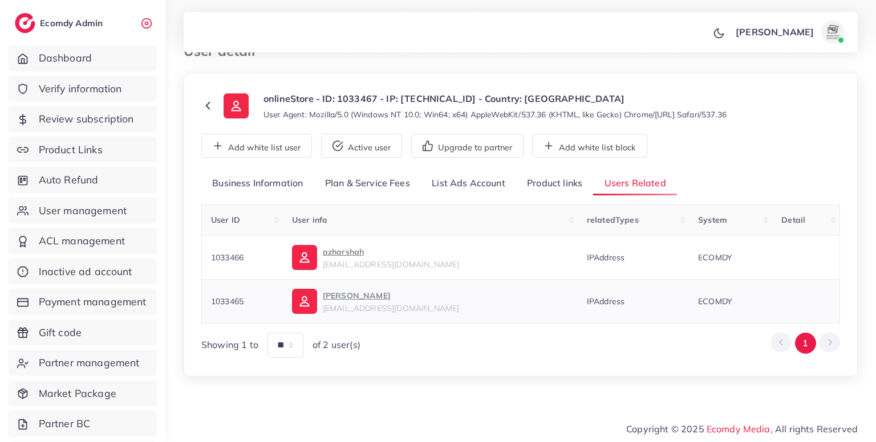
click at [220, 304] on span "1033465" at bounding box center [227, 301] width 32 height 10
copy span "1033465"
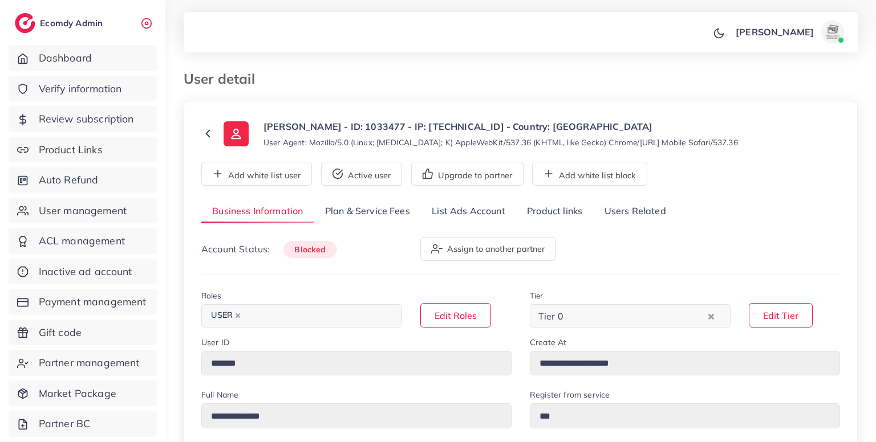
select select "********"
click at [636, 217] on link "Users Related" at bounding box center [634, 212] width 83 height 25
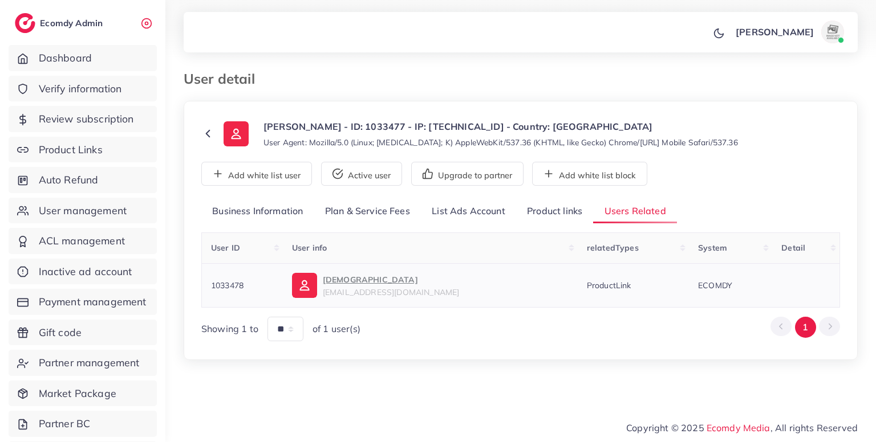
click at [231, 283] on span "1033478" at bounding box center [227, 286] width 32 height 10
copy span "1033478"
click at [100, 220] on link "User management" at bounding box center [83, 211] width 148 height 26
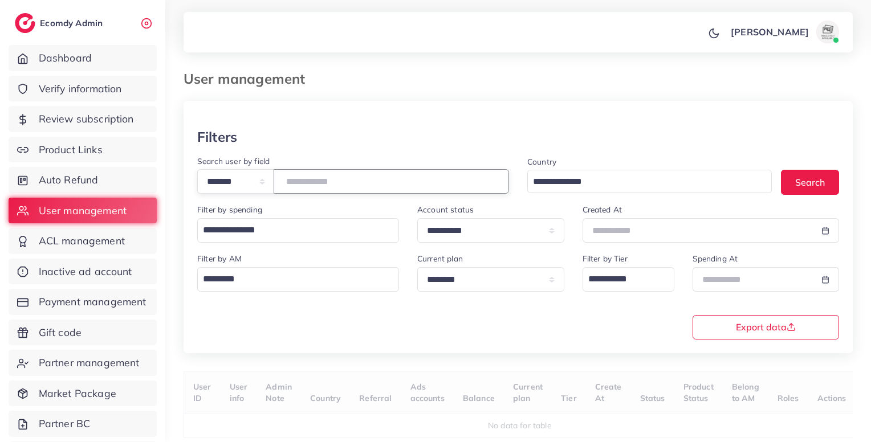
paste input "*******"
click at [379, 189] on input "*******" at bounding box center [391, 181] width 235 height 25
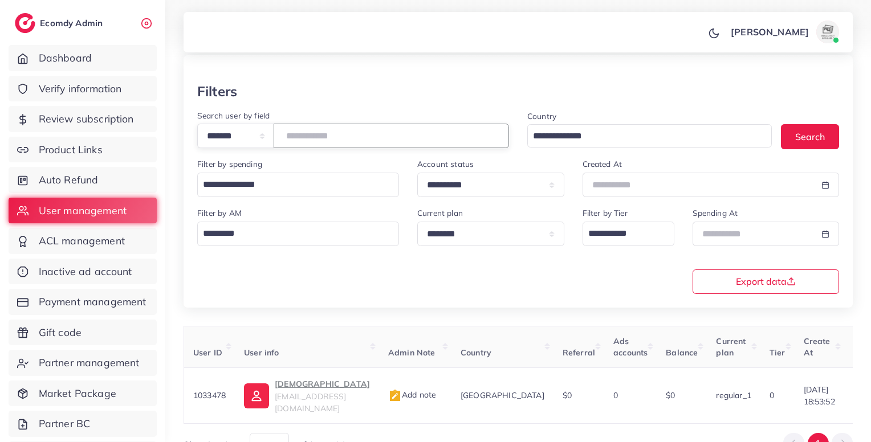
type input "*******"
